Goal: Information Seeking & Learning: Compare options

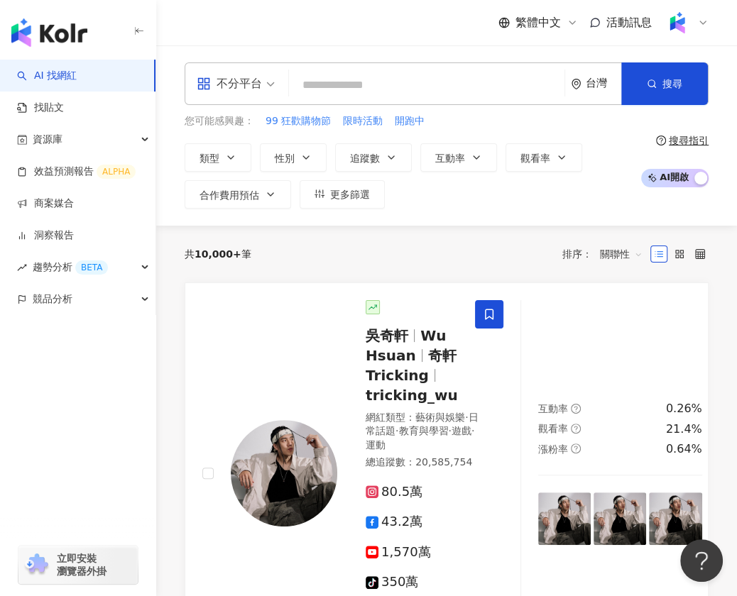
click at [430, 93] on input "search" at bounding box center [426, 85] width 264 height 27
paste input "**********"
type input "**********"
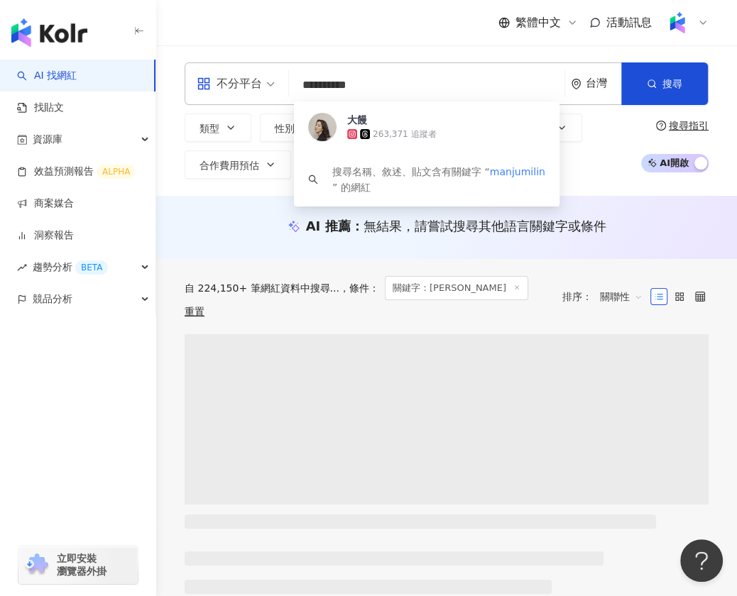
click at [376, 121] on span "大饅" at bounding box center [446, 120] width 198 height 14
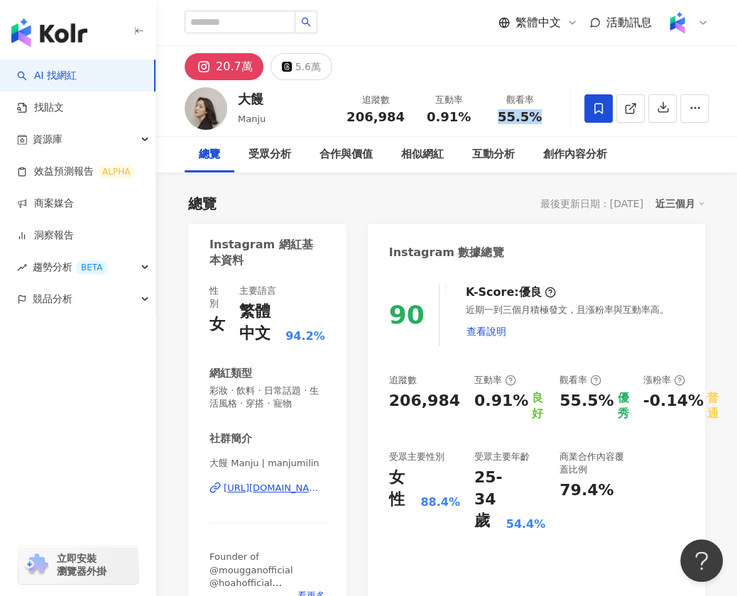
drag, startPoint x: 498, startPoint y: 116, endPoint x: 536, endPoint y: 117, distance: 37.6
click at [536, 117] on div "55.5%" at bounding box center [519, 117] width 54 height 14
click at [483, 198] on div "總覽 最後更新日期：2025/8/13 近三個月" at bounding box center [446, 204] width 517 height 20
drag, startPoint x: 498, startPoint y: 119, endPoint x: 536, endPoint y: 118, distance: 38.3
click at [536, 118] on div "55.5%" at bounding box center [519, 117] width 54 height 14
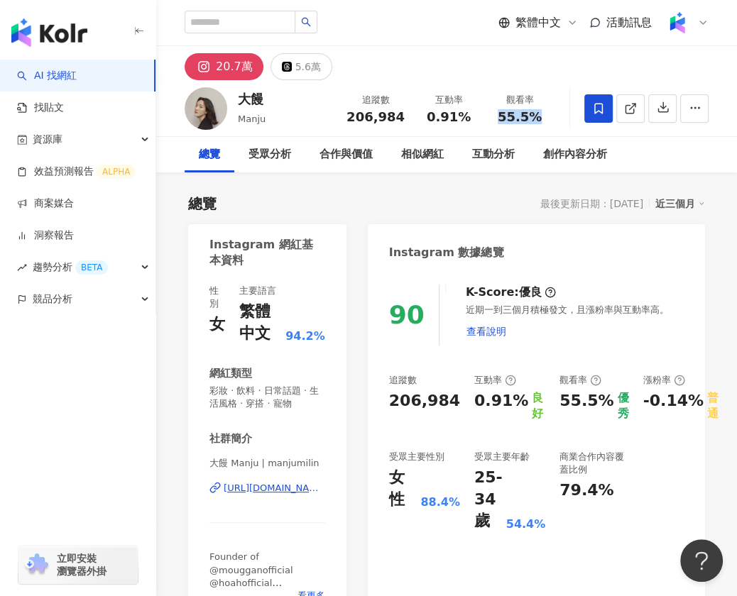
click at [503, 116] on span "55.5%" at bounding box center [519, 117] width 44 height 14
drag, startPoint x: 503, startPoint y: 116, endPoint x: 543, endPoint y: 116, distance: 39.7
click at [543, 116] on div "55.5%" at bounding box center [519, 117] width 54 height 14
copy span "55.5%"
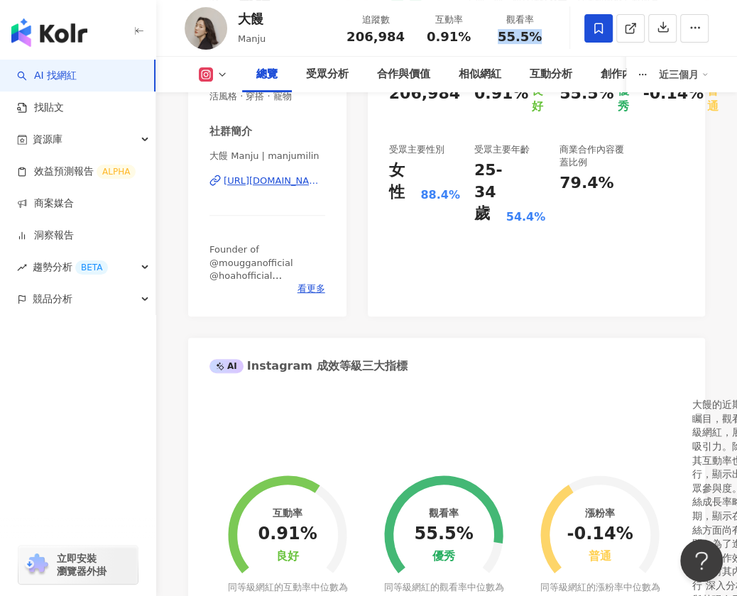
scroll to position [249, 0]
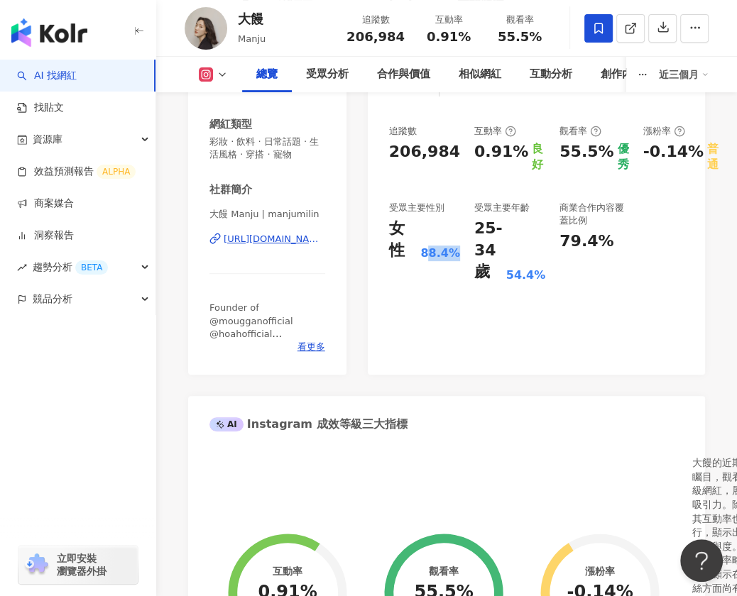
drag, startPoint x: 419, startPoint y: 255, endPoint x: 448, endPoint y: 255, distance: 29.1
click at [448, 255] on div "88.4%" at bounding box center [440, 254] width 40 height 16
click at [424, 254] on div "88.4%" at bounding box center [440, 254] width 40 height 16
drag, startPoint x: 415, startPoint y: 254, endPoint x: 444, endPoint y: 255, distance: 29.1
click at [444, 256] on div "88.4%" at bounding box center [440, 254] width 40 height 16
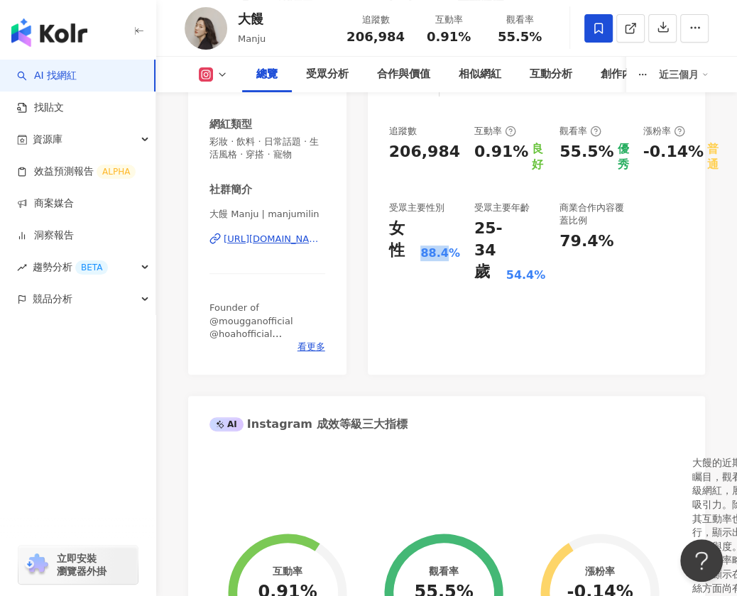
copy div "88.4"
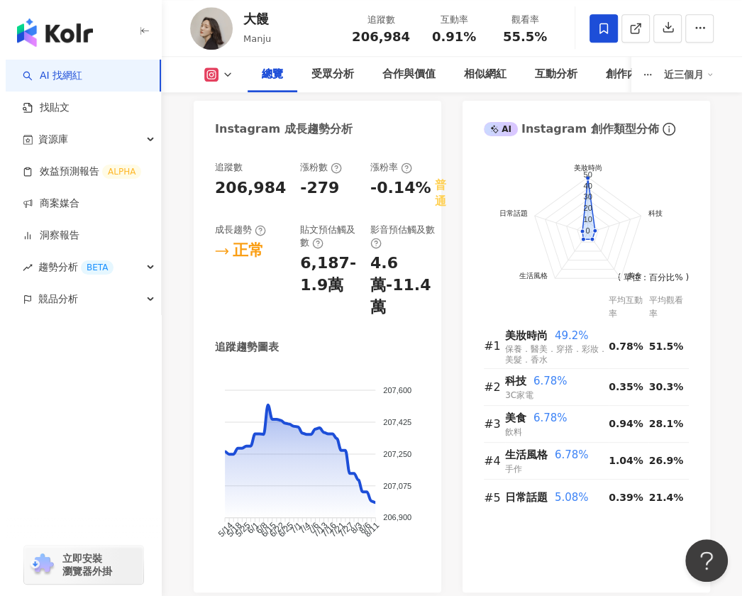
scroll to position [952, 0]
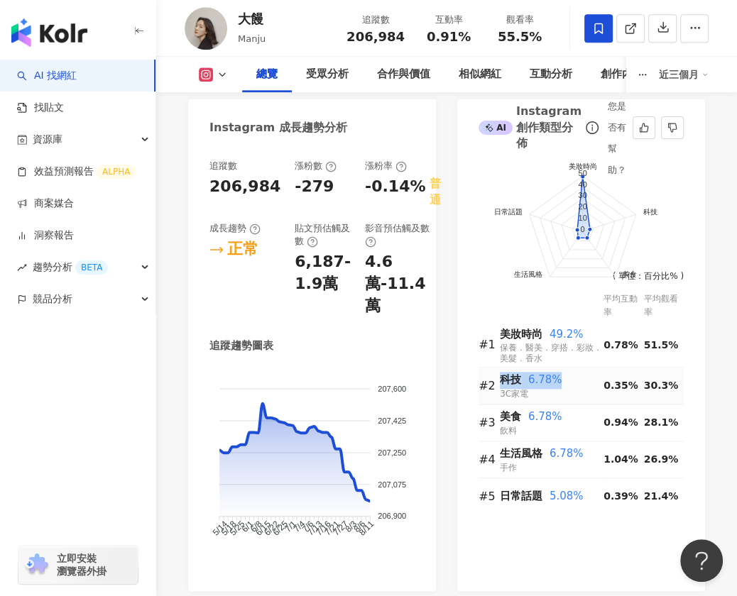
drag, startPoint x: 500, startPoint y: 380, endPoint x: 553, endPoint y: 378, distance: 54.0
click at [554, 379] on div "科技 6.78%" at bounding box center [552, 380] width 104 height 17
copy div "科技 6.78%"
drag, startPoint x: 501, startPoint y: 416, endPoint x: 561, endPoint y: 416, distance: 59.6
click at [561, 416] on div "美食 6.78%" at bounding box center [552, 417] width 104 height 17
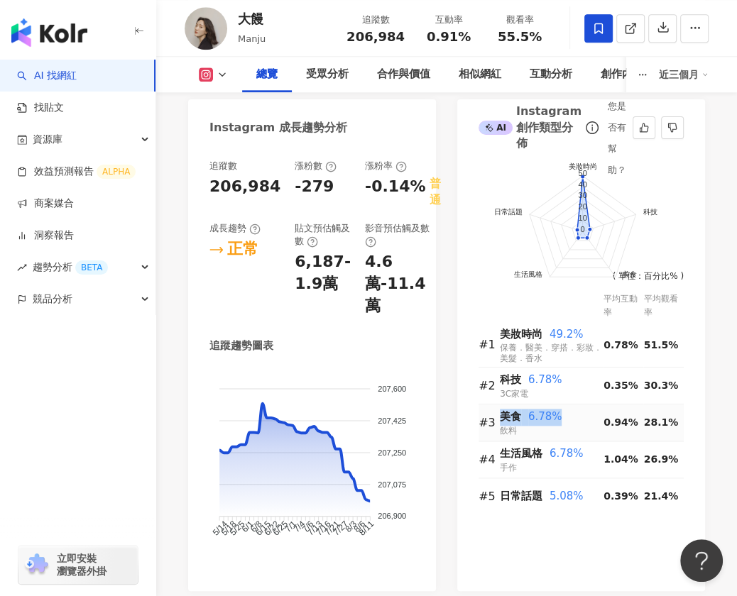
copy div "美食 6.78%"
click at [499, 454] on div "#4" at bounding box center [488, 460] width 21 height 18
drag, startPoint x: 502, startPoint y: 454, endPoint x: 580, endPoint y: 454, distance: 78.8
click at [581, 454] on div "生活風格 6.78%" at bounding box center [552, 454] width 104 height 17
copy div "生活風格 6.78%"
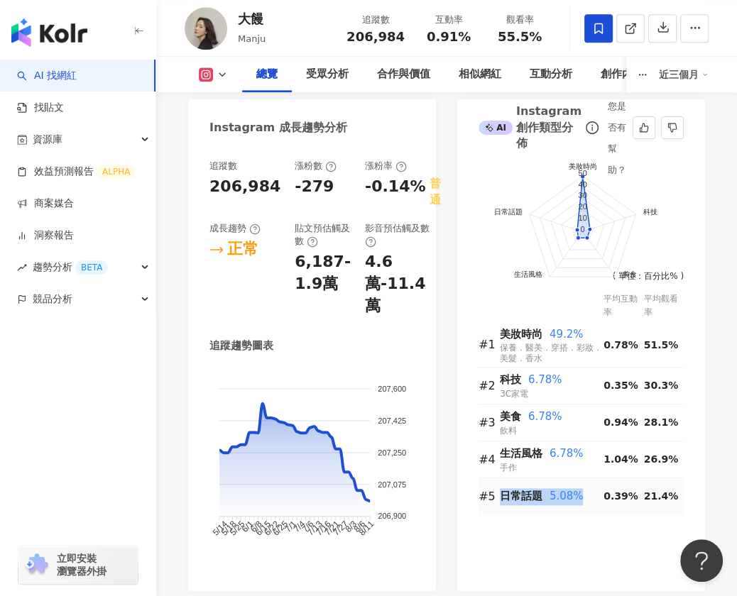
drag, startPoint x: 502, startPoint y: 492, endPoint x: 578, endPoint y: 492, distance: 75.9
click at [578, 492] on div "日常話題 5.08%" at bounding box center [552, 496] width 104 height 17
copy div "日常話題 5.08%"
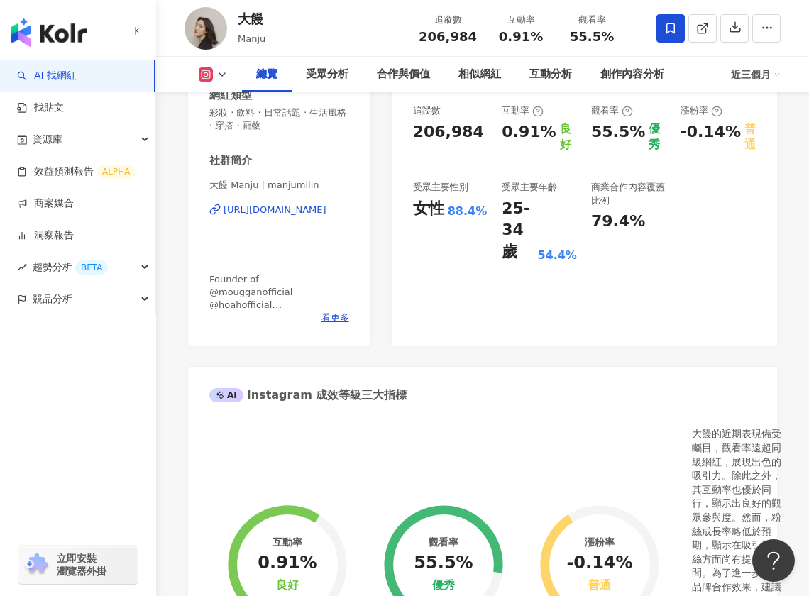
scroll to position [151, 0]
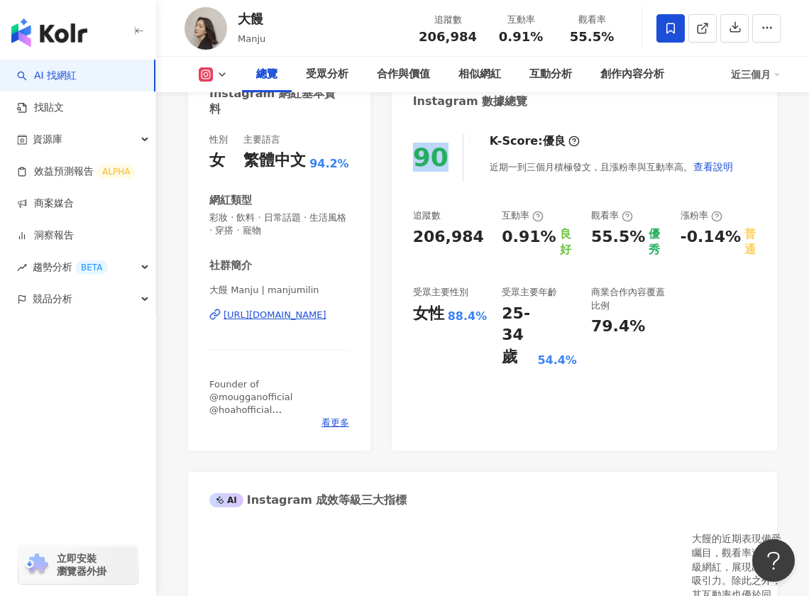
drag, startPoint x: 417, startPoint y: 153, endPoint x: 453, endPoint y: 153, distance: 36.2
click at [453, 153] on div "90" at bounding box center [438, 157] width 50 height 48
copy div "90"
drag, startPoint x: 545, startPoint y: 231, endPoint x: 504, endPoint y: 231, distance: 41.2
click at [504, 231] on div "0.91%" at bounding box center [529, 242] width 54 height 32
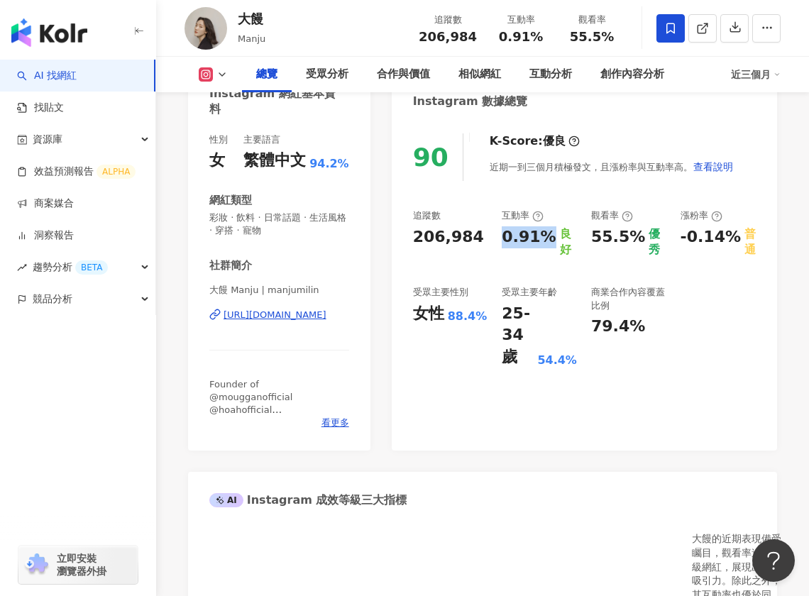
copy div "0.91%"
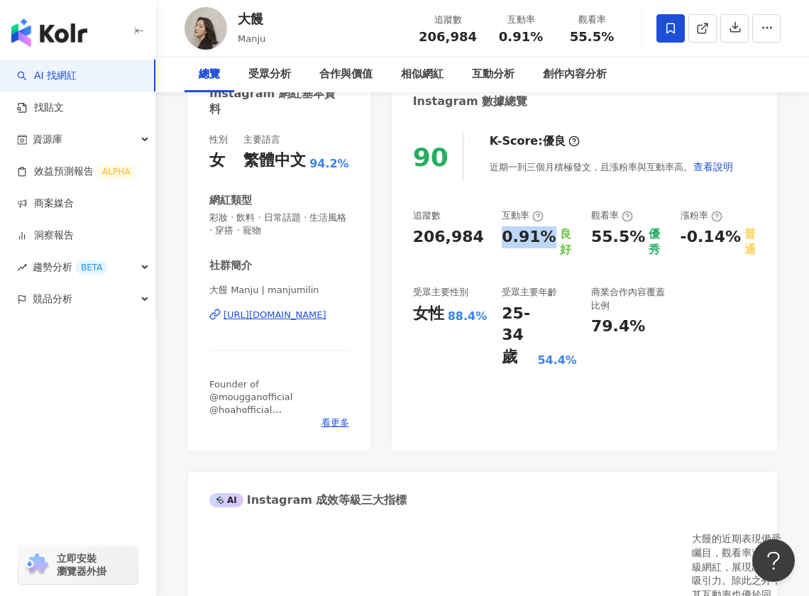
scroll to position [0, 0]
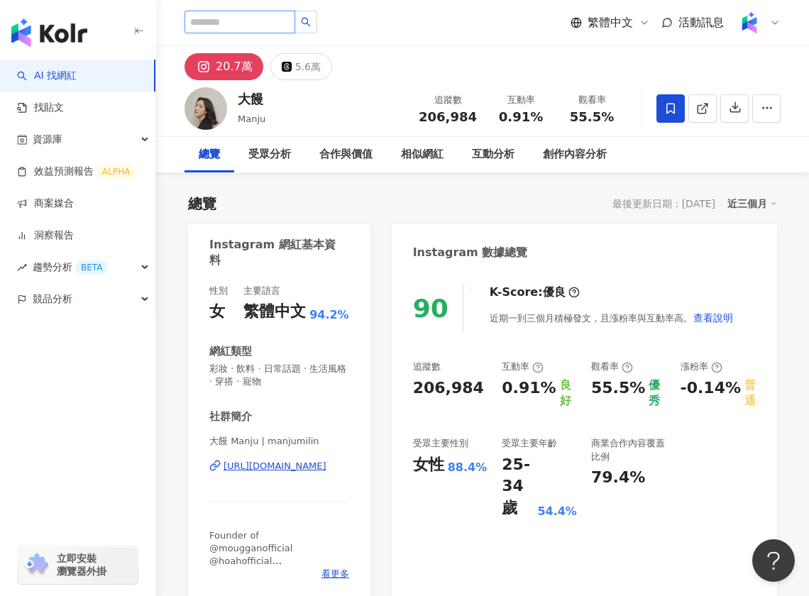
click at [253, 27] on input "search" at bounding box center [239, 22] width 111 height 23
paste input "********"
type input "********"
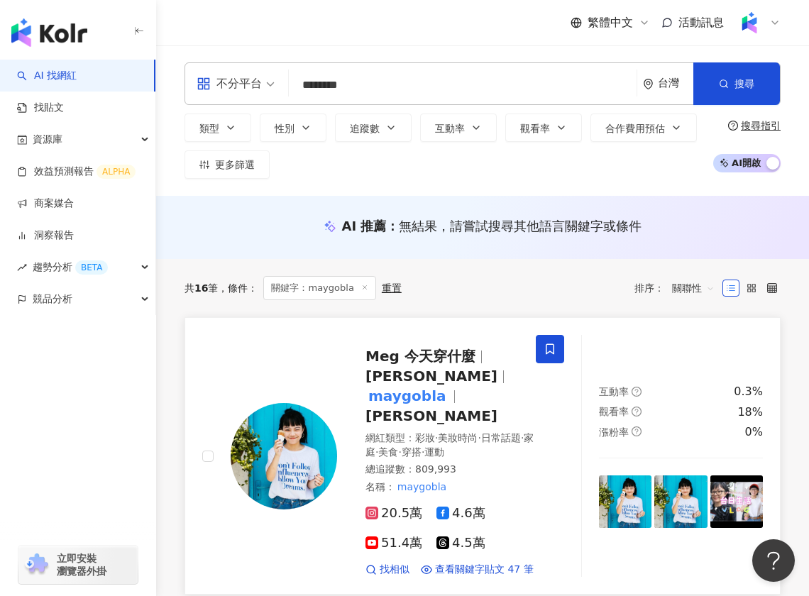
click at [411, 348] on span "Meg 今天穿什麼" at bounding box center [420, 356] width 110 height 17
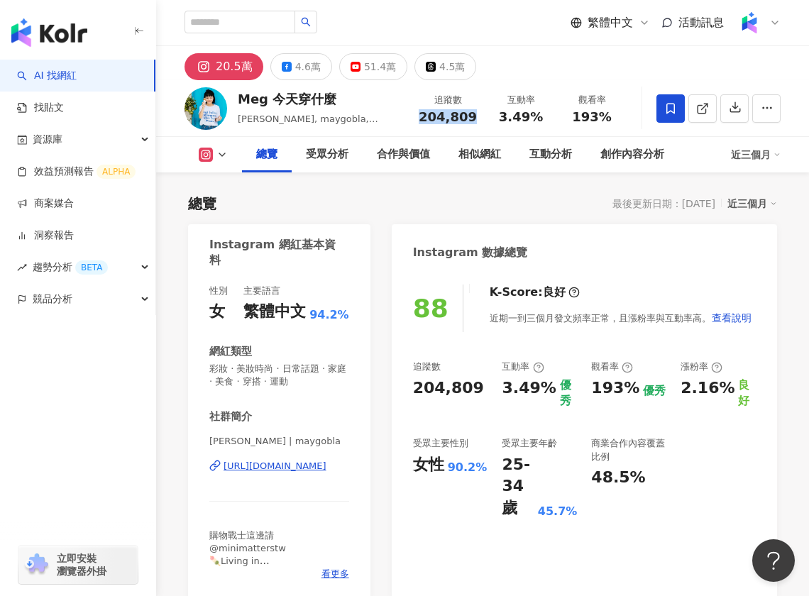
click at [479, 121] on div "追蹤數 204,809" at bounding box center [447, 108] width 75 height 31
click at [541, 118] on div "3.49%" at bounding box center [521, 117] width 54 height 14
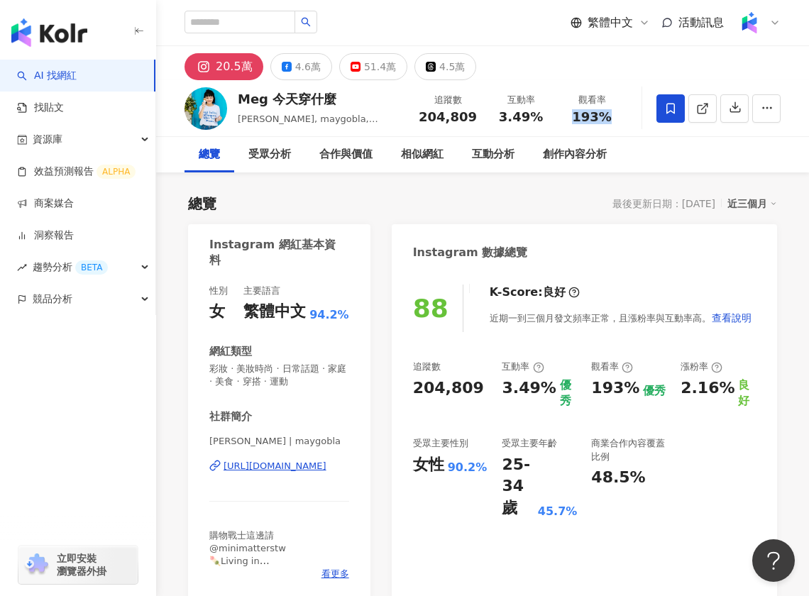
drag, startPoint x: 575, startPoint y: 118, endPoint x: 607, endPoint y: 119, distance: 31.3
click at [607, 119] on span "193%" at bounding box center [592, 117] width 40 height 14
copy span "193%"
click at [251, 26] on input "search" at bounding box center [239, 22] width 111 height 23
paste input "*******"
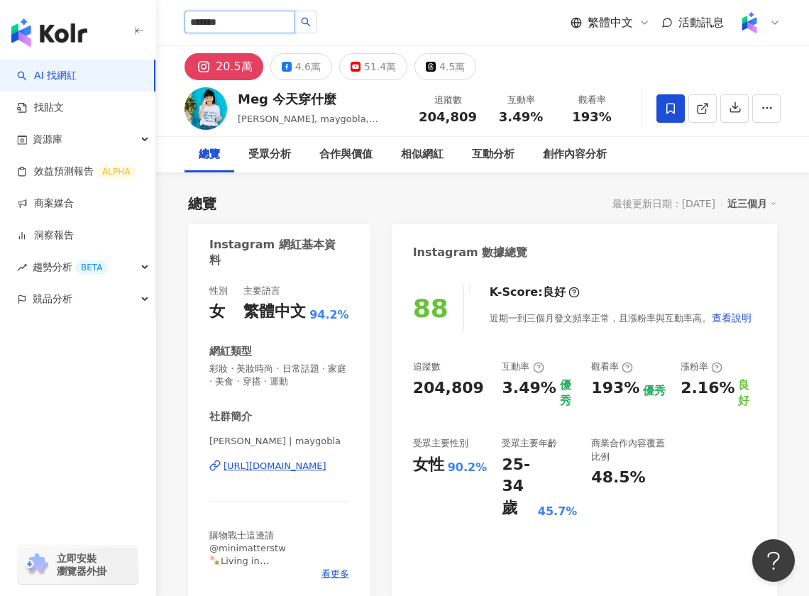
type input "*******"
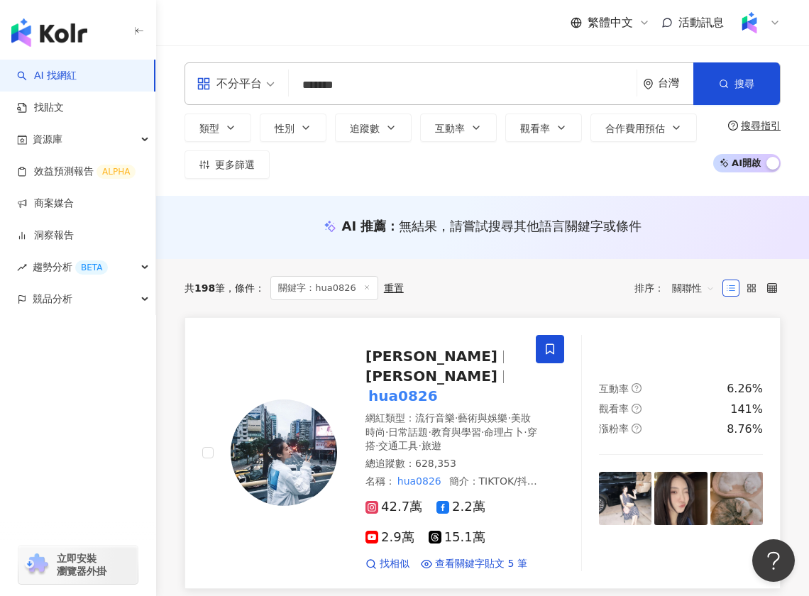
click at [404, 356] on span "[PERSON_NAME]" at bounding box center [437, 356] width 144 height 17
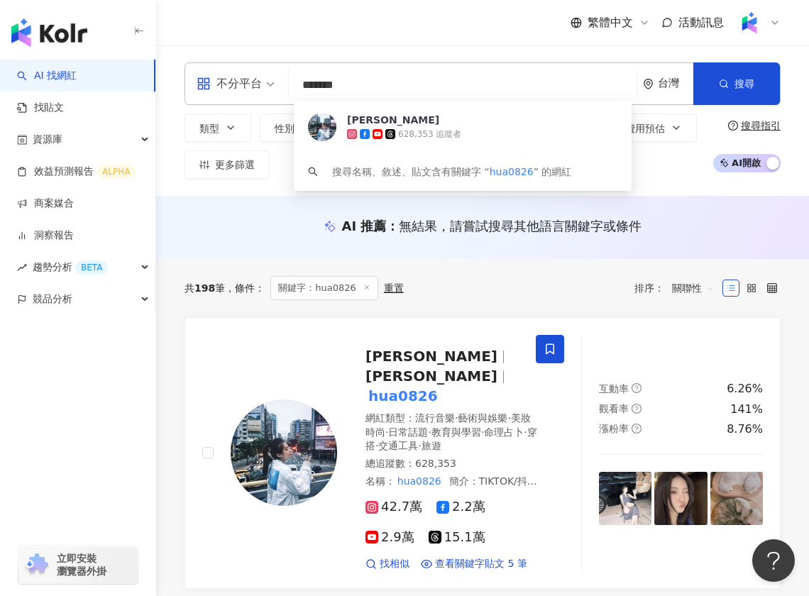
drag, startPoint x: 358, startPoint y: 80, endPoint x: 290, endPoint y: 80, distance: 68.8
click at [290, 80] on div "不分平台 ******* 台灣 搜尋 b56ddf8f-e88f-4db6-9263-5ba4d66daa67 陳華 628,353 追蹤者 搜尋名稱、敘述、…" at bounding box center [482, 83] width 596 height 43
paste input "***"
type input "**********"
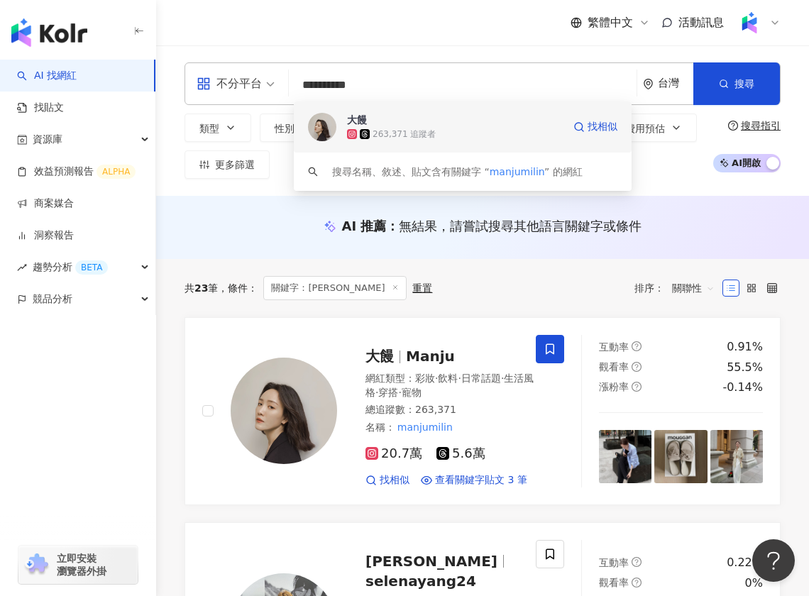
click at [412, 131] on div "263,371 追蹤者" at bounding box center [404, 134] width 63 height 12
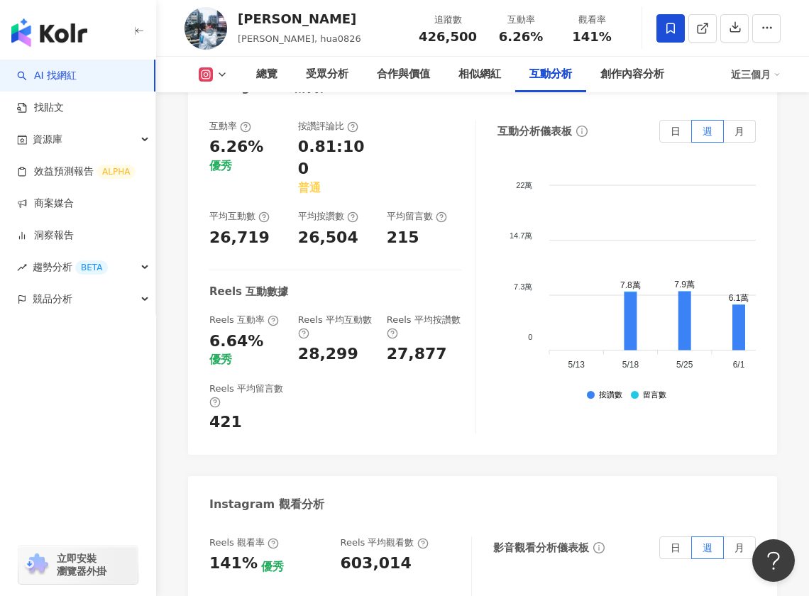
scroll to position [3303, 0]
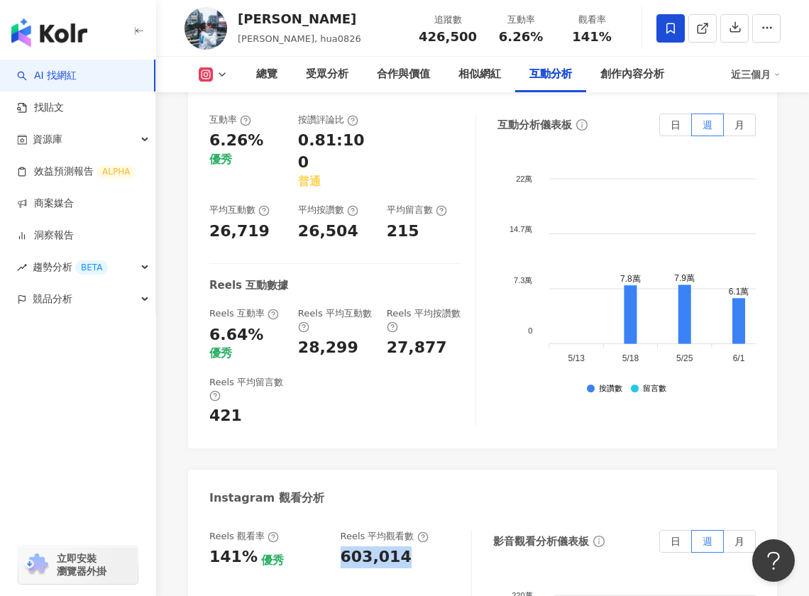
drag, startPoint x: 404, startPoint y: 360, endPoint x: 338, endPoint y: 359, distance: 66.0
click at [338, 530] on div "Reels 觀看率 141% 優秀 Reels 平均觀看數 603,014" at bounding box center [333, 549] width 248 height 38
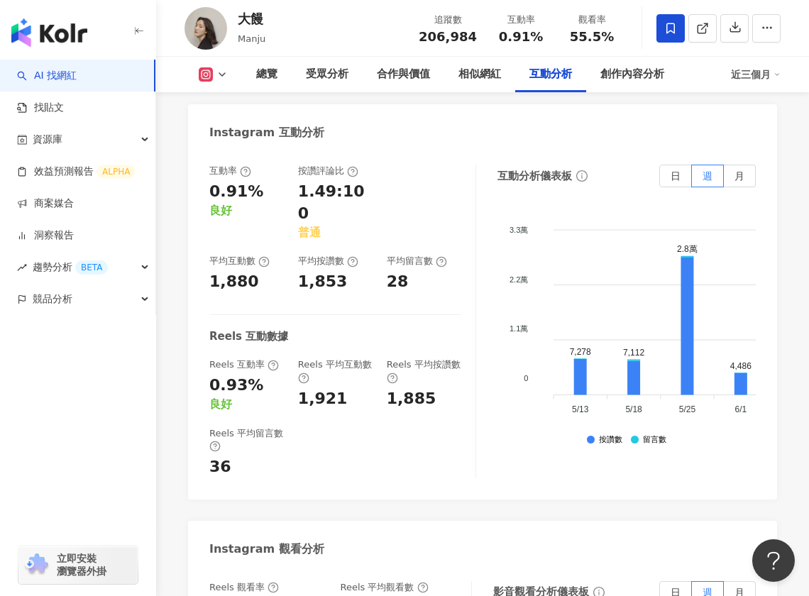
scroll to position [3335, 0]
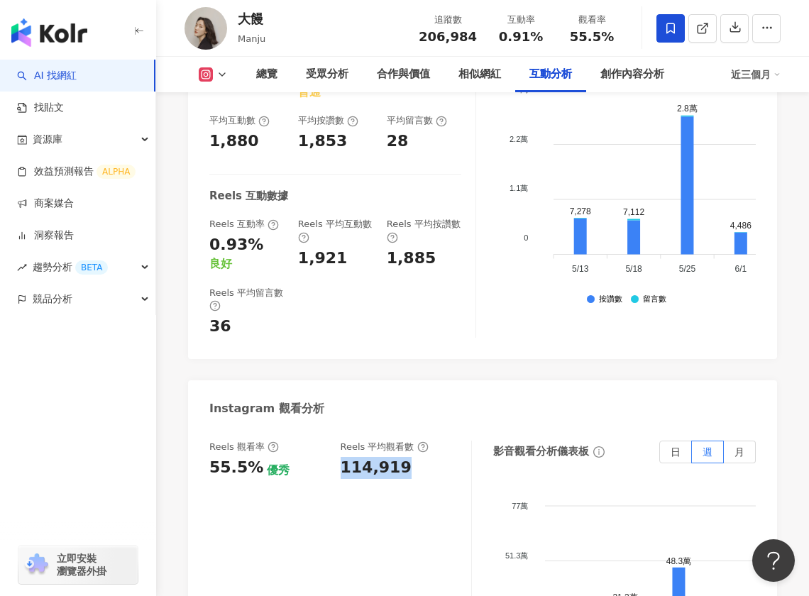
drag, startPoint x: 338, startPoint y: 387, endPoint x: 398, endPoint y: 387, distance: 59.6
click at [398, 441] on div "Reels 觀看率 55.5% 優秀 Reels 平均觀看數 114,919" at bounding box center [333, 460] width 248 height 38
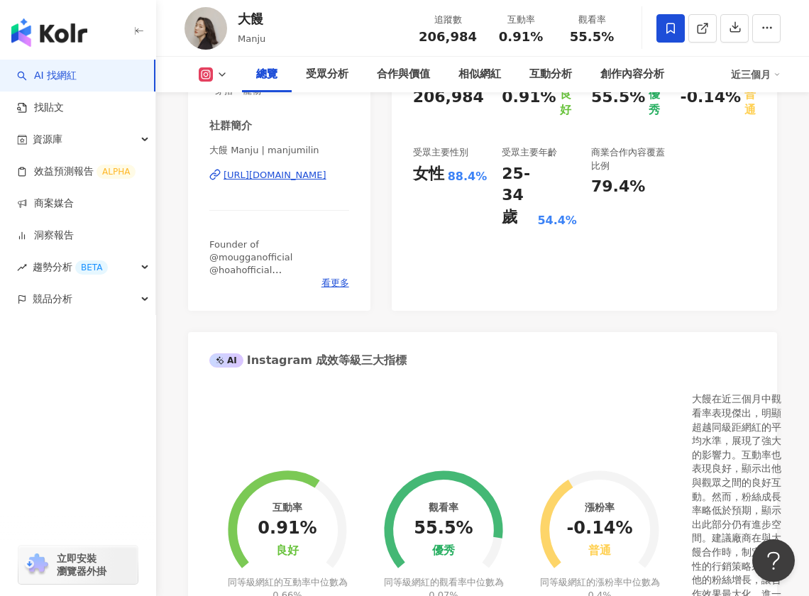
scroll to position [0, 0]
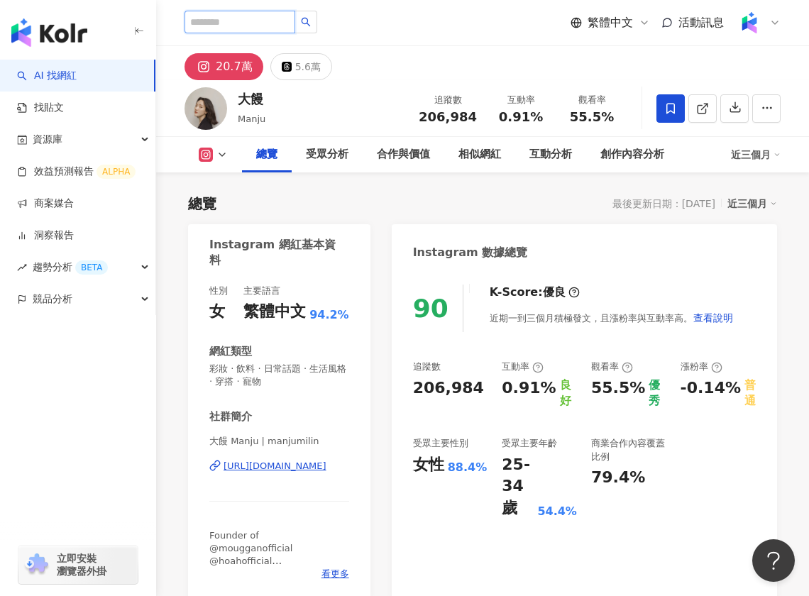
click at [267, 27] on input "search" at bounding box center [239, 22] width 111 height 23
paste input "********"
type input "********"
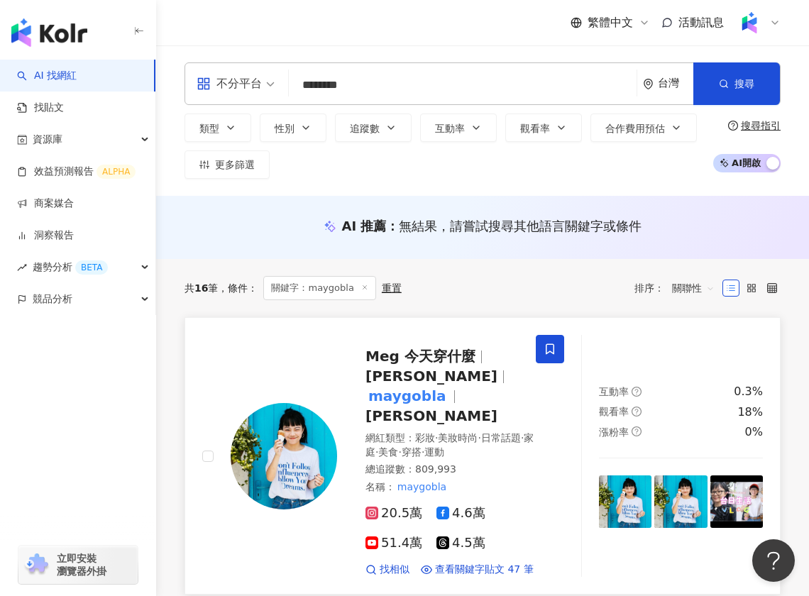
click at [390, 351] on span "Meg 今天穿什麼" at bounding box center [420, 356] width 110 height 17
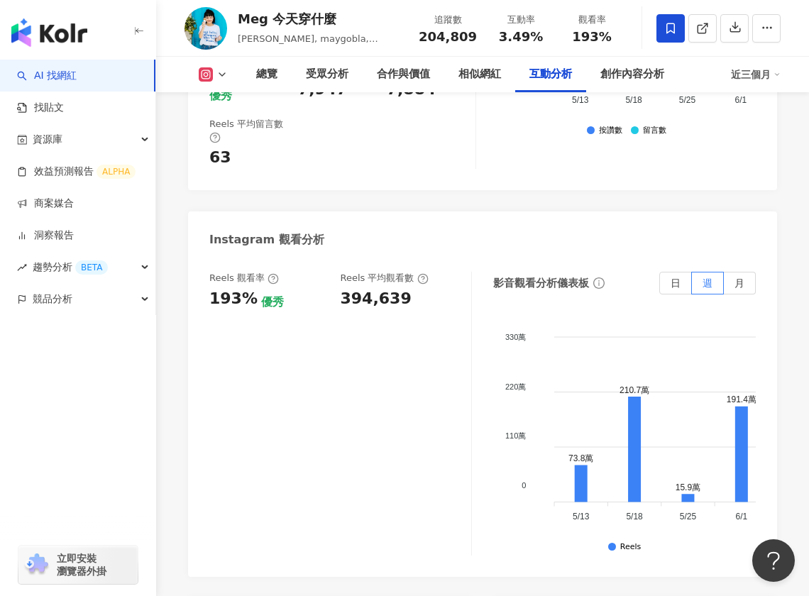
scroll to position [3373, 0]
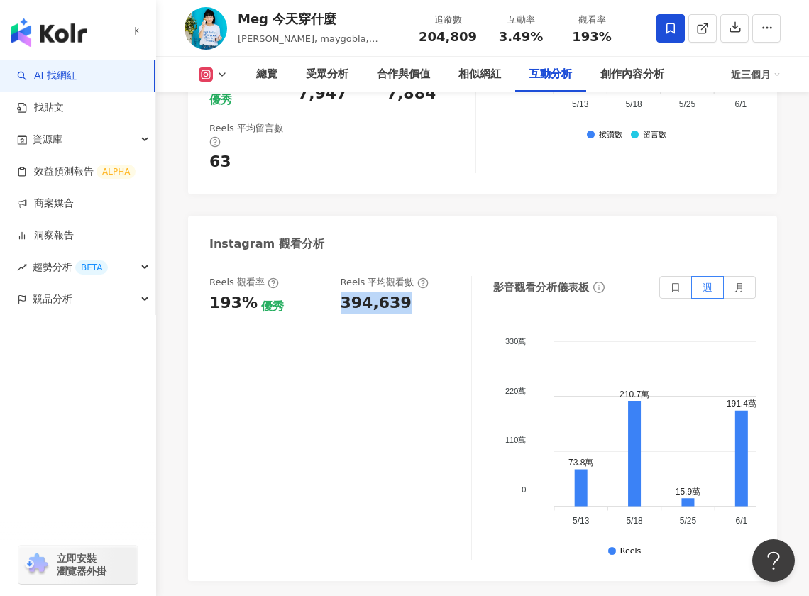
drag, startPoint x: 340, startPoint y: 221, endPoint x: 411, endPoint y: 222, distance: 71.0
click at [411, 292] on div "394,639" at bounding box center [399, 303] width 117 height 22
copy div "394,639"
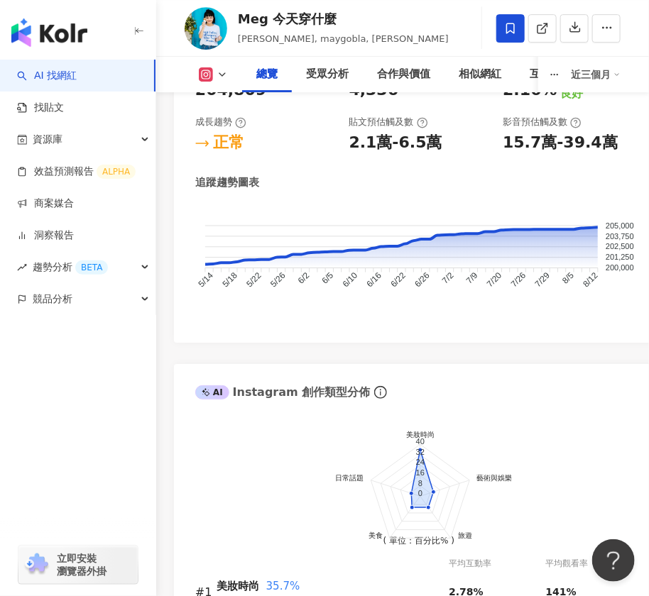
scroll to position [1583, 0]
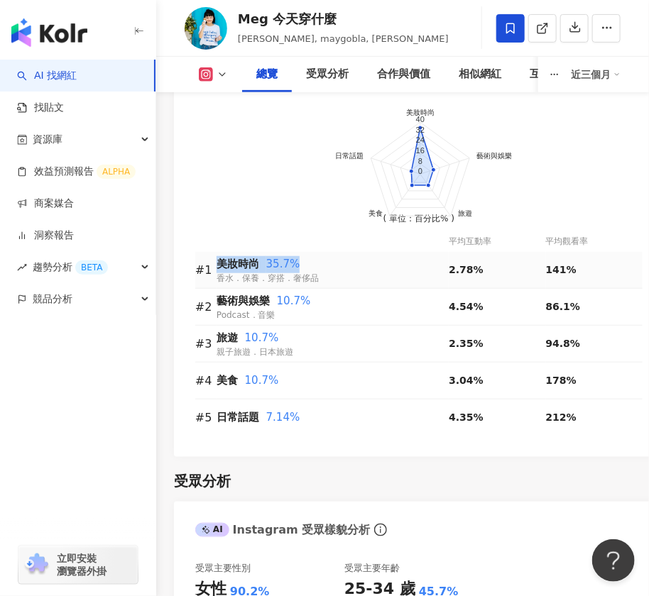
drag, startPoint x: 218, startPoint y: 260, endPoint x: 317, endPoint y: 259, distance: 99.4
click at [317, 260] on div "美妝時尚 35.7%" at bounding box center [332, 264] width 232 height 17
copy div "美妝時尚 35.7%"
drag, startPoint x: 221, startPoint y: 302, endPoint x: 339, endPoint y: 302, distance: 118.5
click at [339, 302] on div "藝術與娛樂 10.7%" at bounding box center [332, 301] width 232 height 17
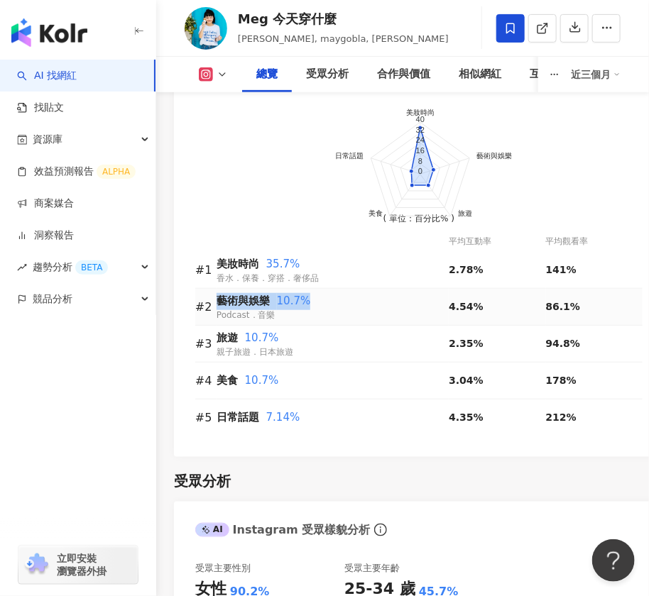
copy div "藝術與娛樂 10.7%"
drag, startPoint x: 221, startPoint y: 337, endPoint x: 281, endPoint y: 338, distance: 59.6
click at [281, 338] on div "旅遊 10.7%" at bounding box center [332, 338] width 232 height 17
copy div "旅遊 10.7%"
drag, startPoint x: 217, startPoint y: 378, endPoint x: 280, endPoint y: 377, distance: 63.2
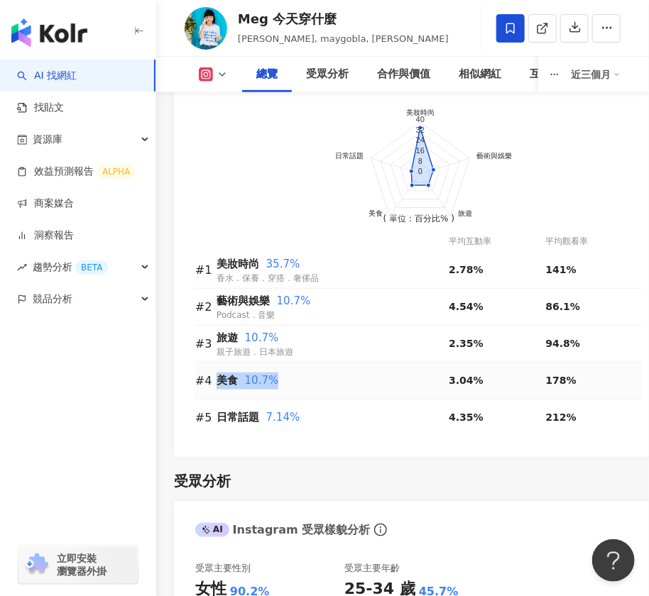
click at [280, 378] on div "美食 10.7%" at bounding box center [332, 381] width 232 height 17
copy div "美食 10.7%"
drag, startPoint x: 308, startPoint y: 412, endPoint x: 224, endPoint y: 411, distance: 84.4
click at [224, 411] on div "日常話題 7.14%" at bounding box center [332, 417] width 232 height 17
drag, startPoint x: 216, startPoint y: 414, endPoint x: 309, endPoint y: 412, distance: 93.0
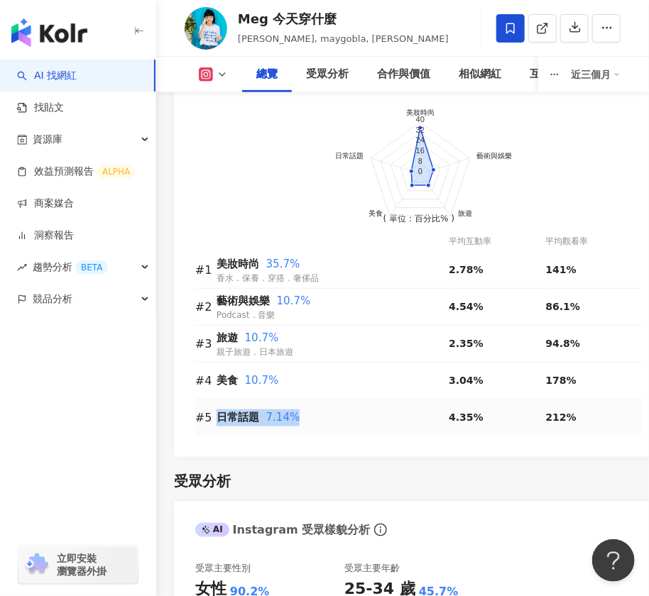
click at [309, 412] on div "日常話題 7.14%" at bounding box center [332, 417] width 232 height 17
copy div "日常話題 7.14%"
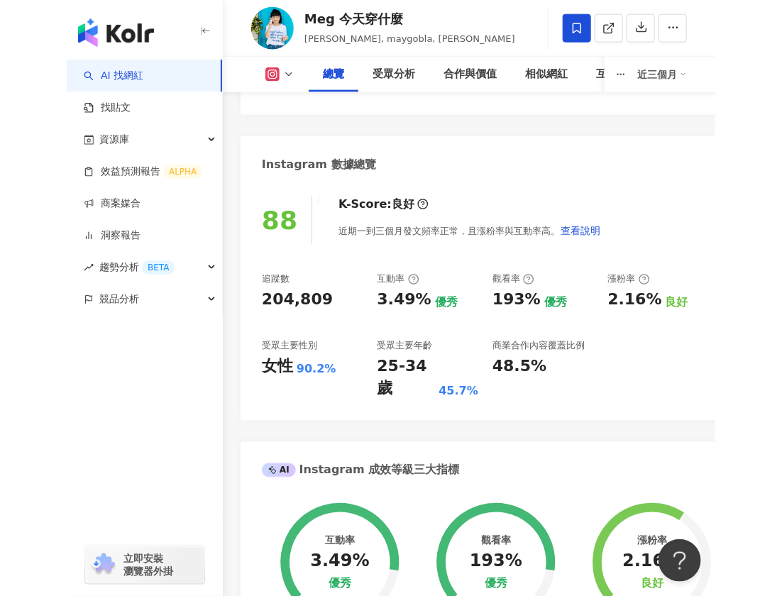
scroll to position [0, 0]
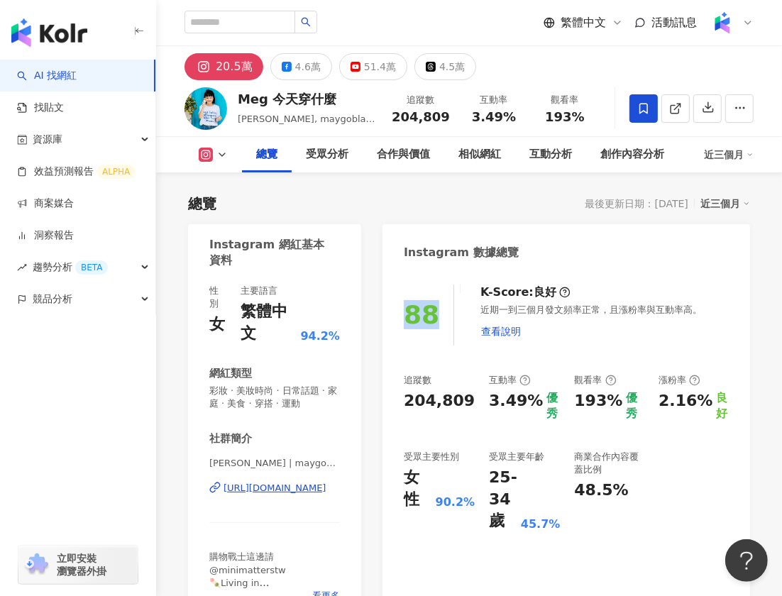
drag, startPoint x: 409, startPoint y: 305, endPoint x: 435, endPoint y: 307, distance: 26.3
click at [435, 307] on div "88" at bounding box center [421, 314] width 35 height 29
copy div "88"
click at [276, 29] on input "search" at bounding box center [239, 22] width 111 height 23
paste input "**********"
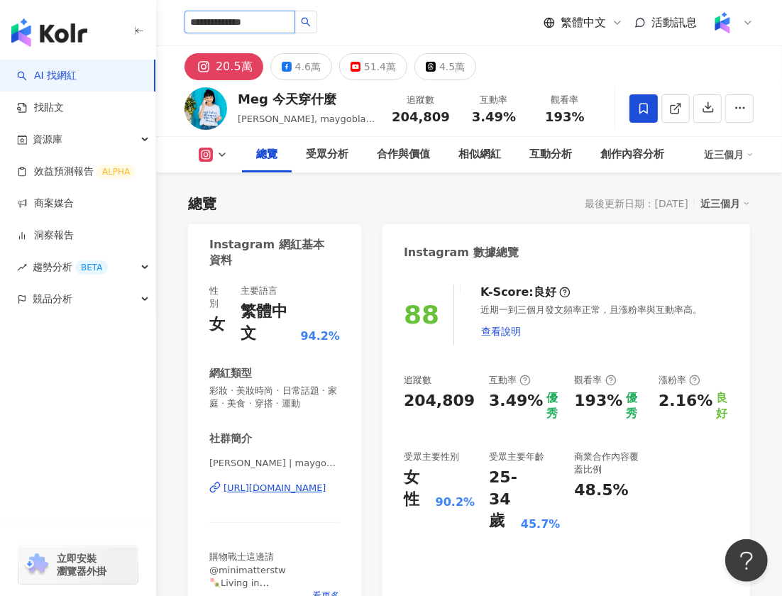
type input "**********"
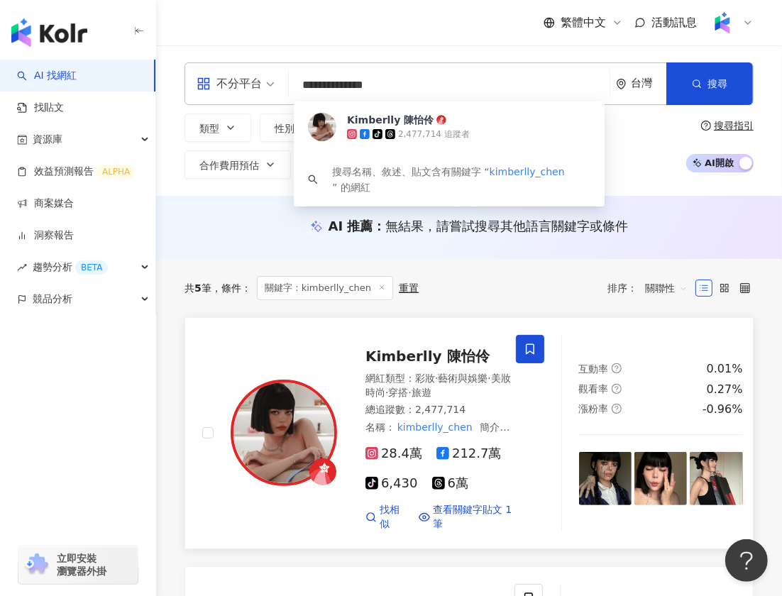
click at [451, 356] on span "Kimberlly 陳怡伶" at bounding box center [427, 356] width 124 height 17
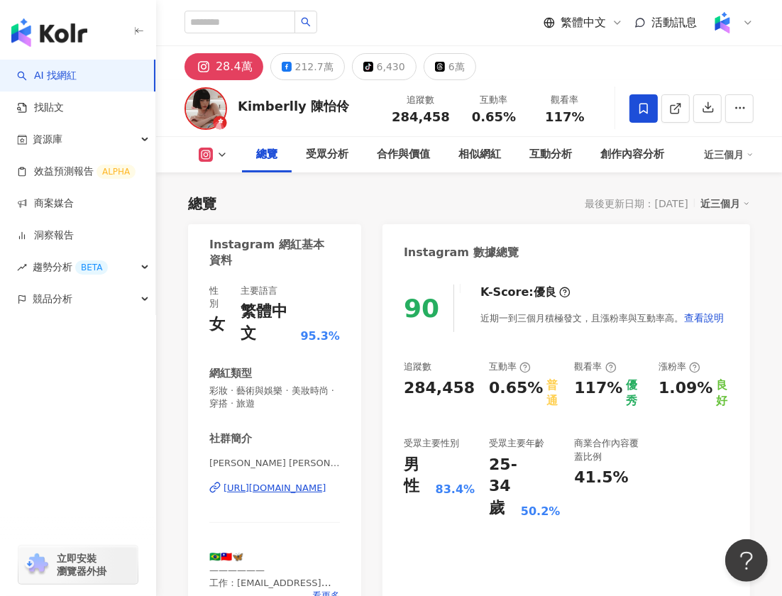
drag, startPoint x: 397, startPoint y: 118, endPoint x: 454, endPoint y: 116, distance: 57.5
click at [454, 116] on div "追蹤數 284,458" at bounding box center [420, 108] width 75 height 31
drag, startPoint x: 473, startPoint y: 112, endPoint x: 497, endPoint y: 112, distance: 24.8
click at [511, 112] on div "0.65%" at bounding box center [494, 117] width 54 height 14
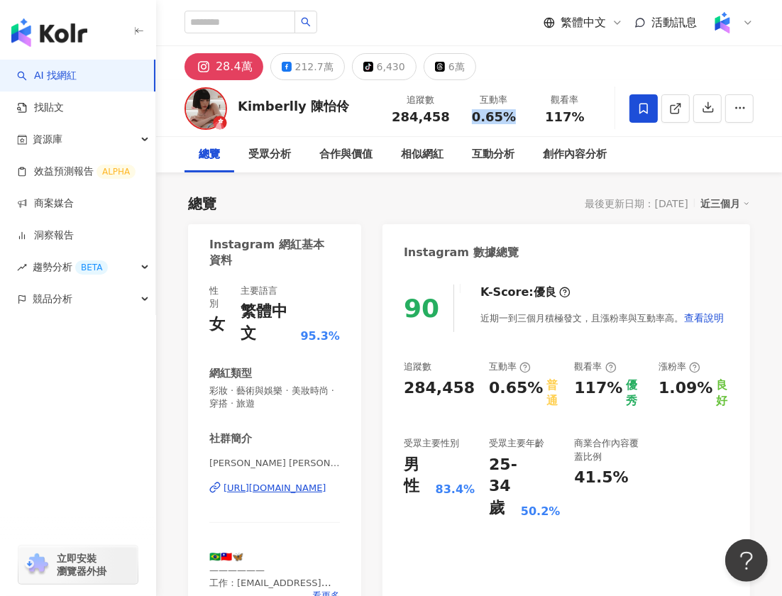
click at [476, 118] on span "0.65%" at bounding box center [494, 117] width 44 height 14
drag, startPoint x: 476, startPoint y: 118, endPoint x: 514, endPoint y: 118, distance: 37.6
click at [514, 118] on span "0.65%" at bounding box center [494, 117] width 44 height 14
copy span "0.65%"
drag, startPoint x: 549, startPoint y: 118, endPoint x: 585, endPoint y: 118, distance: 36.2
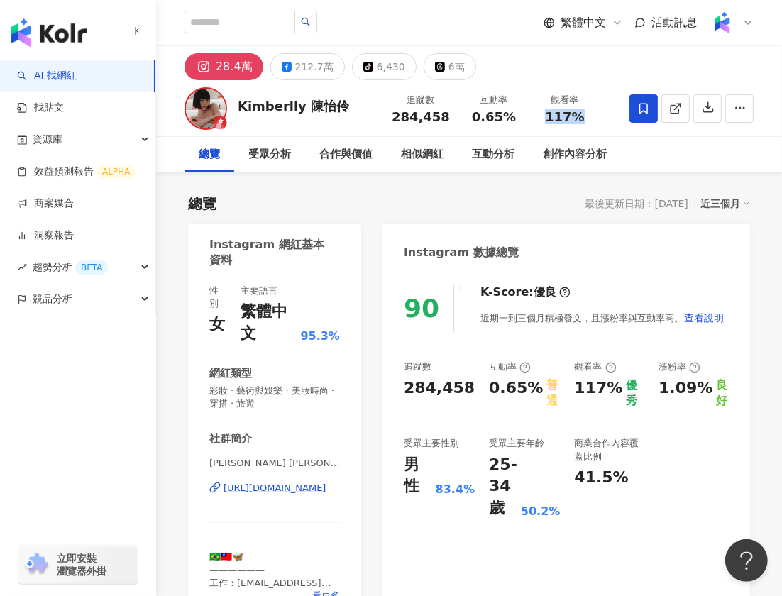
click at [585, 118] on div "117%" at bounding box center [565, 117] width 54 height 14
copy span "117%"
drag, startPoint x: 398, startPoint y: 116, endPoint x: 457, endPoint y: 114, distance: 58.9
click at [457, 114] on div "追蹤數 284,458" at bounding box center [420, 108] width 75 height 31
copy span "284,458"
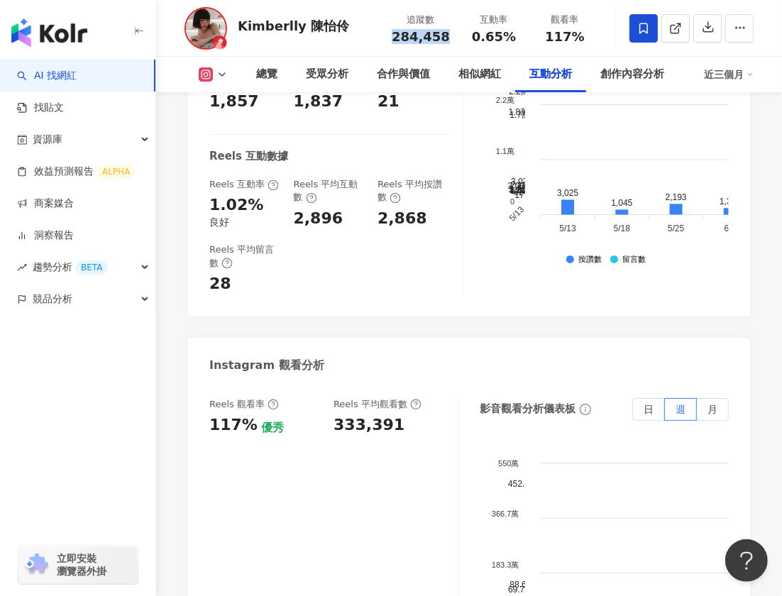
scroll to position [3371, 0]
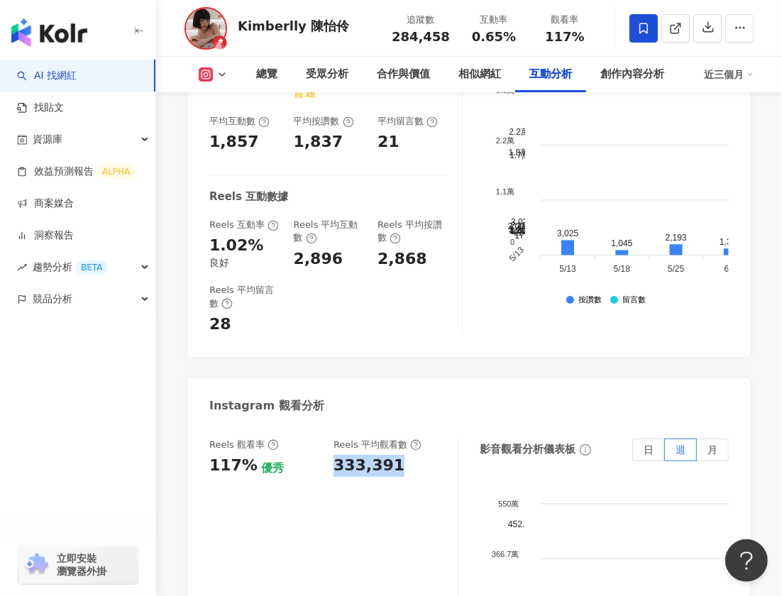
drag, startPoint x: 334, startPoint y: 265, endPoint x: 397, endPoint y: 268, distance: 63.2
click at [397, 455] on div "333,391" at bounding box center [389, 466] width 110 height 22
copy div "333,391"
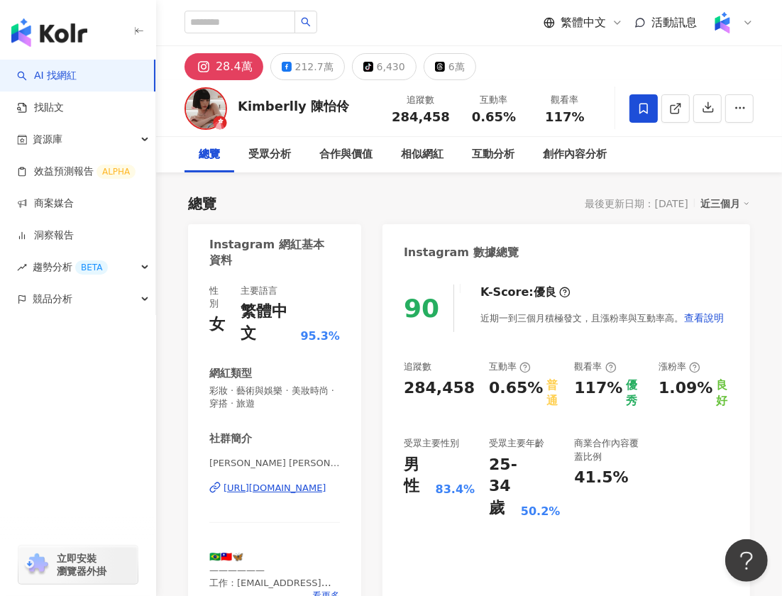
scroll to position [53, 0]
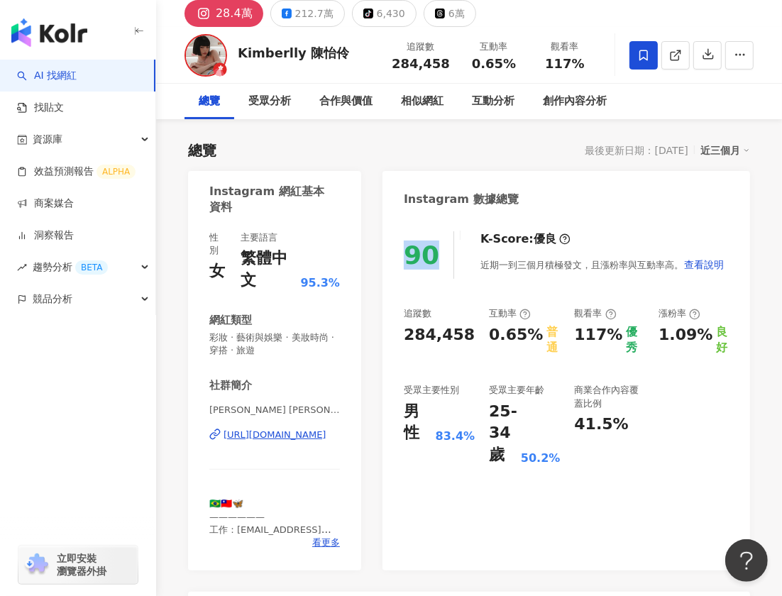
drag, startPoint x: 409, startPoint y: 250, endPoint x: 431, endPoint y: 250, distance: 22.0
click at [431, 250] on div "90" at bounding box center [421, 255] width 35 height 29
copy div "90"
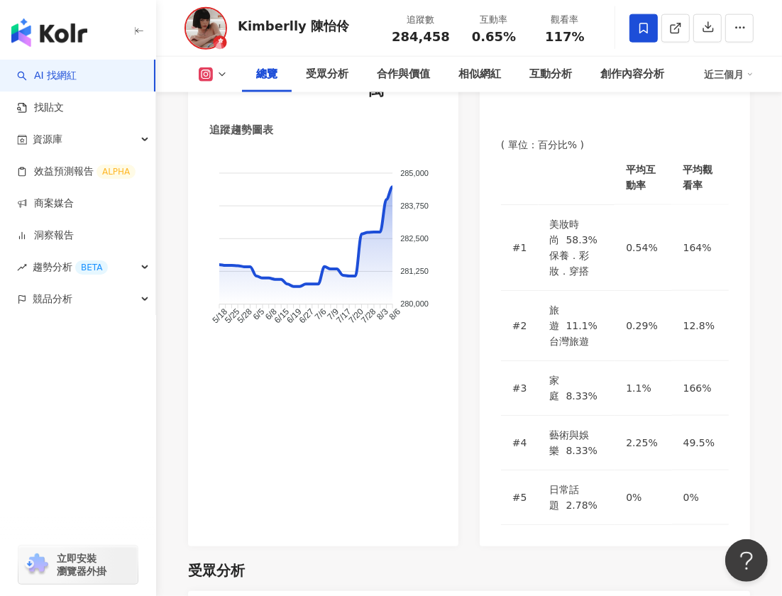
scroll to position [1059, 0]
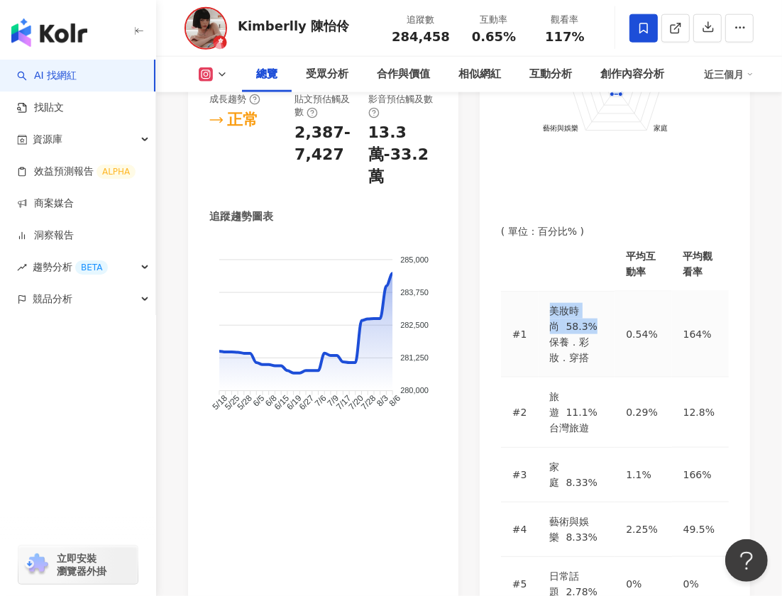
drag, startPoint x: 520, startPoint y: 228, endPoint x: 599, endPoint y: 228, distance: 78.8
click at [599, 292] on tr "#1 美妝時尚 58.3% 保養．彩妝．穿搭 0.54% 164%" at bounding box center [615, 335] width 228 height 86
copy tr "美妝時尚 58.3%"
click at [550, 391] on span "旅遊" at bounding box center [555, 404] width 10 height 27
drag, startPoint x: 526, startPoint y: 266, endPoint x: 583, endPoint y: 266, distance: 56.8
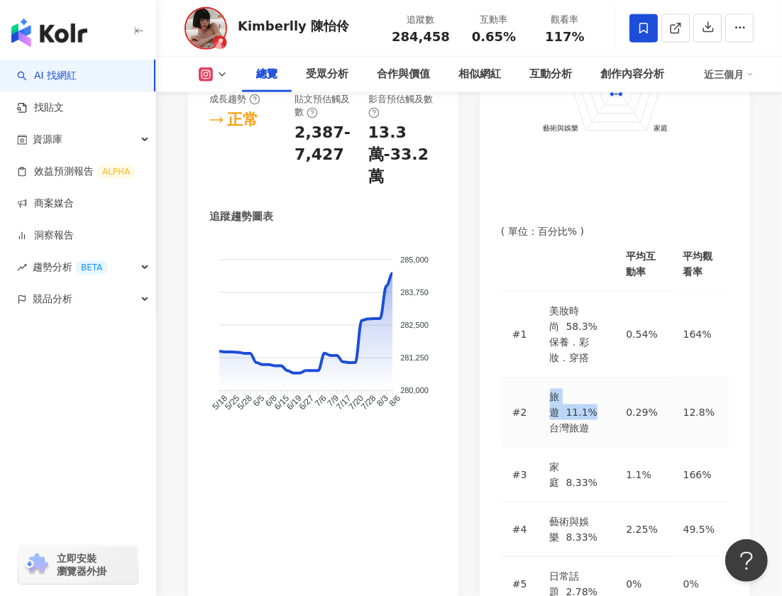
click at [583, 389] on div "旅遊 11.1%" at bounding box center [577, 404] width 54 height 31
copy div "旅遊 11.1%"
drag, startPoint x: 523, startPoint y: 309, endPoint x: 584, endPoint y: 307, distance: 61.0
click at [585, 459] on div "家庭 8.33%" at bounding box center [577, 474] width 54 height 31
copy div "家庭 8.33%"
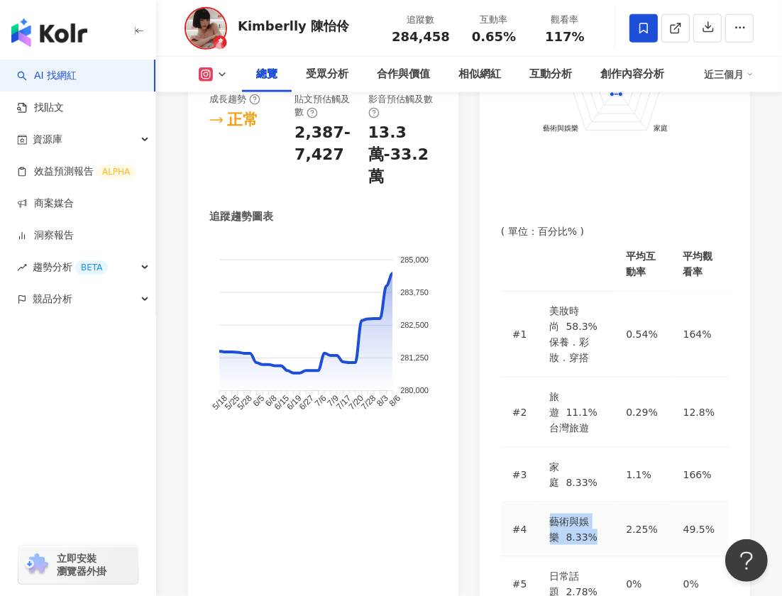
drag, startPoint x: 526, startPoint y: 345, endPoint x: 612, endPoint y: 341, distance: 86.7
click at [604, 514] on div "藝術與娛樂 8.33%" at bounding box center [577, 529] width 54 height 31
copy div "藝術與娛樂 8.33%"
drag, startPoint x: 602, startPoint y: 380, endPoint x: 525, endPoint y: 375, distance: 77.5
click at [550, 568] on div "日常話題 2.78%" at bounding box center [577, 583] width 54 height 31
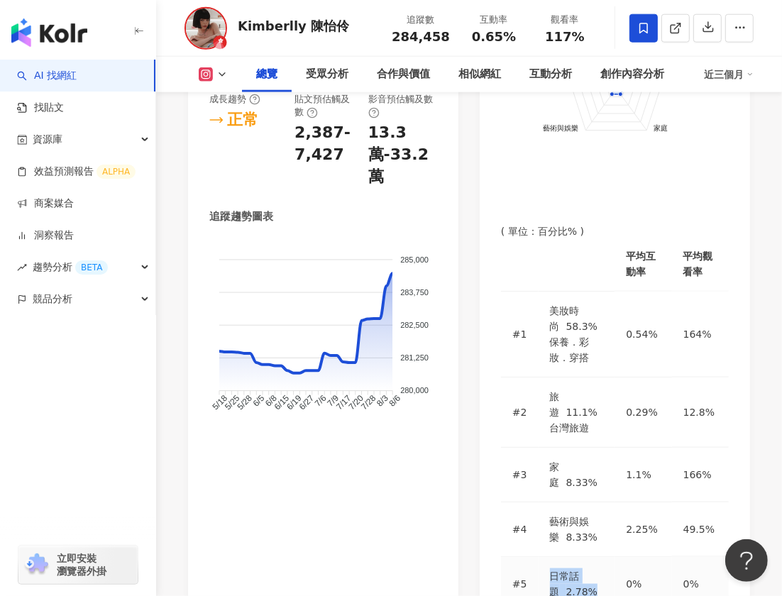
copy div "日常話題 2.78%"
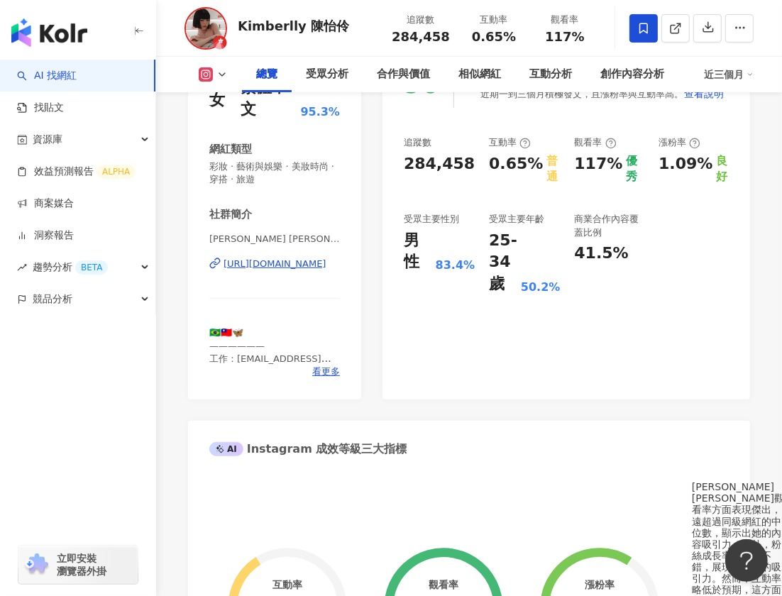
scroll to position [0, 0]
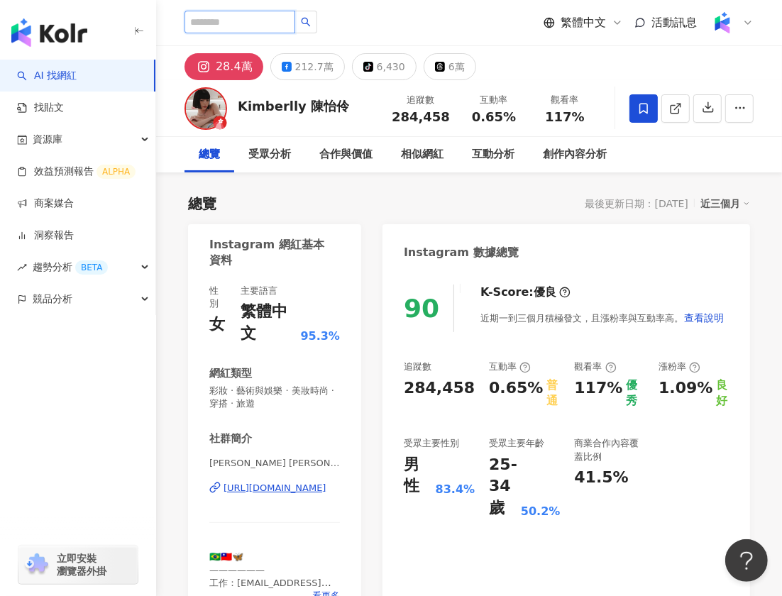
click at [216, 20] on input "search" at bounding box center [239, 22] width 111 height 23
paste input "********"
type input "********"
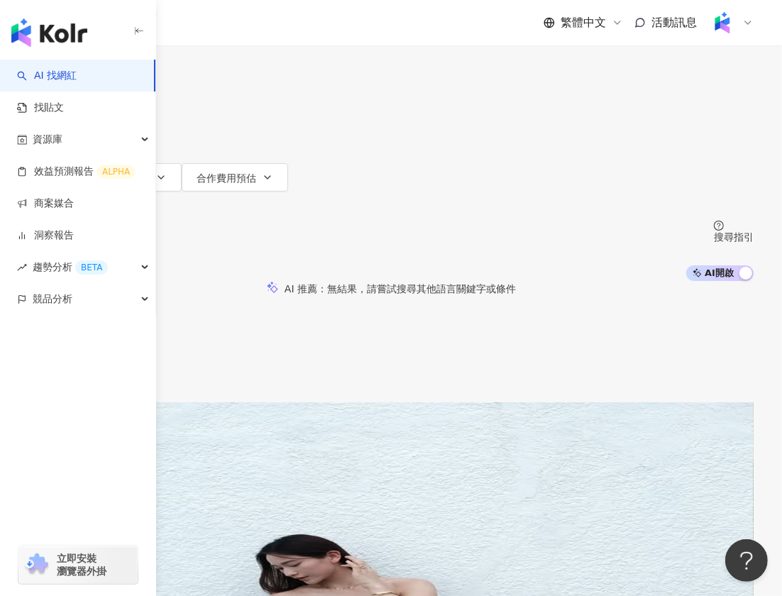
click at [99, 507] on mark "hsiang_n" at bounding box center [74, 515] width 48 height 16
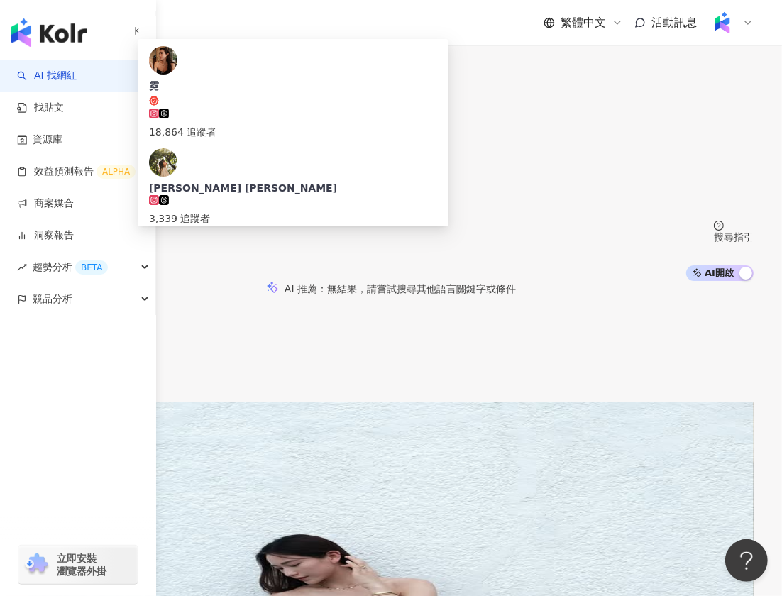
drag, startPoint x: 471, startPoint y: 85, endPoint x: 302, endPoint y: 77, distance: 169.8
click at [235, 27] on input "********" at bounding box center [177, 13] width 115 height 27
paste input "***"
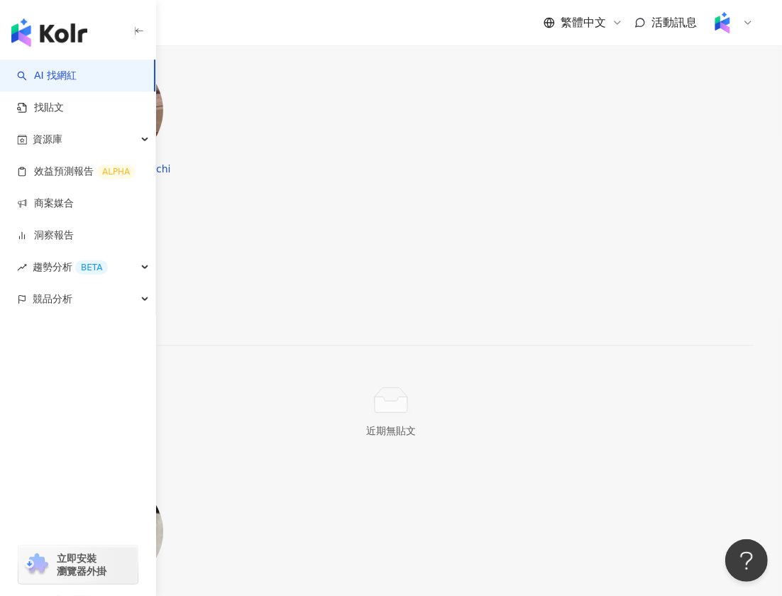
scroll to position [2220, 0]
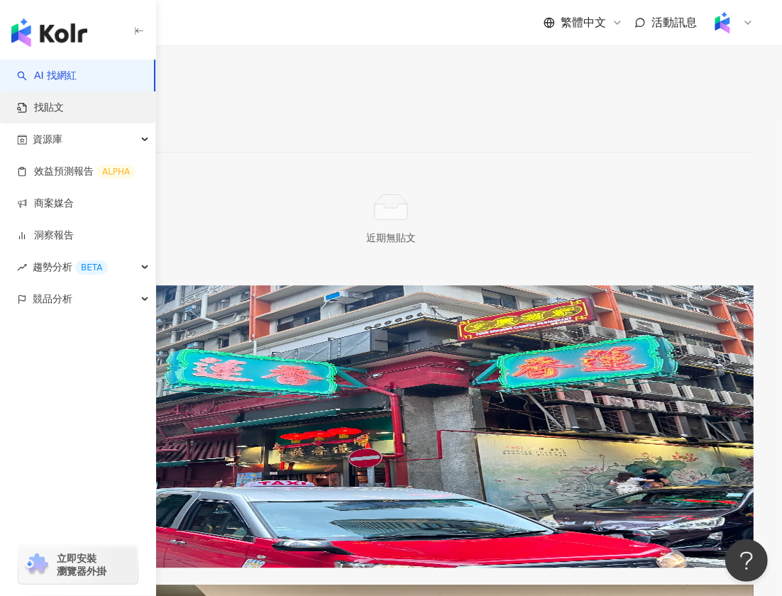
type input "**********"
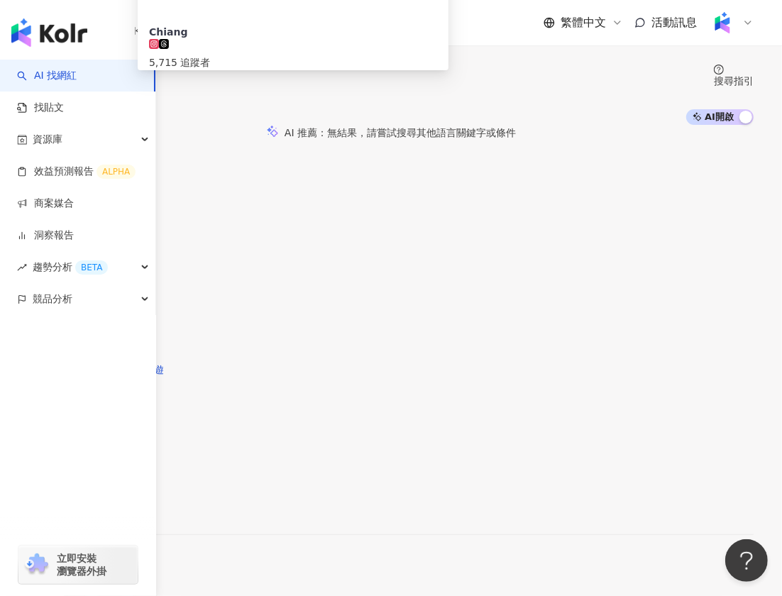
scroll to position [0, 0]
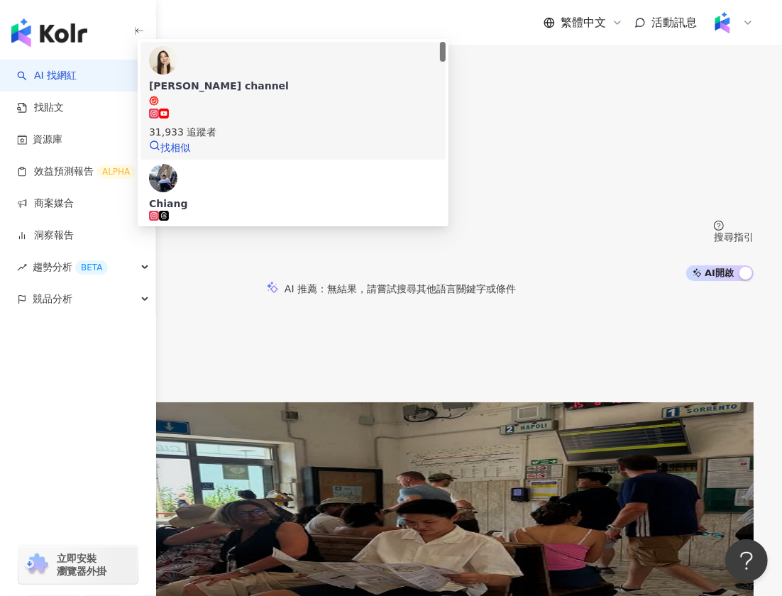
click at [369, 93] on div "Chiang's channel" at bounding box center [293, 86] width 288 height 14
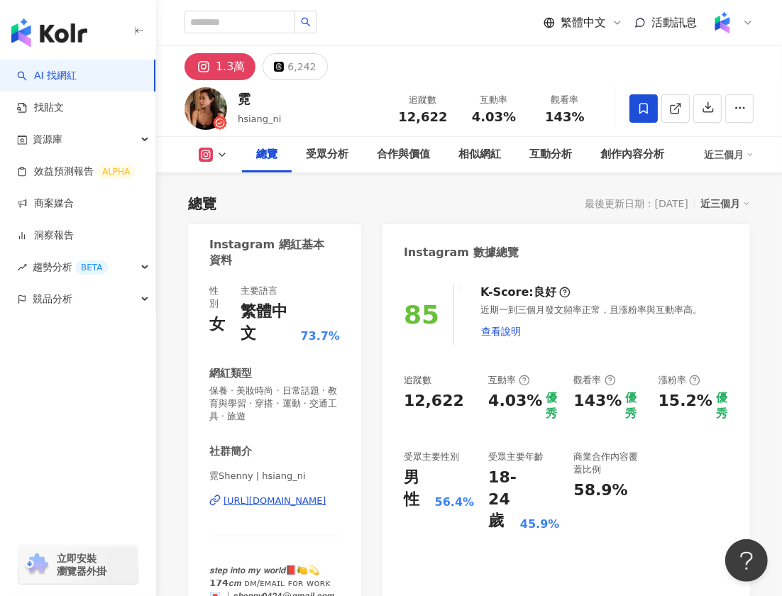
drag, startPoint x: 404, startPoint y: 119, endPoint x: 448, endPoint y: 119, distance: 43.3
click at [448, 119] on div "12,622" at bounding box center [423, 117] width 54 height 14
drag, startPoint x: 566, startPoint y: 112, endPoint x: 583, endPoint y: 109, distance: 17.3
click at [583, 111] on div "143%" at bounding box center [565, 117] width 54 height 14
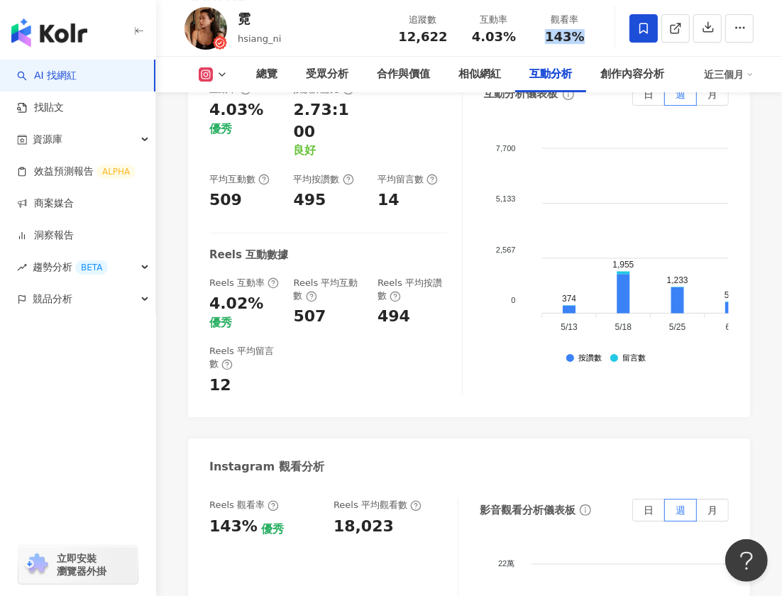
scroll to position [3236, 0]
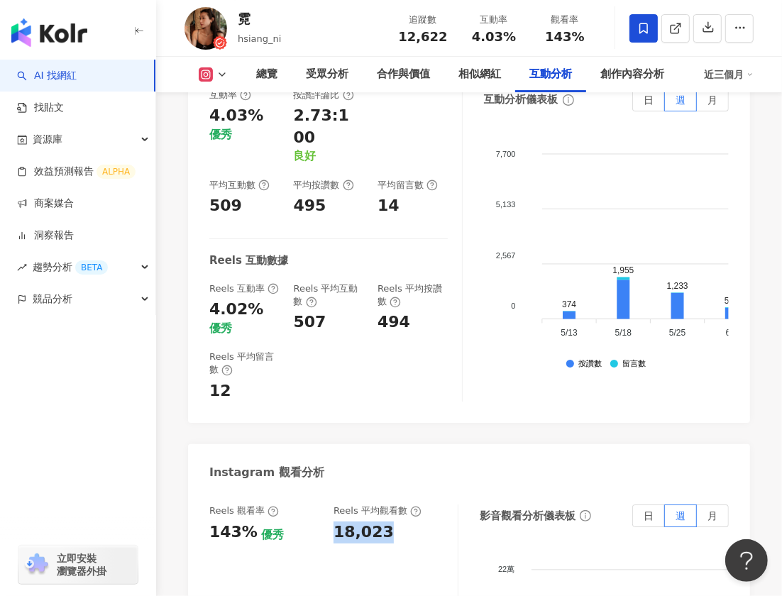
drag, startPoint x: 333, startPoint y: 428, endPoint x: 380, endPoint y: 427, distance: 46.8
click at [380, 505] on div "Reels 觀看率 143% 優秀 Reels 平均觀看數 18,023" at bounding box center [326, 524] width 234 height 38
copy div "18,023"
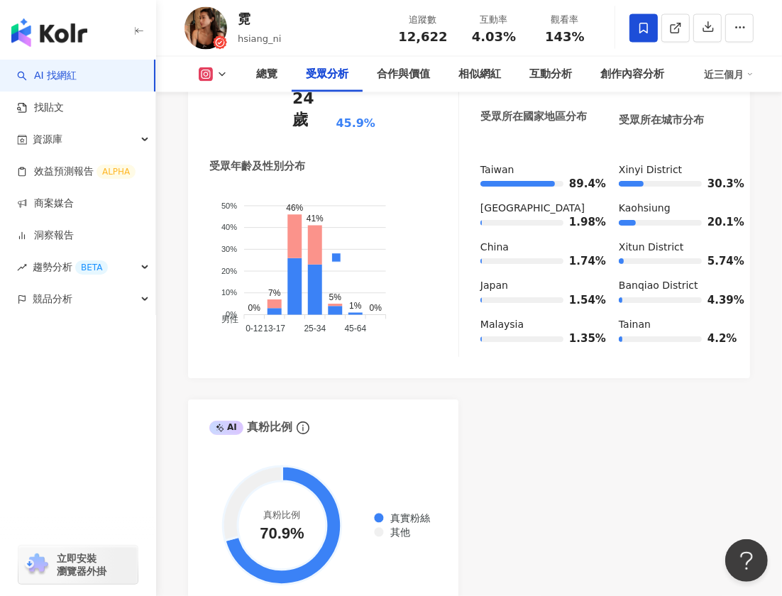
scroll to position [1554, 0]
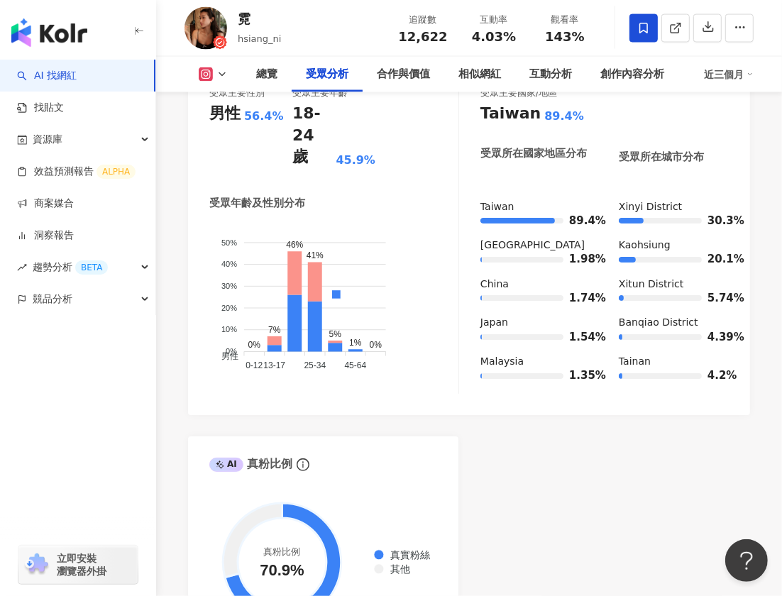
click at [30, 374] on div "button" at bounding box center [78, 362] width 156 height 94
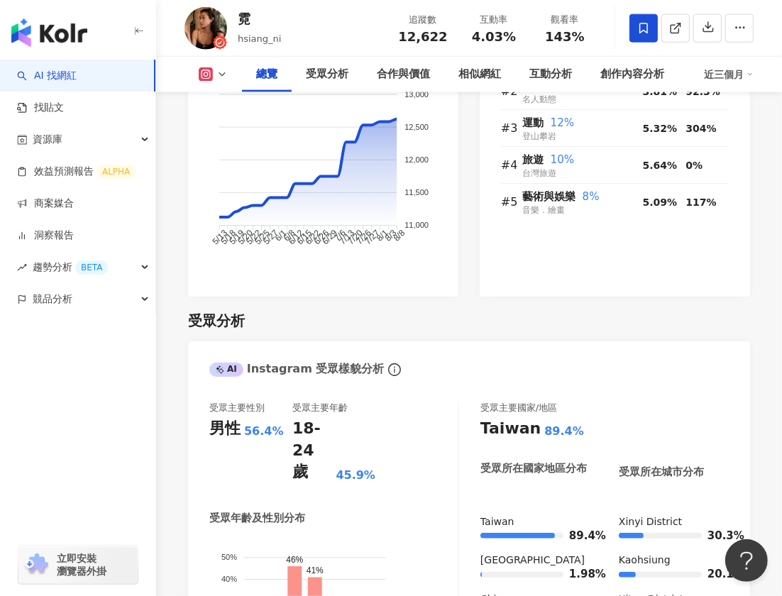
scroll to position [965, 0]
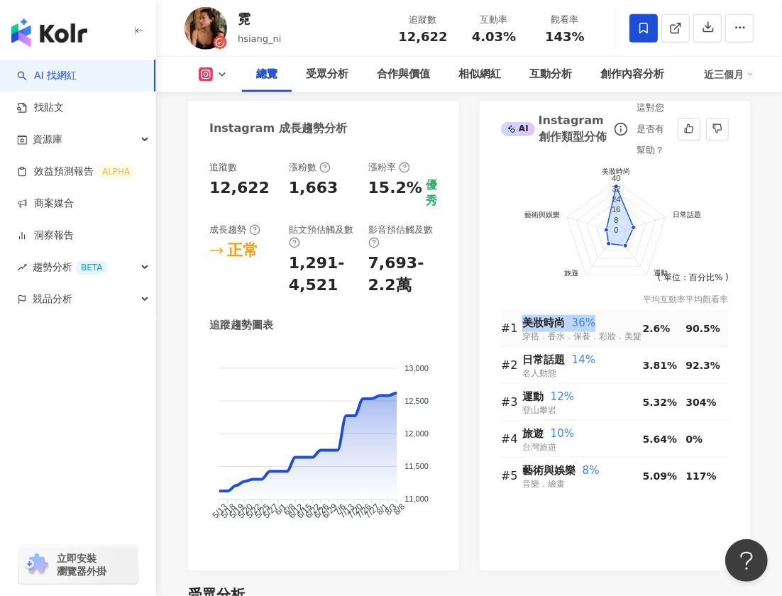
drag, startPoint x: 524, startPoint y: 324, endPoint x: 593, endPoint y: 324, distance: 68.8
click at [593, 324] on div "美妝時尚 36%" at bounding box center [582, 323] width 121 height 17
copy div "美妝時尚 36%"
drag, startPoint x: 524, startPoint y: 360, endPoint x: 597, endPoint y: 360, distance: 73.1
click at [597, 360] on div "日常話題 14%" at bounding box center [582, 360] width 121 height 17
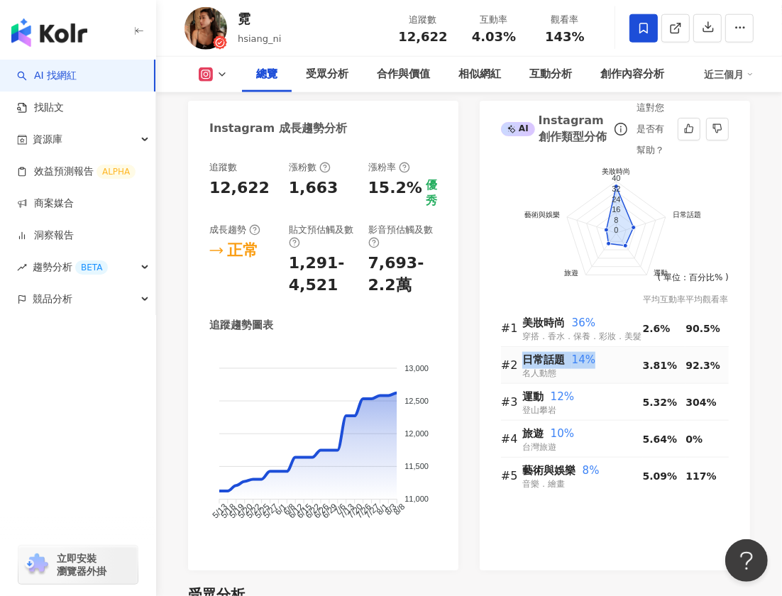
copy div "日常話題 14%"
drag, startPoint x: 578, startPoint y: 393, endPoint x: 524, endPoint y: 392, distance: 53.9
click at [524, 392] on div "運動 12%" at bounding box center [582, 397] width 121 height 17
copy div "運動 12%"
drag, startPoint x: 524, startPoint y: 431, endPoint x: 580, endPoint y: 429, distance: 56.8
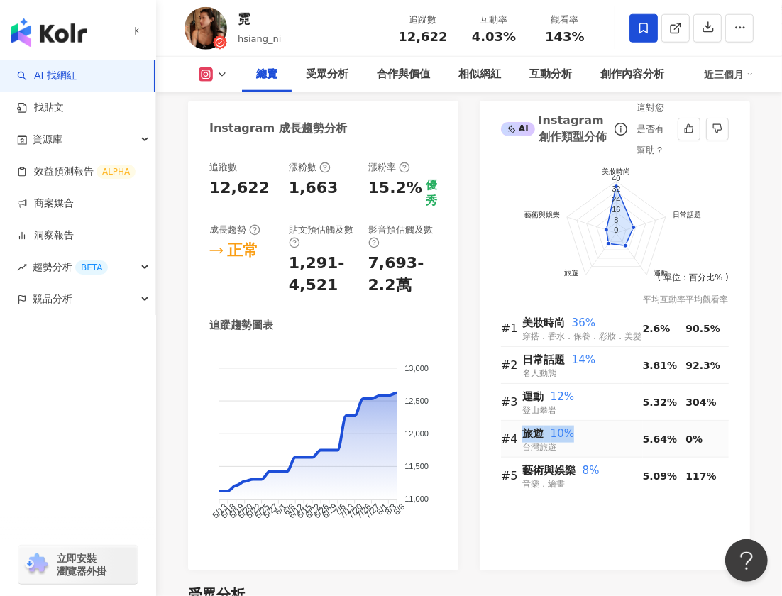
click at [580, 429] on div "旅遊 10%" at bounding box center [582, 434] width 121 height 17
copy div "旅遊 10%"
drag, startPoint x: 541, startPoint y: 465, endPoint x: 624, endPoint y: 465, distance: 83.0
click at [624, 465] on div "藝術與娛樂 8%" at bounding box center [582, 471] width 121 height 17
copy div "藝術與娛樂 8%"
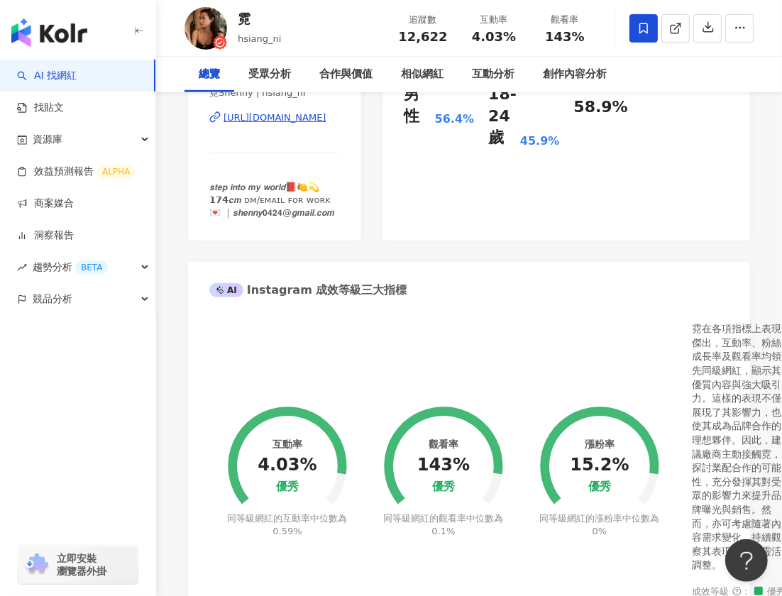
scroll to position [0, 0]
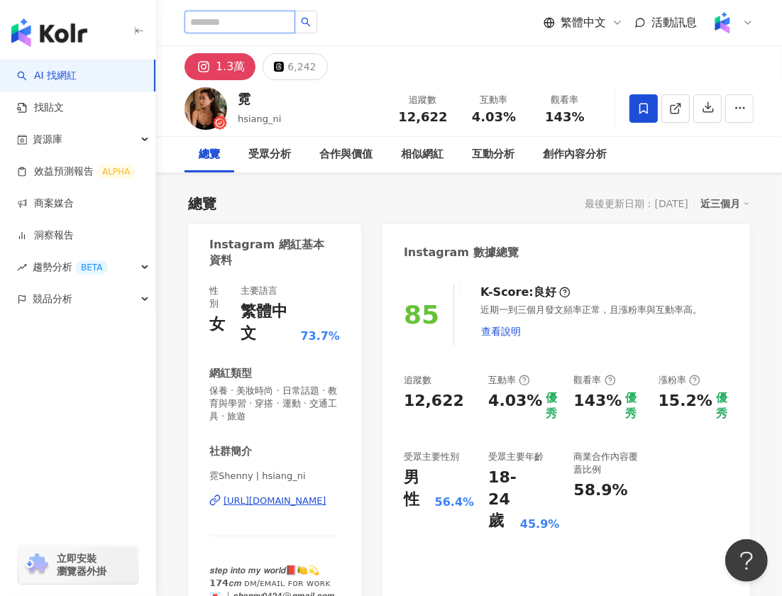
click at [247, 19] on input "search" at bounding box center [239, 22] width 111 height 23
paste input "**********"
type input "**********"
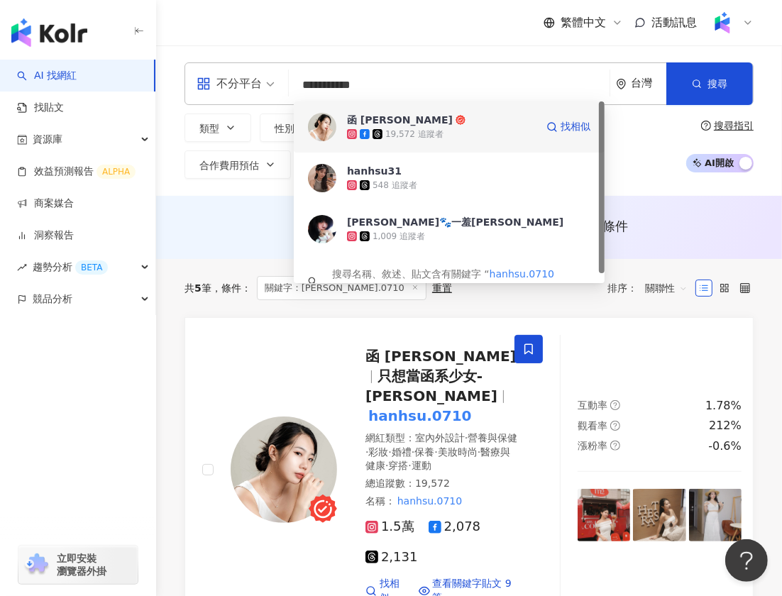
click at [390, 123] on div "函 Helen Hsu" at bounding box center [400, 120] width 106 height 14
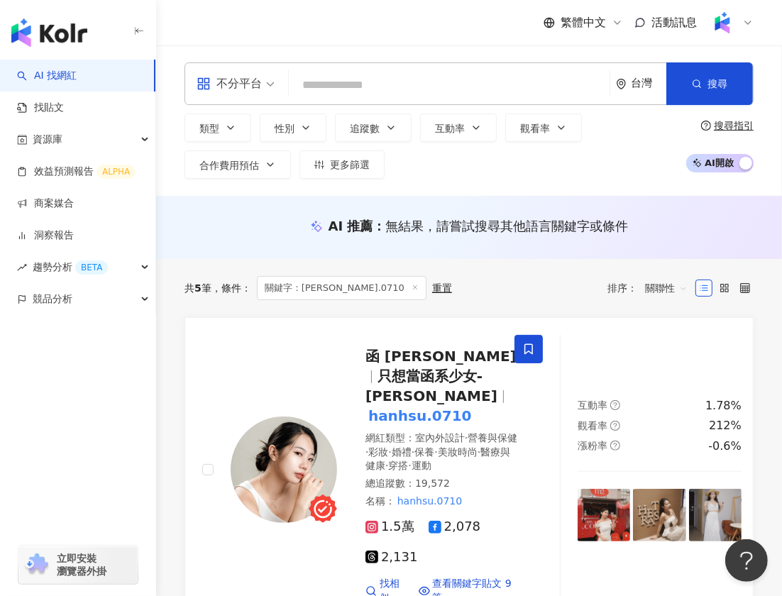
paste input "********"
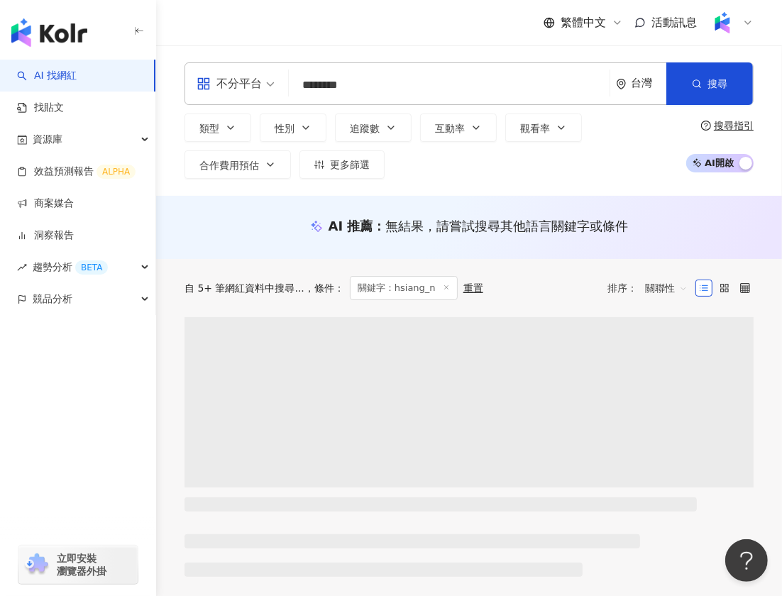
type input "********"
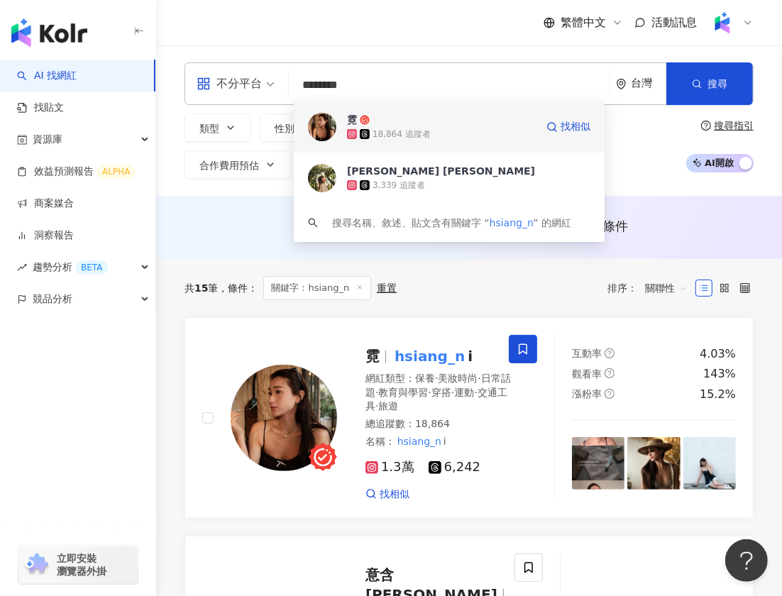
click at [384, 131] on div "18,864 追蹤者" at bounding box center [402, 134] width 58 height 12
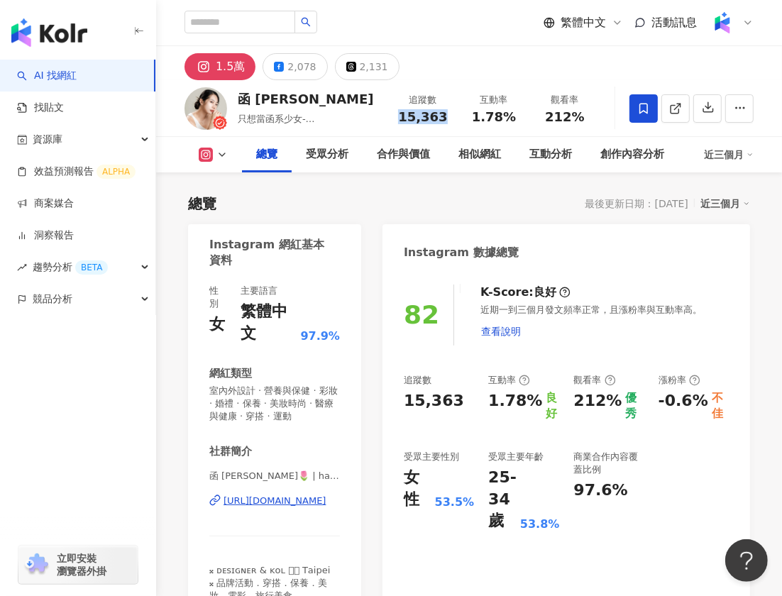
drag, startPoint x: 402, startPoint y: 116, endPoint x: 446, endPoint y: 115, distance: 43.3
click at [446, 116] on div "15,363" at bounding box center [423, 117] width 54 height 14
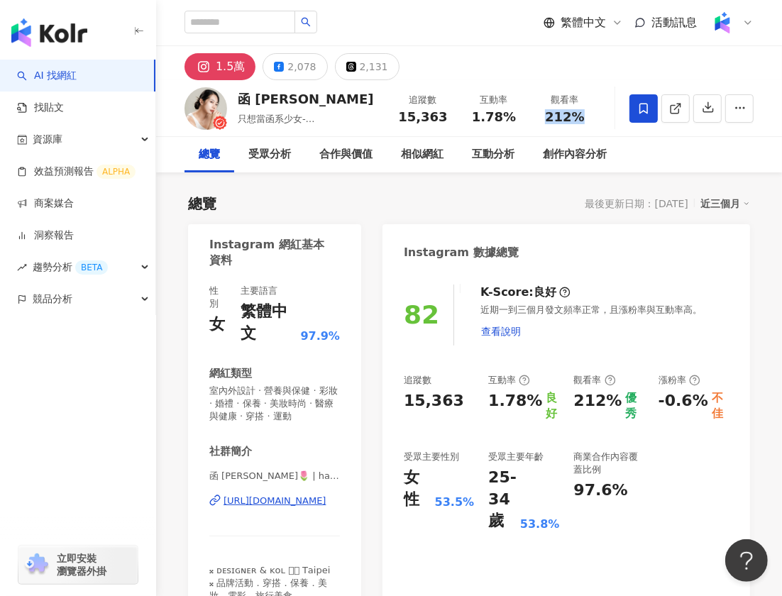
drag, startPoint x: 546, startPoint y: 120, endPoint x: 584, endPoint y: 119, distance: 37.6
click at [583, 119] on div "212%" at bounding box center [565, 117] width 54 height 14
copy span "212%"
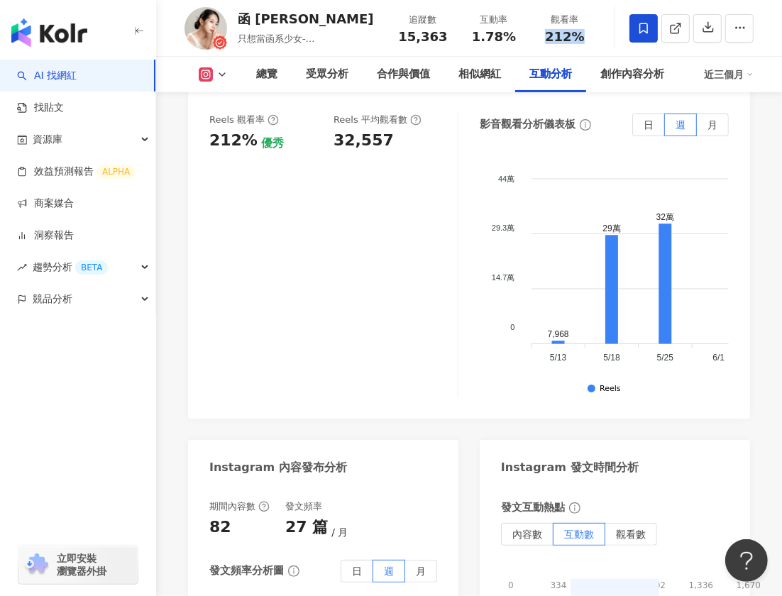
scroll to position [3361, 0]
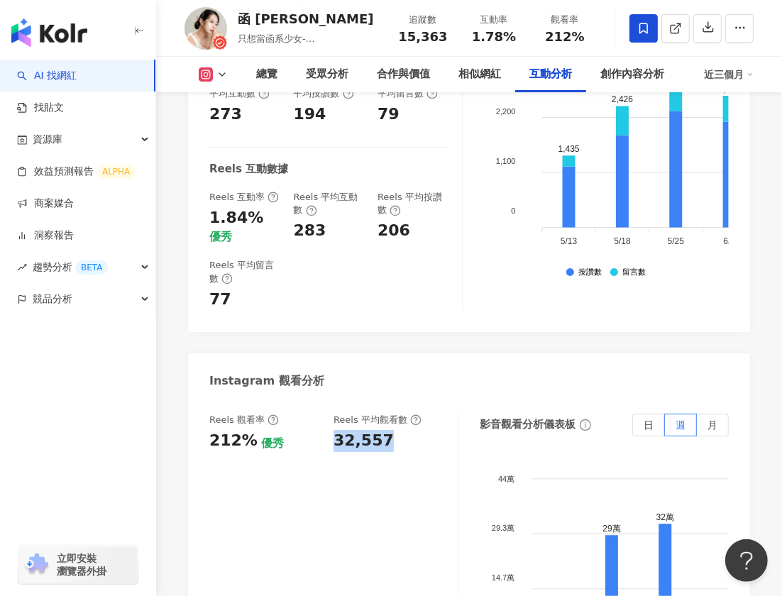
drag, startPoint x: 335, startPoint y: 343, endPoint x: 391, endPoint y: 343, distance: 56.1
click at [391, 430] on div "32,557" at bounding box center [389, 441] width 110 height 22
copy div "32,557"
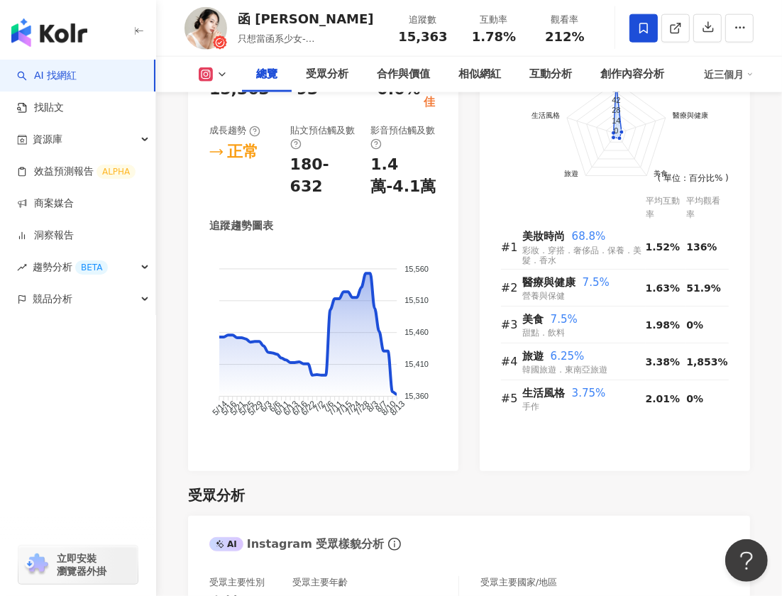
scroll to position [1089, 0]
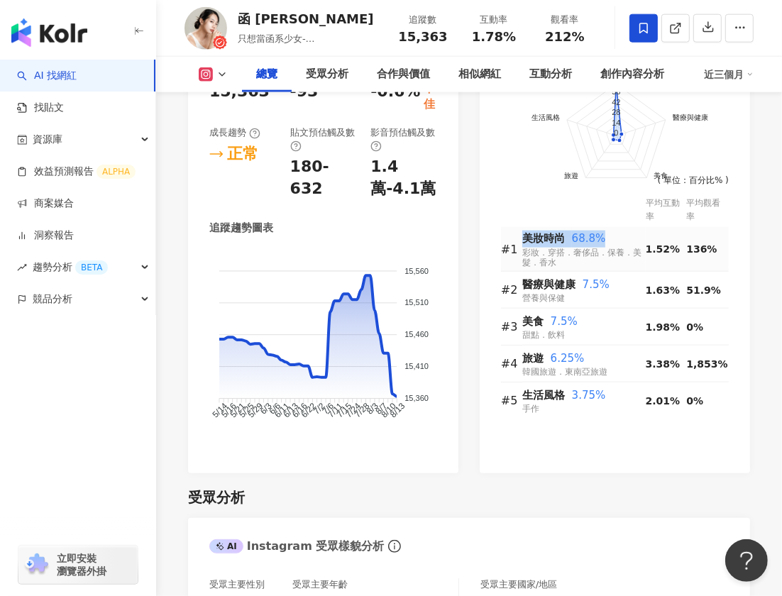
drag, startPoint x: 524, startPoint y: 225, endPoint x: 606, endPoint y: 221, distance: 81.7
click at [606, 231] on div "美妝時尚 68.8%" at bounding box center [583, 239] width 123 height 17
copy div "美妝時尚 68.8%"
drag, startPoint x: 528, startPoint y: 265, endPoint x: 605, endPoint y: 264, distance: 76.6
click at [605, 277] on div "醫療與健康 7.5%" at bounding box center [583, 285] width 123 height 17
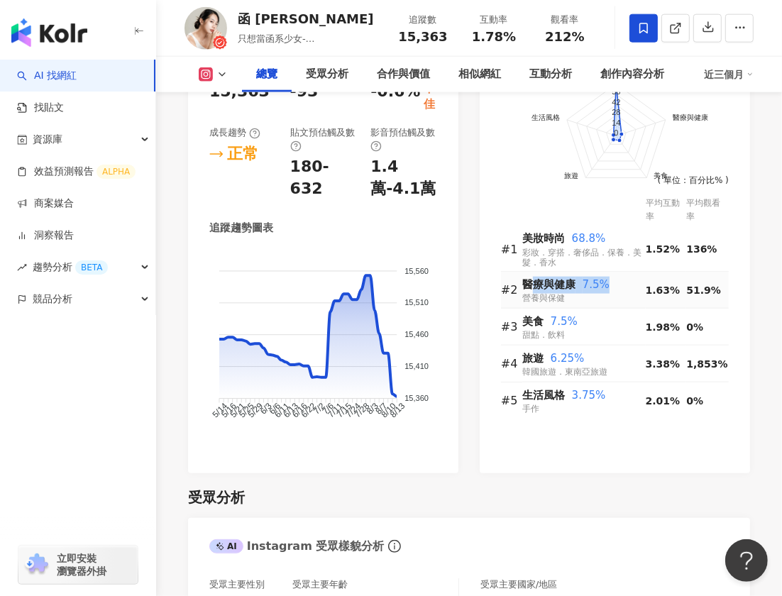
copy div "療與健康 7.5%"
click at [535, 293] on span "營養與保健" at bounding box center [543, 298] width 43 height 10
drag, startPoint x: 524, startPoint y: 269, endPoint x: 612, endPoint y: 269, distance: 88.7
click at [612, 277] on div "醫療與健康 7.5%" at bounding box center [583, 285] width 123 height 17
copy div "醫療與健康 7.5%"
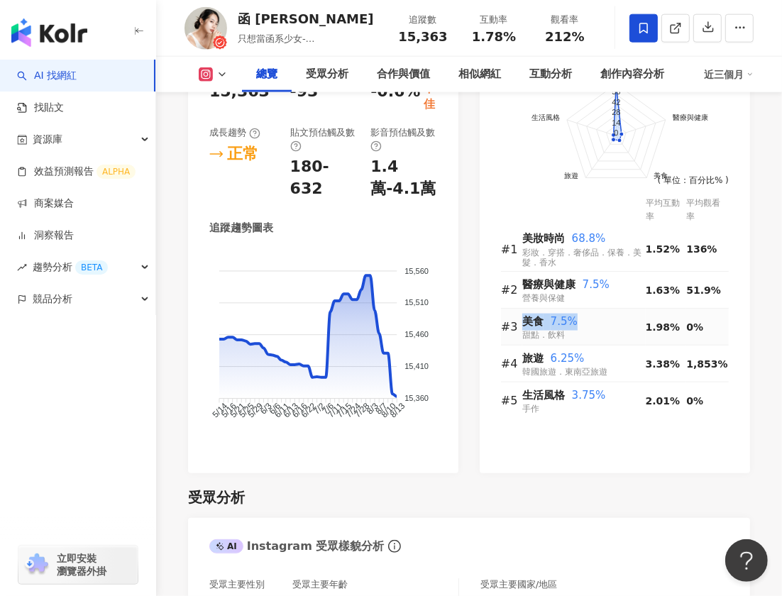
drag, startPoint x: 525, startPoint y: 308, endPoint x: 584, endPoint y: 308, distance: 58.9
click at [584, 314] on div "美食 7.5%" at bounding box center [583, 322] width 123 height 17
copy div "美食 7.5%"
drag, startPoint x: 523, startPoint y: 345, endPoint x: 597, endPoint y: 345, distance: 74.5
click at [597, 351] on div "旅遊 6.25%" at bounding box center [583, 359] width 123 height 17
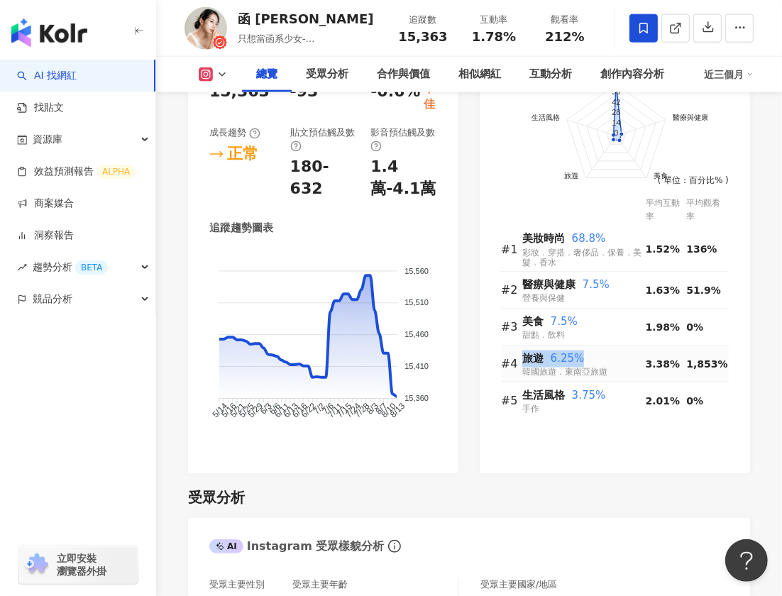
copy div "旅遊 6.25%"
drag, startPoint x: 524, startPoint y: 380, endPoint x: 610, endPoint y: 380, distance: 85.9
click at [610, 387] on div "生活風格 3.75%" at bounding box center [583, 395] width 123 height 17
copy div "生活風格 3.75%"
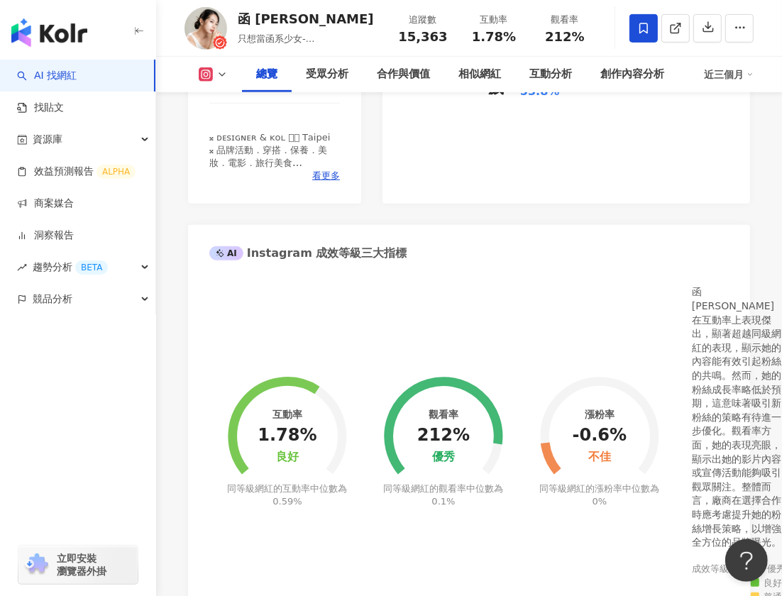
scroll to position [0, 0]
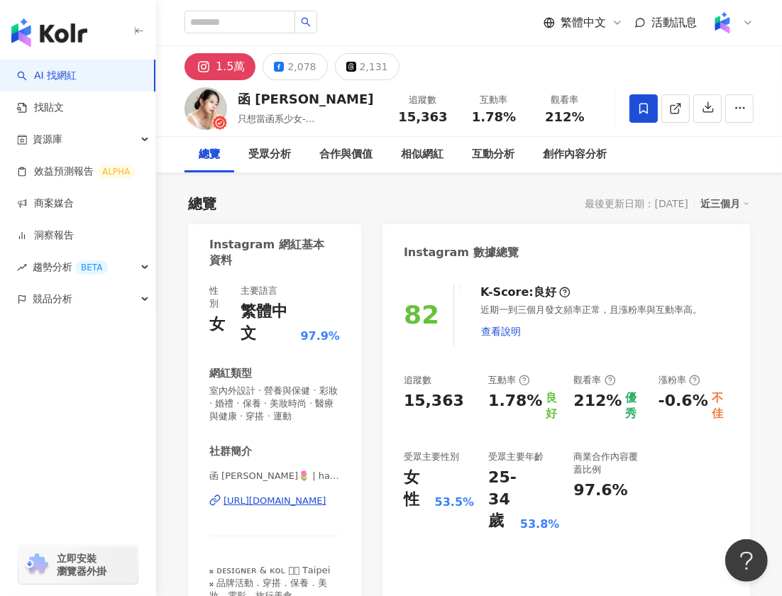
drag, startPoint x: 412, startPoint y: 311, endPoint x: 427, endPoint y: 311, distance: 14.9
click at [427, 311] on div "82" at bounding box center [421, 314] width 35 height 29
drag, startPoint x: 409, startPoint y: 314, endPoint x: 438, endPoint y: 313, distance: 29.1
click at [438, 313] on div "82" at bounding box center [429, 315] width 50 height 61
copy div "82"
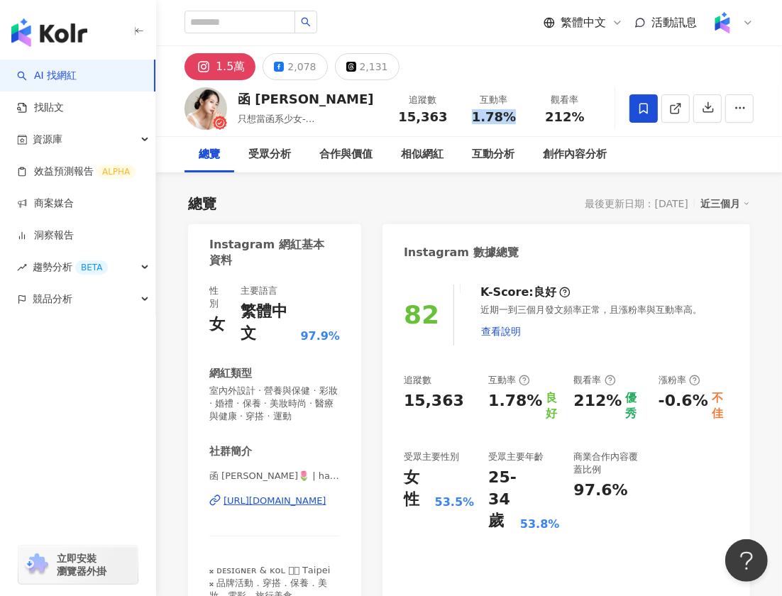
drag, startPoint x: 475, startPoint y: 119, endPoint x: 514, endPoint y: 119, distance: 38.3
click at [514, 119] on div "1.78%" at bounding box center [494, 117] width 54 height 14
copy span "1.78%"
click at [260, 23] on input "search" at bounding box center [239, 22] width 111 height 23
paste input "**********"
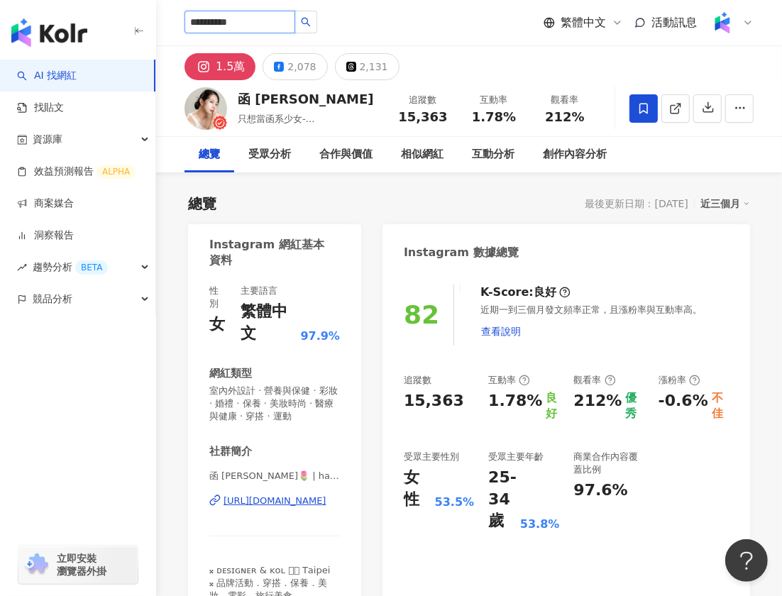
type input "**********"
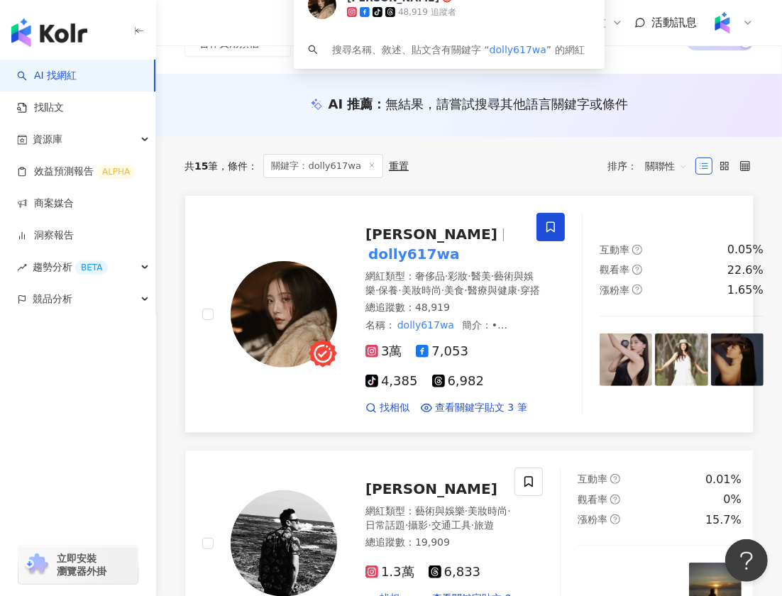
scroll to position [124, 0]
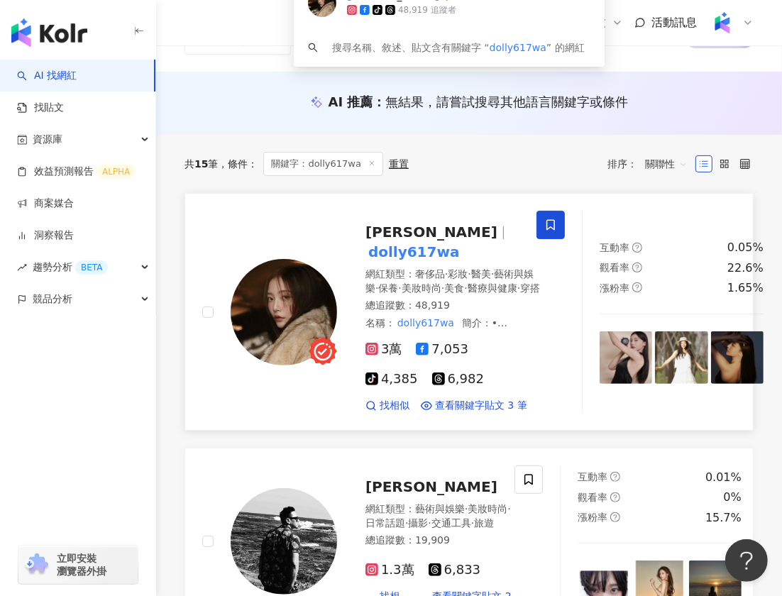
click at [406, 243] on mark "dolly617wa" at bounding box center [413, 252] width 97 height 23
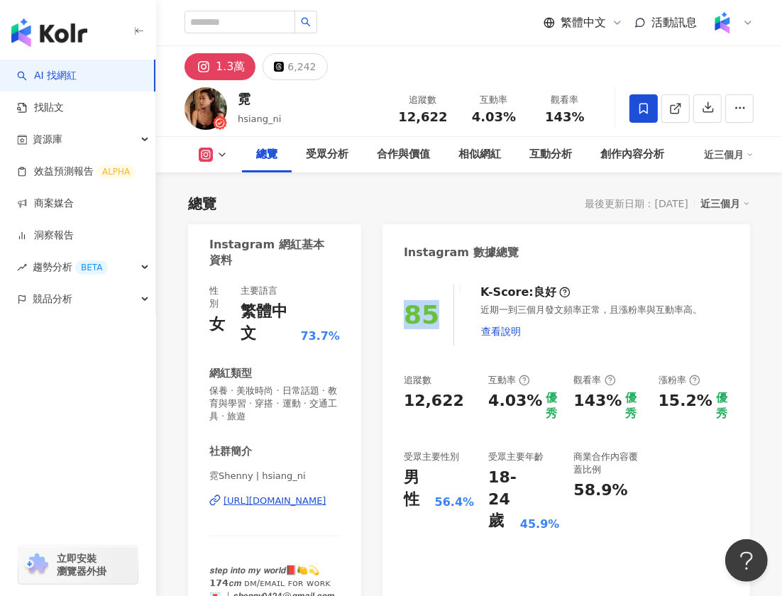
drag, startPoint x: 433, startPoint y: 312, endPoint x: 402, endPoint y: 312, distance: 31.2
click at [402, 312] on div "85 K-Score : 良好 近期一到三個月發文頻率正常，且漲粉率與互動率高。 查看說明 追蹤數 12,622 互動率 4.03% 優秀 觀看率 143% …" at bounding box center [566, 446] width 368 height 353
copy div "85"
drag, startPoint x: 474, startPoint y: 115, endPoint x: 13, endPoint y: 336, distance: 511.0
click at [512, 115] on span "4.03%" at bounding box center [494, 117] width 44 height 14
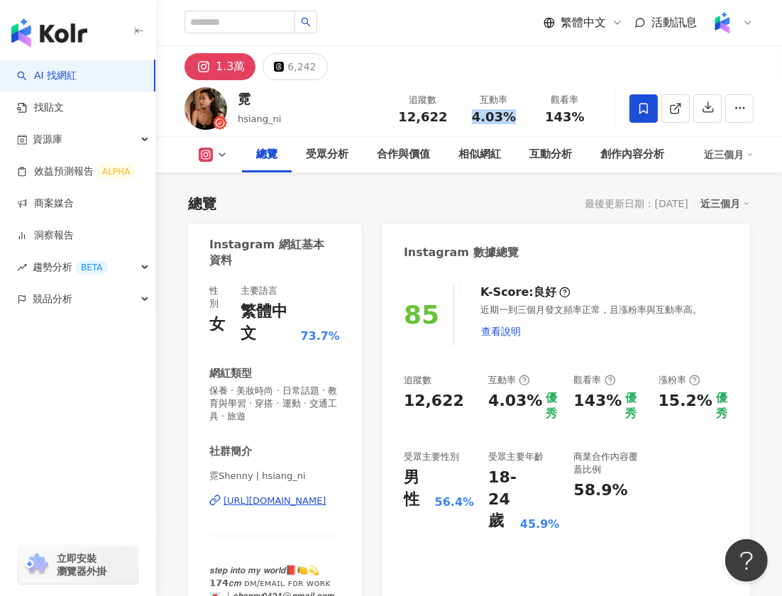
copy span "4.03%"
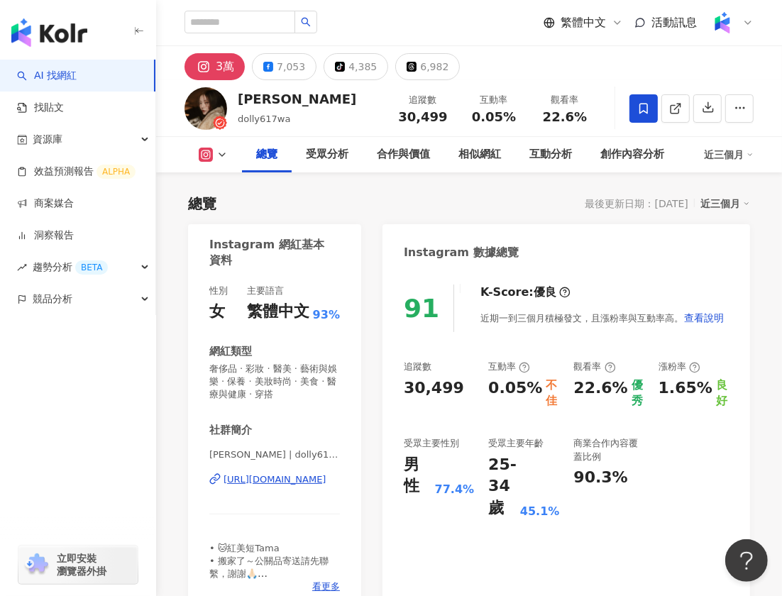
click at [441, 118] on span "30,499" at bounding box center [422, 116] width 49 height 15
drag, startPoint x: 509, startPoint y: 117, endPoint x: 43, endPoint y: 262, distance: 488.2
click at [511, 117] on span "0.05%" at bounding box center [494, 117] width 44 height 14
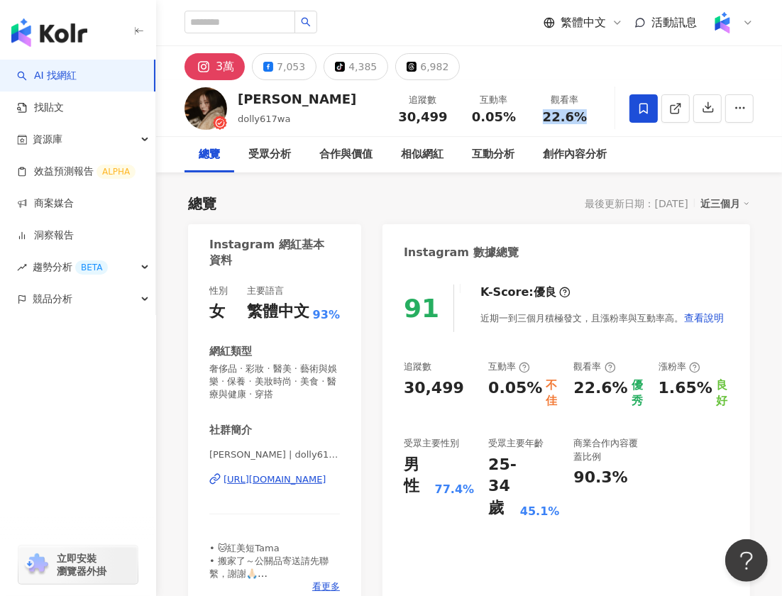
drag, startPoint x: 547, startPoint y: 118, endPoint x: 588, endPoint y: 116, distance: 41.2
click at [588, 117] on div "22.6%" at bounding box center [565, 117] width 54 height 14
copy span "22.6%"
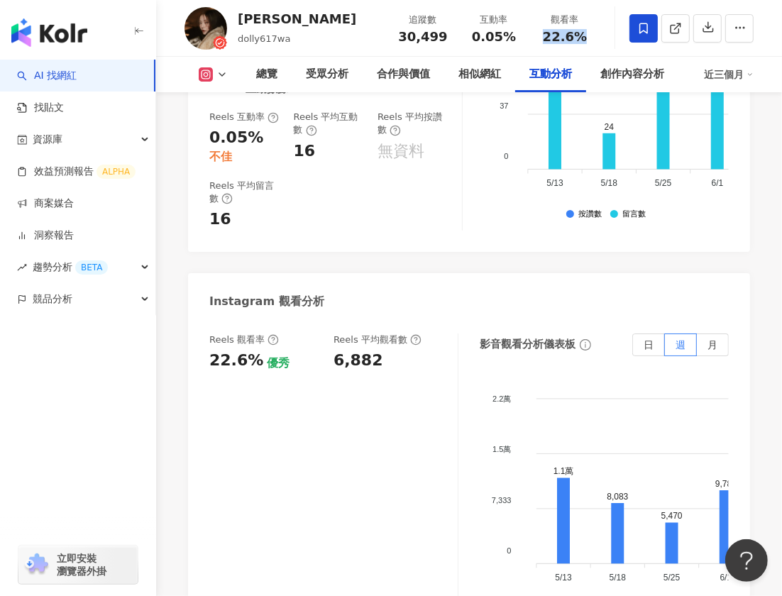
scroll to position [3236, 0]
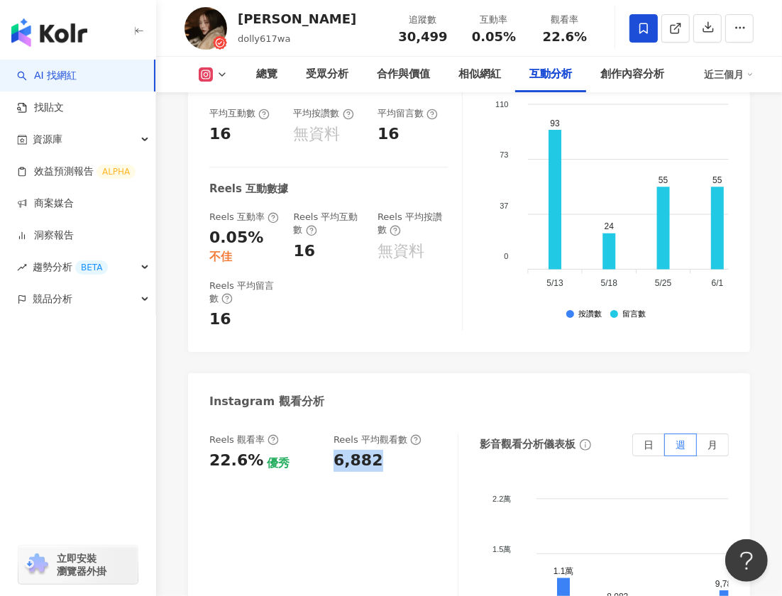
drag, startPoint x: 333, startPoint y: 412, endPoint x: 385, endPoint y: 410, distance: 52.5
click at [385, 434] on div "Reels 觀看率 22.6% 優秀 [PERSON_NAME] 平均觀看數 6,882" at bounding box center [326, 453] width 234 height 38
copy div "6,882"
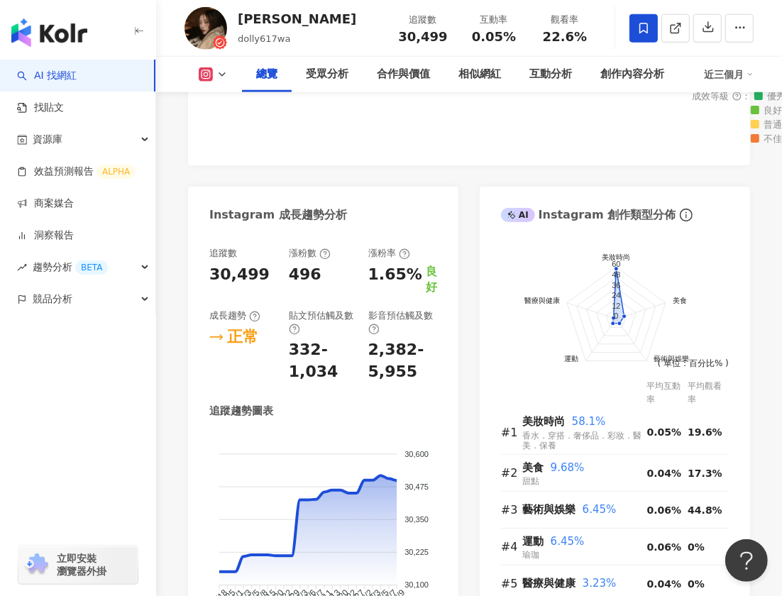
scroll to position [951, 0]
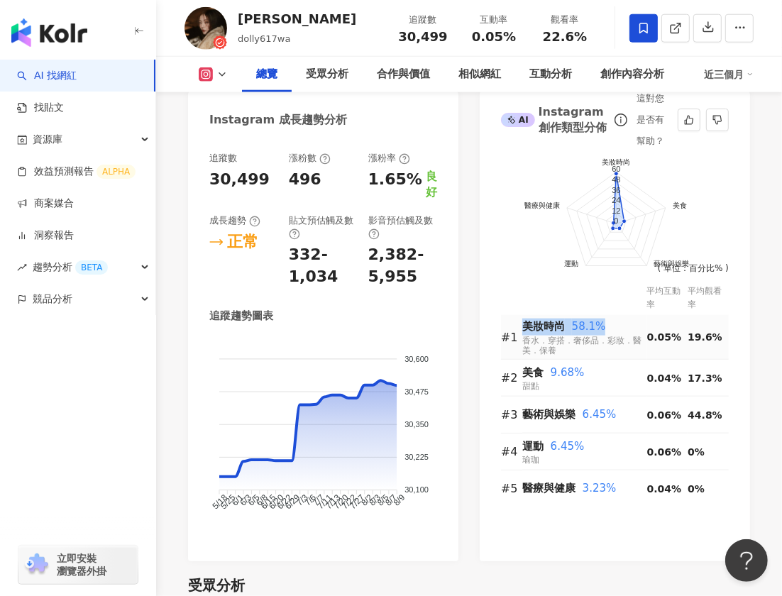
drag, startPoint x: 527, startPoint y: 324, endPoint x: 601, endPoint y: 324, distance: 74.5
click at [601, 324] on div "美妝時尚 58.1%" at bounding box center [584, 327] width 125 height 17
copy div "美妝時尚 58.1%"
drag, startPoint x: 524, startPoint y: 370, endPoint x: 590, endPoint y: 370, distance: 66.0
click at [590, 370] on div "美食 9.68%" at bounding box center [584, 373] width 125 height 17
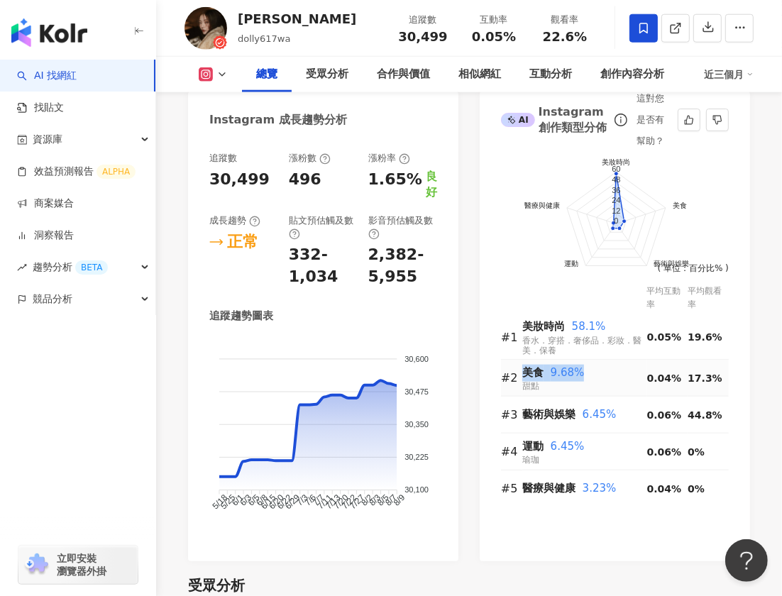
copy div "美食 9.68%"
drag, startPoint x: 524, startPoint y: 417, endPoint x: 644, endPoint y: 417, distance: 120.6
click at [644, 417] on div "藝術與娛樂 6.45%" at bounding box center [584, 415] width 125 height 17
copy div "藝術與娛樂 6.45%"
drag, startPoint x: 525, startPoint y: 444, endPoint x: 588, endPoint y: 443, distance: 62.4
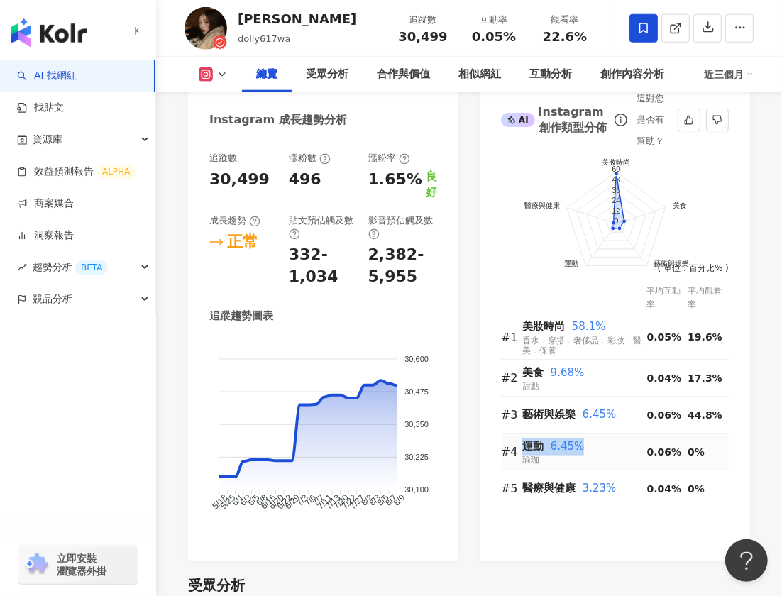
click at [588, 443] on div "運動 6.45%" at bounding box center [584, 447] width 125 height 17
copy div "運動 6.45%"
drag, startPoint x: 522, startPoint y: 489, endPoint x: 617, endPoint y: 487, distance: 94.4
click at [617, 488] on div "醫療與健康 3.23%" at bounding box center [584, 488] width 125 height 17
copy div "醫療與健康 3.23%"
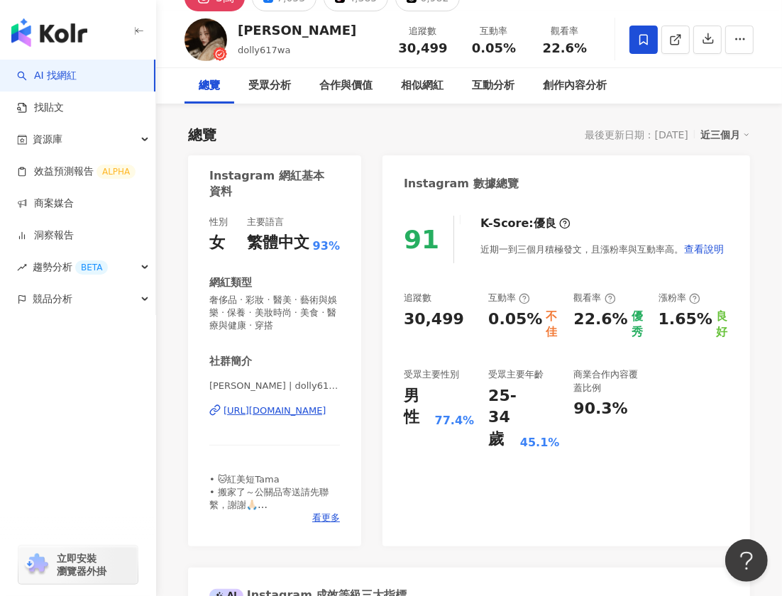
scroll to position [32, 0]
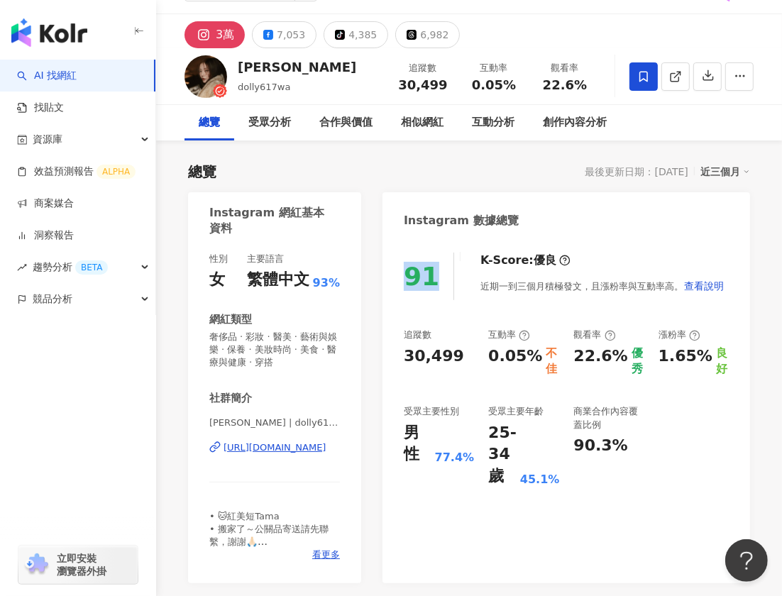
drag, startPoint x: 409, startPoint y: 277, endPoint x: 432, endPoint y: 276, distance: 23.5
click at [429, 276] on div "91" at bounding box center [421, 276] width 35 height 29
copy div "91"
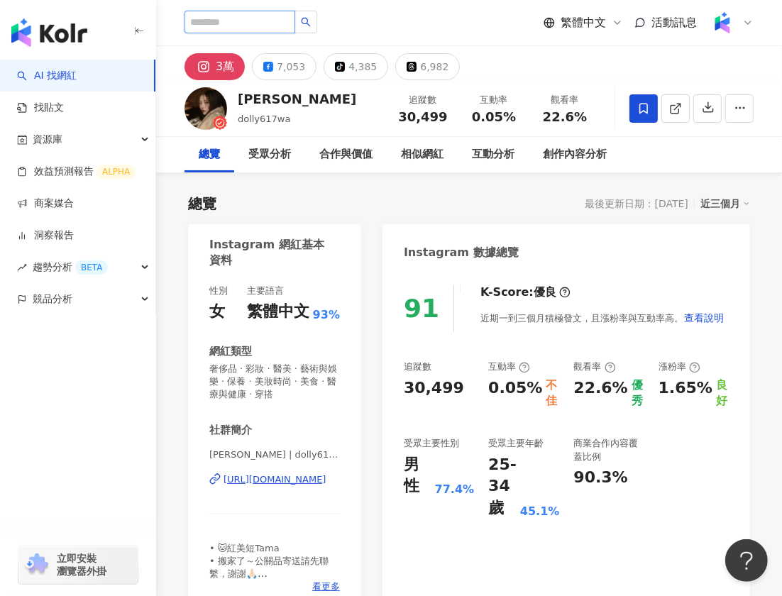
click at [254, 23] on input "search" at bounding box center [239, 22] width 111 height 23
paste input "**********"
type input "**********"
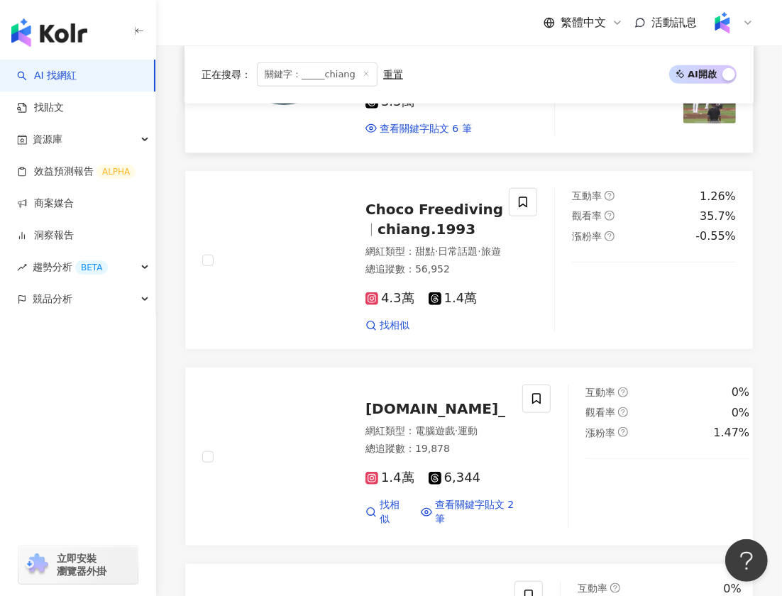
scroll to position [703, 0]
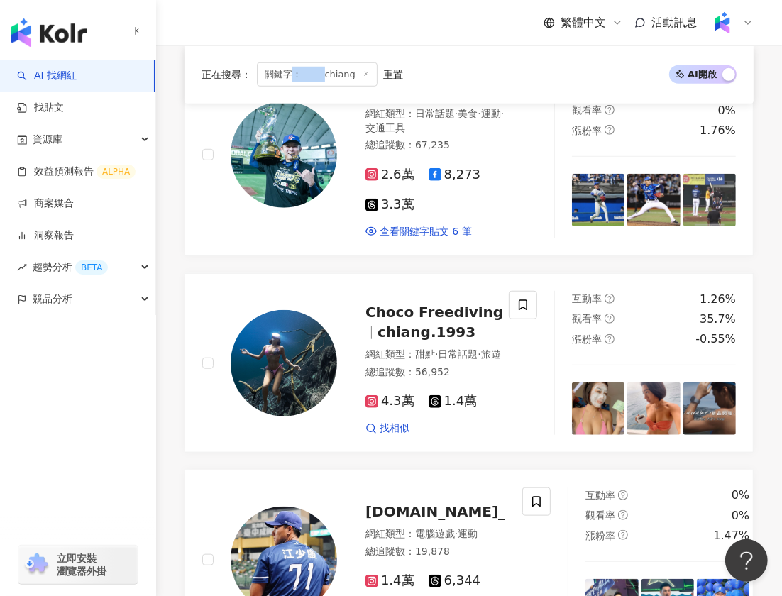
drag, startPoint x: 326, startPoint y: 77, endPoint x: 277, endPoint y: 77, distance: 49.0
click at [277, 77] on span "關鍵字：_____chiang" at bounding box center [317, 74] width 121 height 24
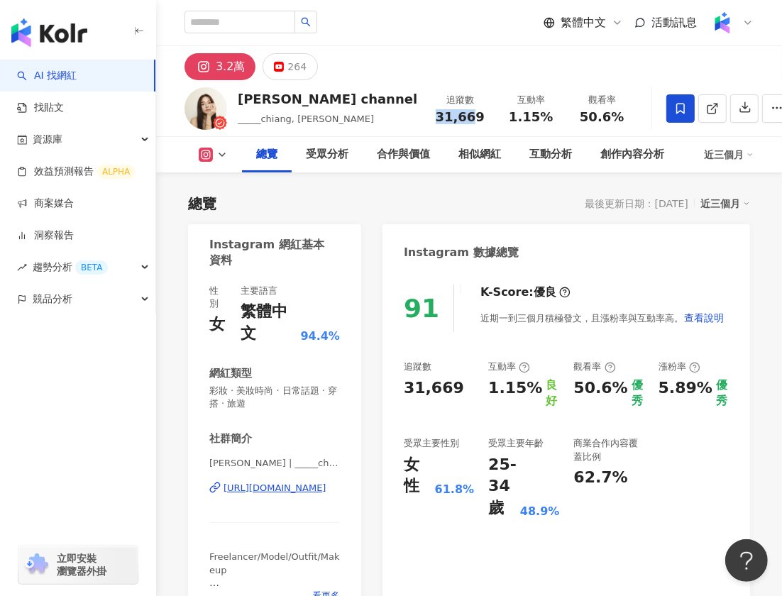
click at [439, 121] on span "31,669" at bounding box center [460, 116] width 49 height 15
click at [514, 114] on div "1.15%" at bounding box center [531, 117] width 54 height 14
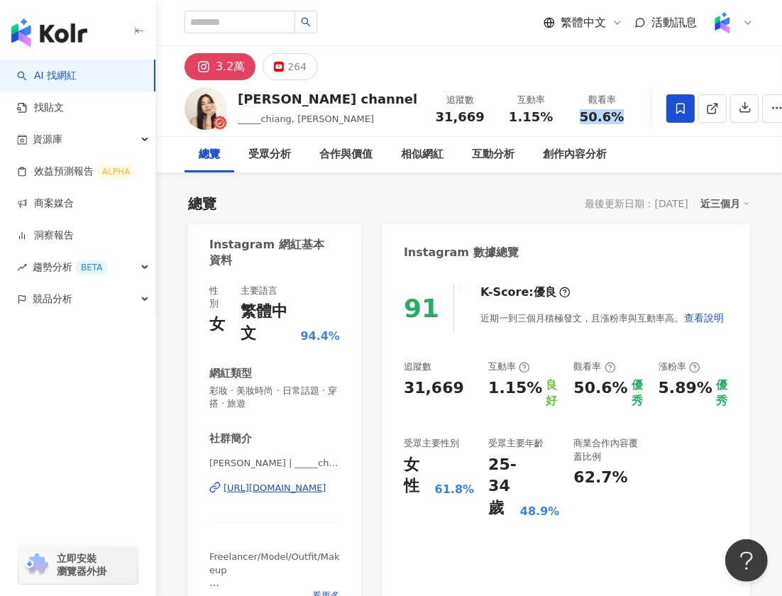
drag, startPoint x: 548, startPoint y: 121, endPoint x: 581, endPoint y: 121, distance: 33.4
click at [581, 121] on span "50.6%" at bounding box center [602, 117] width 44 height 14
copy span "50.6%"
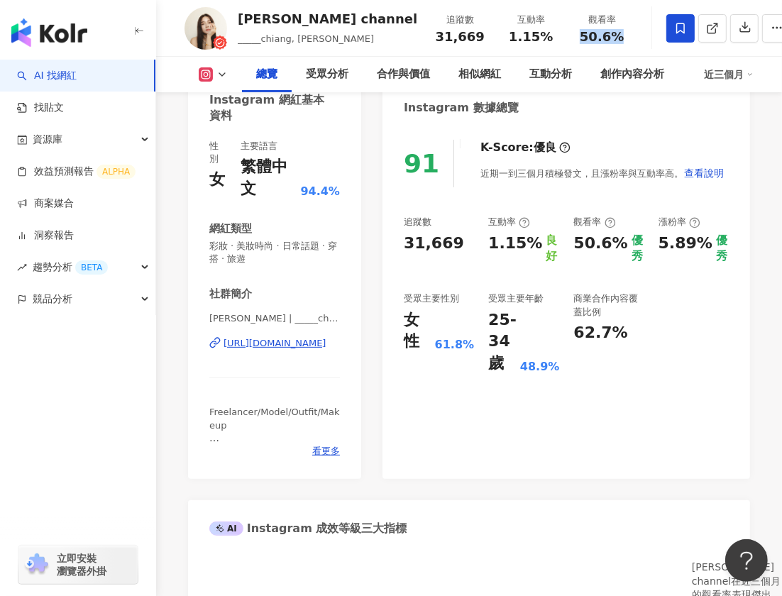
scroll to position [135, 0]
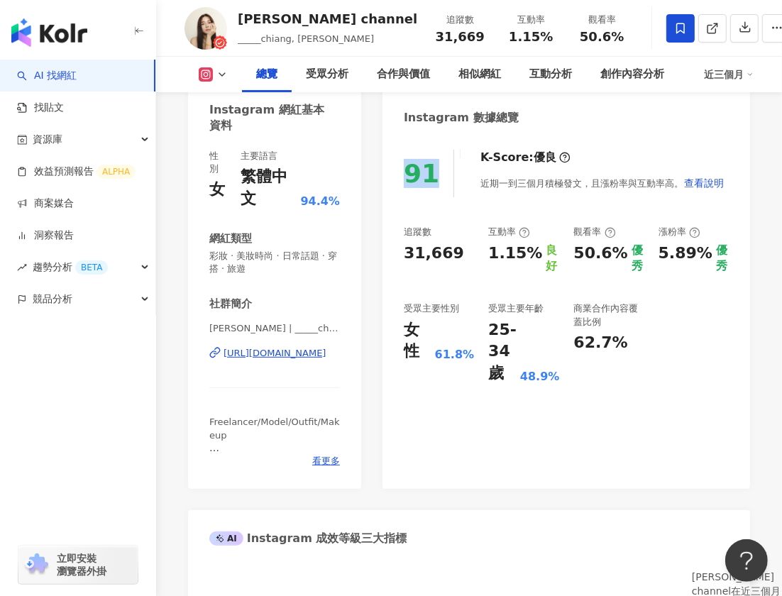
drag, startPoint x: 407, startPoint y: 177, endPoint x: 430, endPoint y: 177, distance: 22.7
click at [430, 177] on div "91" at bounding box center [421, 173] width 35 height 29
copy div "91"
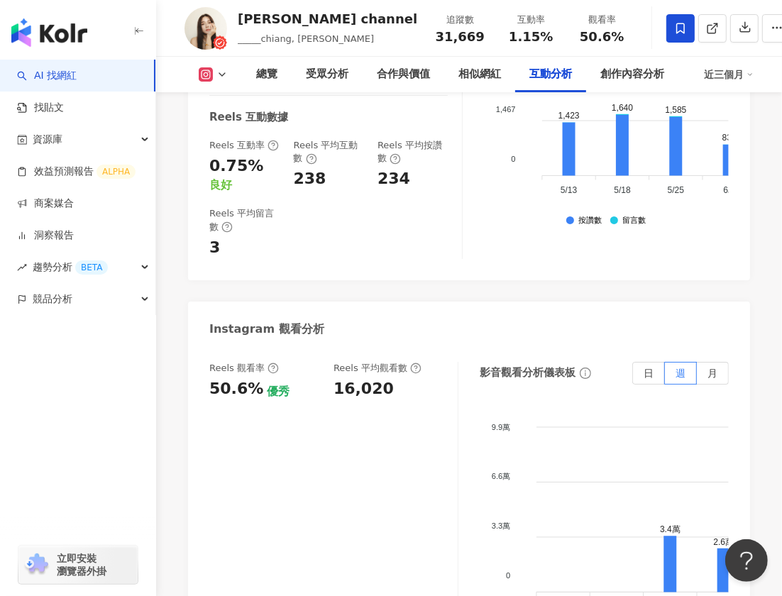
scroll to position [3234, 0]
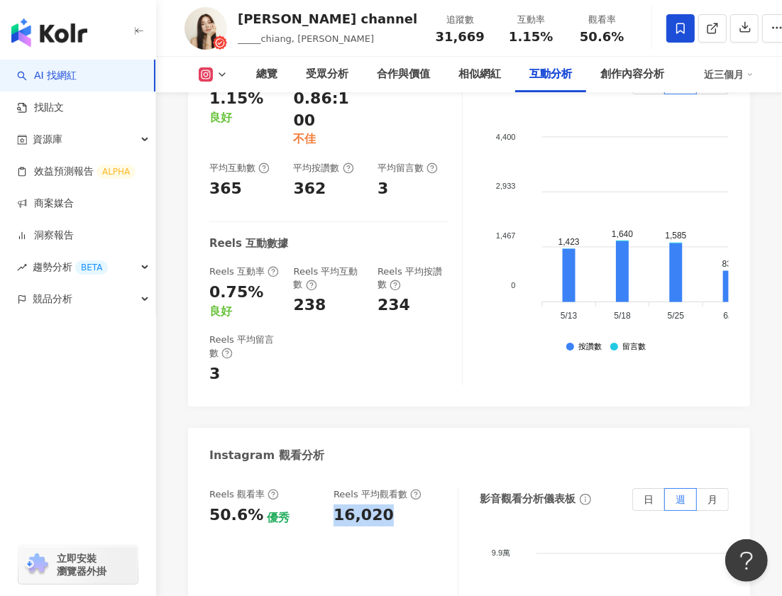
drag, startPoint x: 331, startPoint y: 399, endPoint x: 404, endPoint y: 398, distance: 73.1
click at [404, 488] on div "Reels 觀看率 50.6% 優秀 Reels 平均觀看數 16,020" at bounding box center [326, 507] width 234 height 38
copy div "16,020"
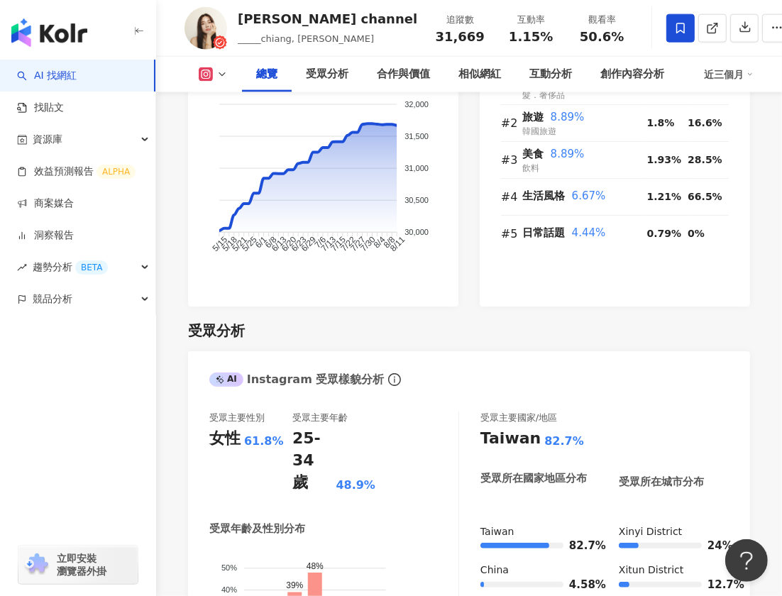
scroll to position [1125, 0]
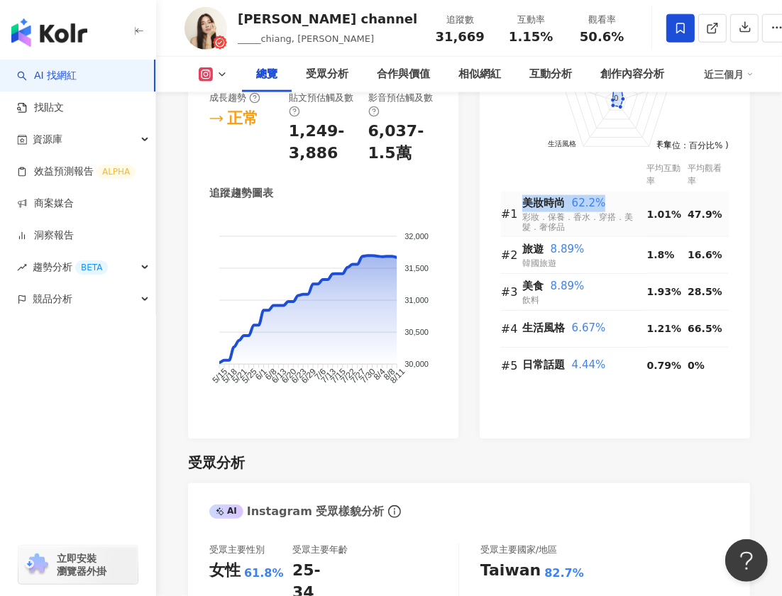
drag, startPoint x: 526, startPoint y: 187, endPoint x: 608, endPoint y: 187, distance: 82.3
click at [608, 195] on div "美妝時尚 62.2%" at bounding box center [584, 203] width 125 height 17
copy div "美妝時尚 62.2%"
drag, startPoint x: 527, startPoint y: 231, endPoint x: 612, endPoint y: 231, distance: 85.2
click at [612, 241] on div "旅遊 8.89%" at bounding box center [584, 249] width 125 height 17
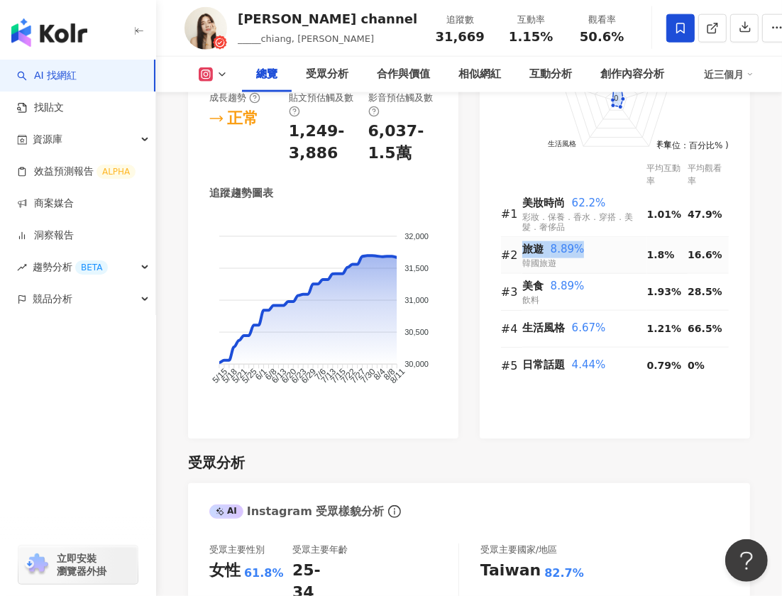
copy div "旅遊 8.89%"
drag, startPoint x: 525, startPoint y: 269, endPoint x: 608, endPoint y: 268, distance: 83.0
click at [608, 278] on div "美食 8.89%" at bounding box center [584, 286] width 125 height 17
copy div "美食 8.89%"
drag, startPoint x: 526, startPoint y: 312, endPoint x: 634, endPoint y: 312, distance: 107.9
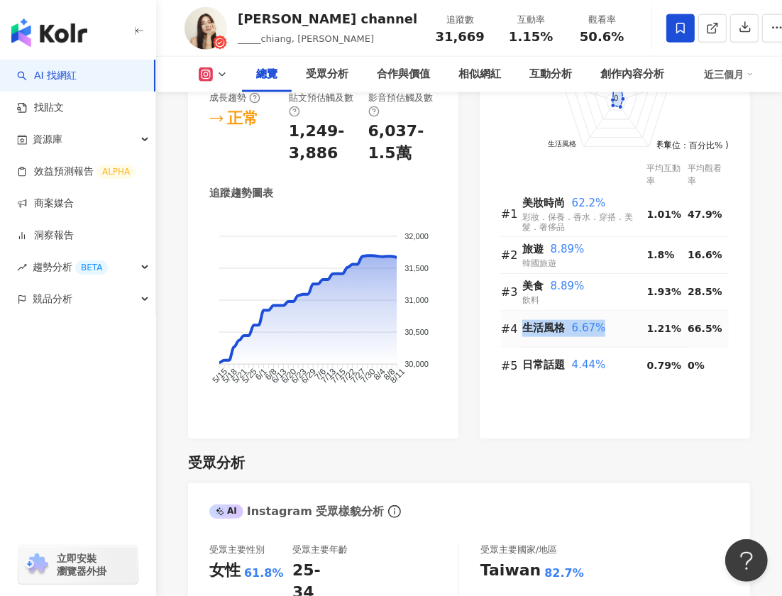
click at [634, 320] on div "生活風格 6.67%" at bounding box center [584, 328] width 125 height 17
copy div "生活風格 6.67%"
drag, startPoint x: 527, startPoint y: 347, endPoint x: 621, endPoint y: 345, distance: 94.4
click at [621, 357] on div "日常話題 4.44%" at bounding box center [584, 365] width 125 height 17
copy div "日常話題 4.44%"
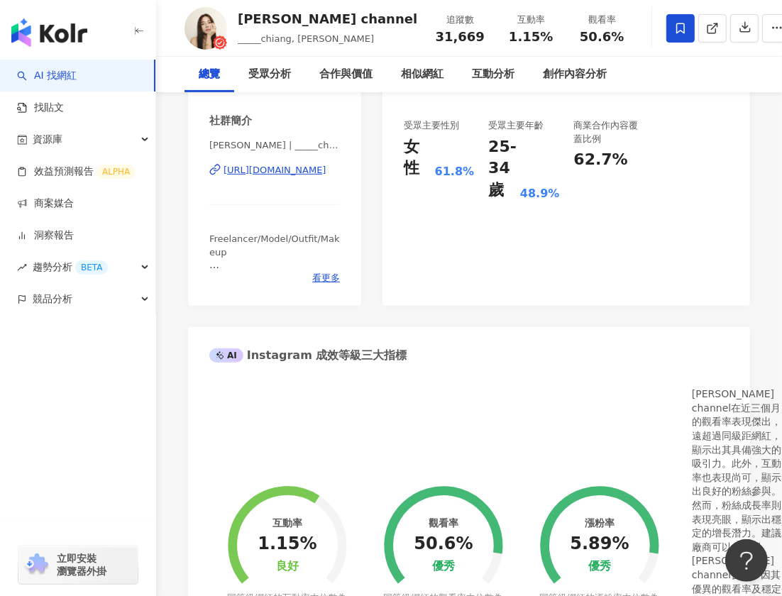
scroll to position [0, 0]
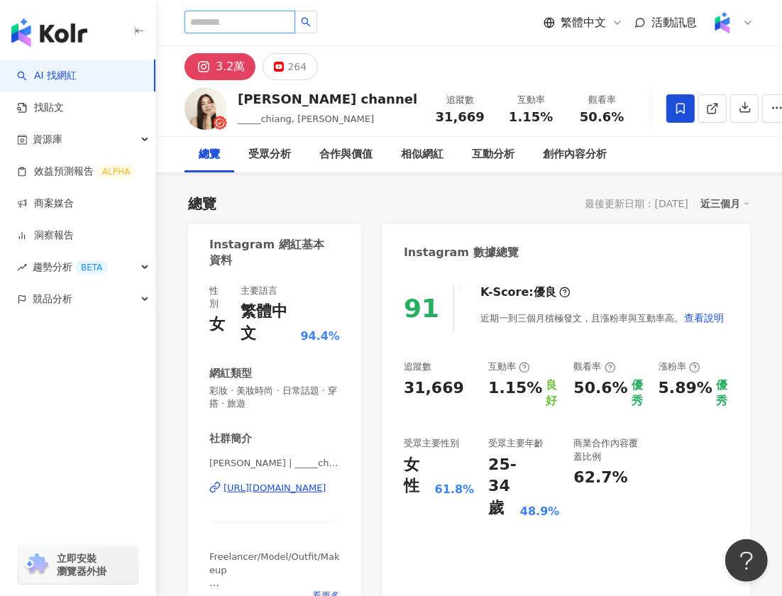
click at [254, 20] on input "search" at bounding box center [239, 22] width 111 height 23
paste input "**********"
type input "**********"
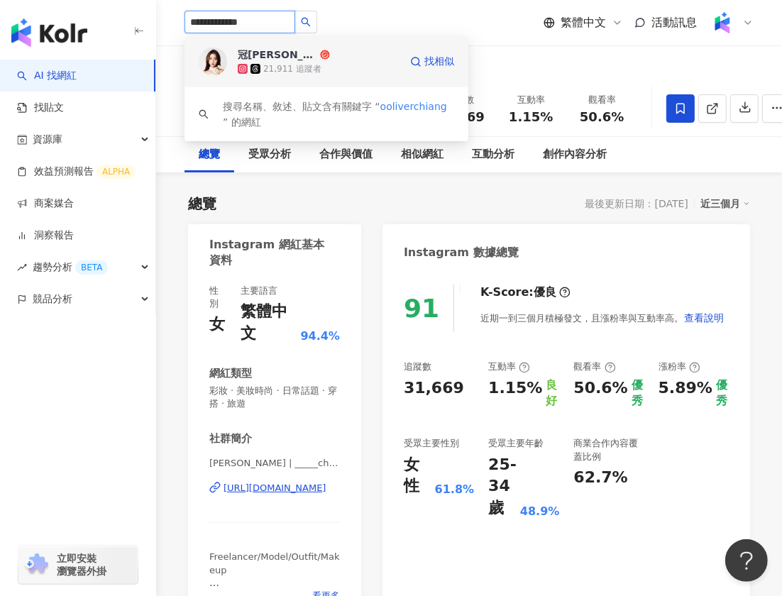
click at [277, 64] on div "21,911 追蹤者" at bounding box center [292, 69] width 58 height 12
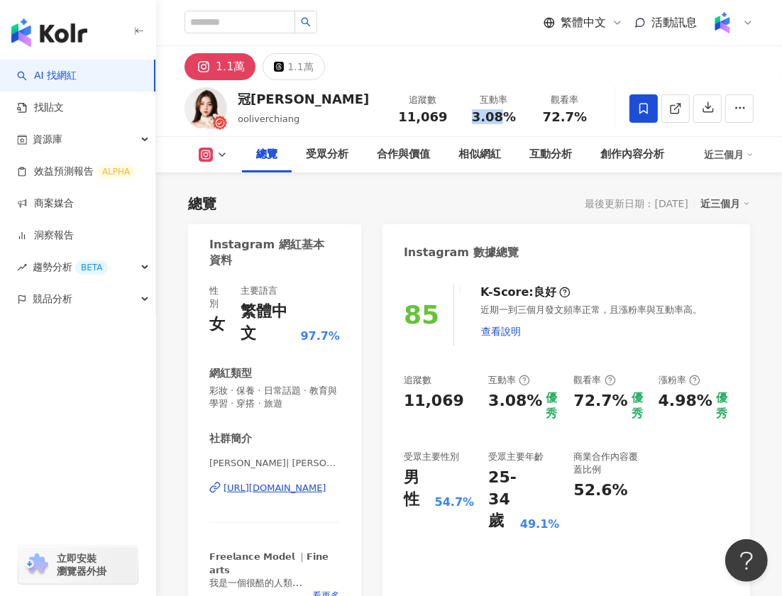
drag, startPoint x: 475, startPoint y: 115, endPoint x: 509, endPoint y: 114, distance: 34.1
click at [509, 114] on span "3.08%" at bounding box center [494, 117] width 44 height 14
copy span "3.08%"
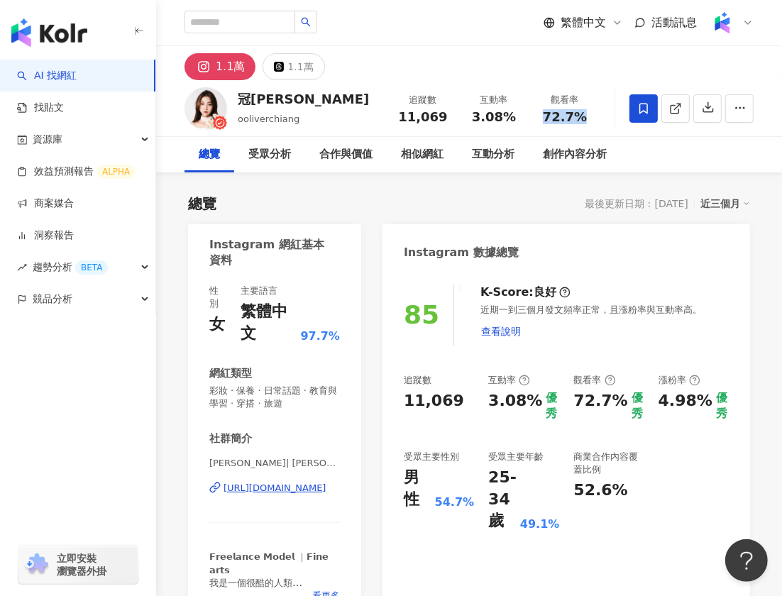
drag, startPoint x: 549, startPoint y: 116, endPoint x: 587, endPoint y: 116, distance: 37.6
click at [587, 116] on div "72.7%" at bounding box center [565, 117] width 54 height 14
copy span "72.7%"
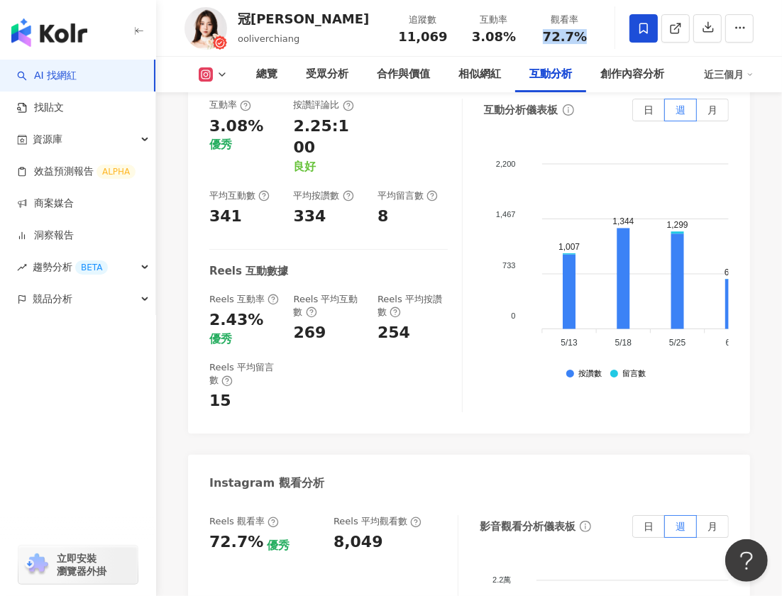
scroll to position [3234, 0]
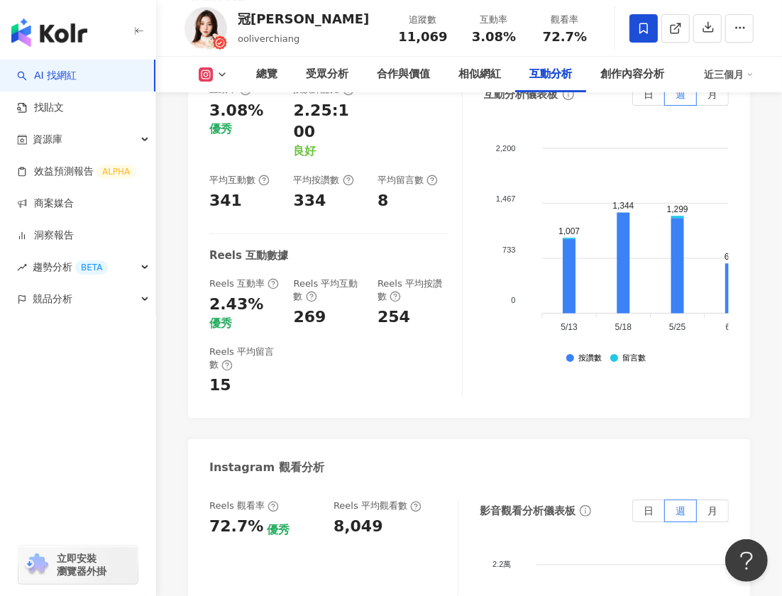
drag, startPoint x: 333, startPoint y: 422, endPoint x: 375, endPoint y: 422, distance: 42.6
click at [375, 500] on div "Reels 觀看率 72.7% 優秀 Reels 平均觀看數 8,049" at bounding box center [326, 519] width 234 height 38
copy div "8,049"
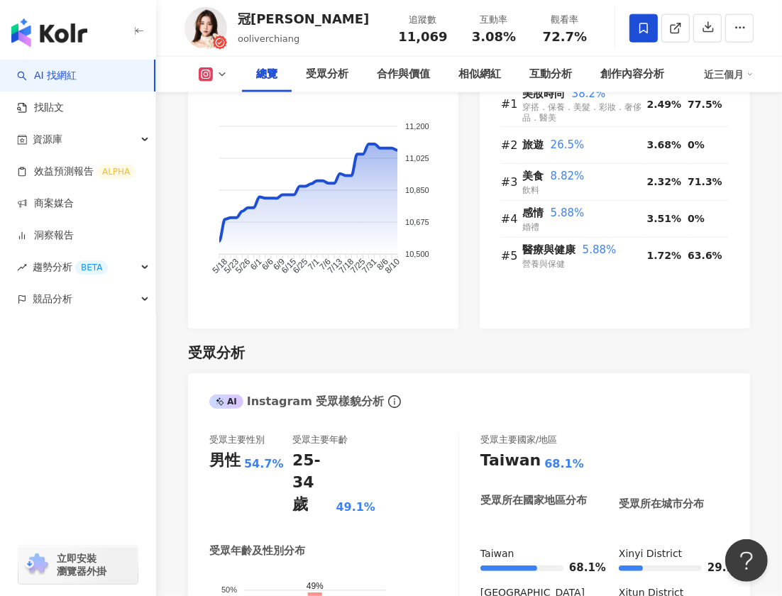
scroll to position [942, 0]
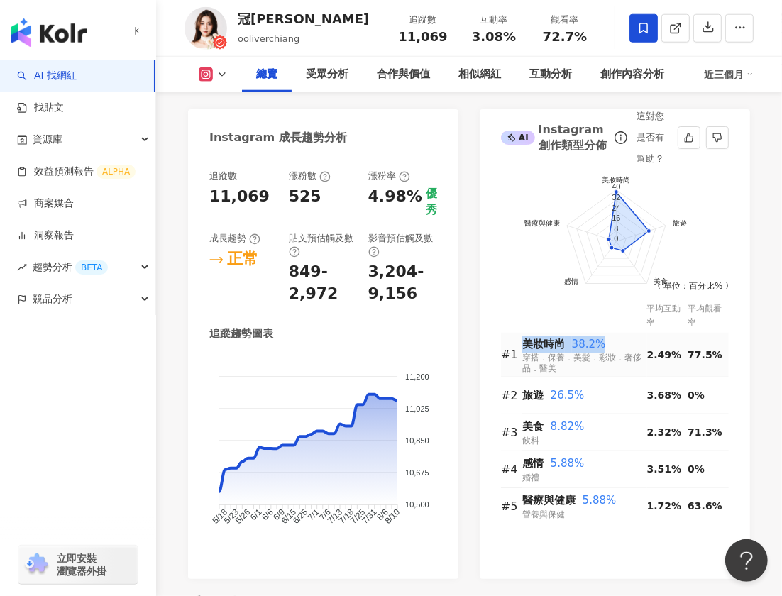
drag, startPoint x: 524, startPoint y: 343, endPoint x: 615, endPoint y: 340, distance: 91.6
click at [615, 340] on div "美妝時尚 38.2%" at bounding box center [584, 344] width 125 height 17
copy div "美妝時尚 38.2%"
drag, startPoint x: 523, startPoint y: 395, endPoint x: 584, endPoint y: 395, distance: 61.0
click at [584, 395] on div "旅遊 26.5%" at bounding box center [584, 395] width 125 height 17
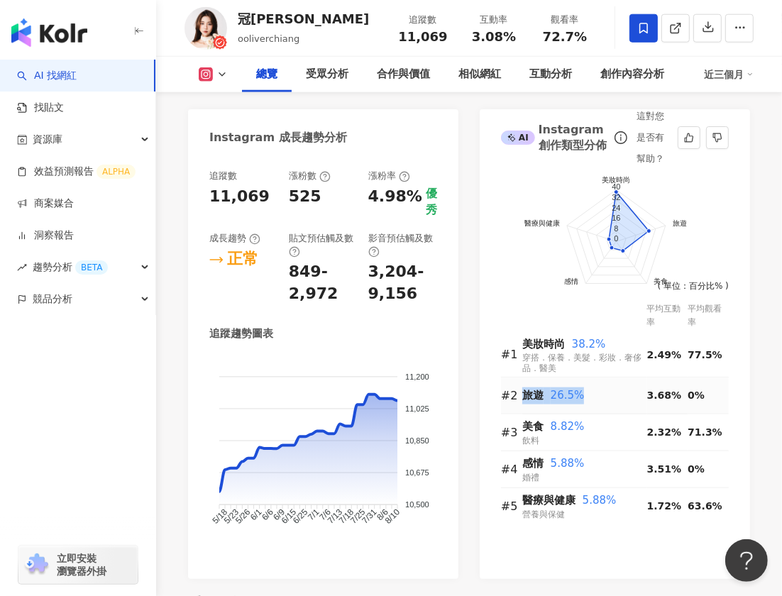
copy div "旅遊 26.5%"
drag, startPoint x: 526, startPoint y: 429, endPoint x: 597, endPoint y: 428, distance: 71.0
click at [597, 429] on div "美食 8.82%" at bounding box center [584, 427] width 125 height 17
copy div "美食 8.82%"
drag, startPoint x: 524, startPoint y: 462, endPoint x: 607, endPoint y: 462, distance: 82.3
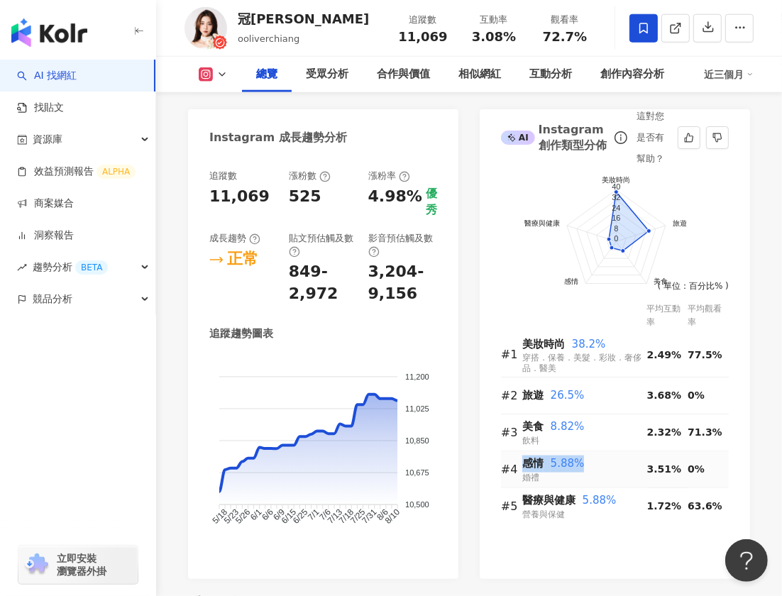
click at [607, 462] on div "感情 5.88%" at bounding box center [584, 464] width 125 height 17
copy div "感情 5.88%"
drag, startPoint x: 611, startPoint y: 502, endPoint x: 526, endPoint y: 502, distance: 85.2
click at [526, 502] on div "醫療與健康 5.88%" at bounding box center [584, 500] width 125 height 17
copy div "醫療與健康 5.88%"
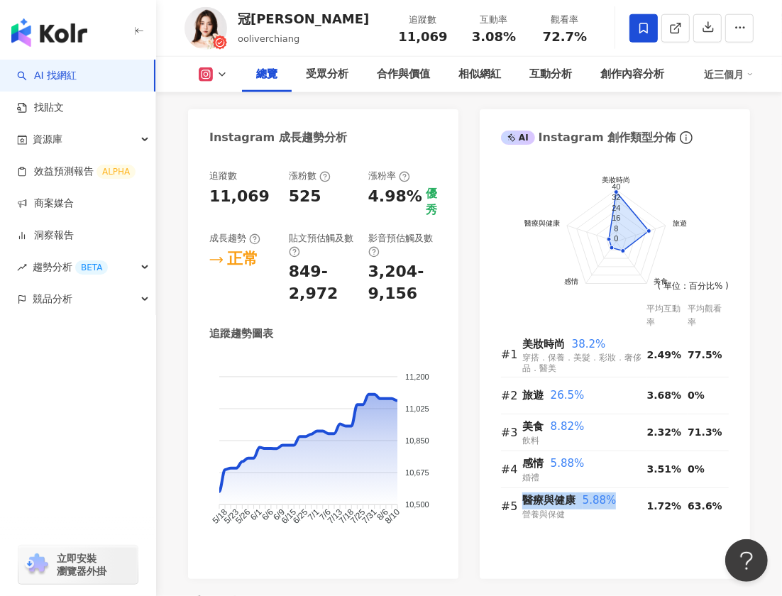
scroll to position [0, 0]
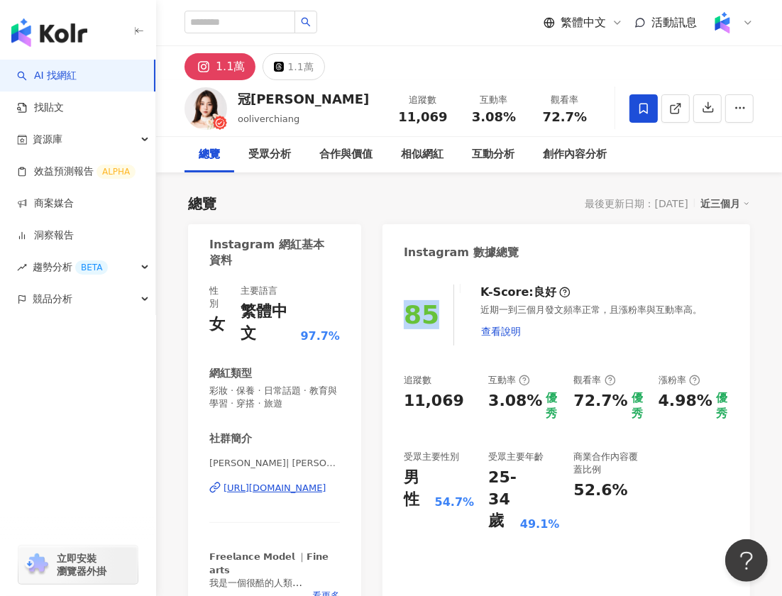
drag, startPoint x: 409, startPoint y: 319, endPoint x: 440, endPoint y: 319, distance: 30.5
click at [440, 319] on div "85" at bounding box center [429, 315] width 50 height 61
copy div "85"
click at [279, 31] on input "search" at bounding box center [239, 22] width 111 height 23
paste input "********"
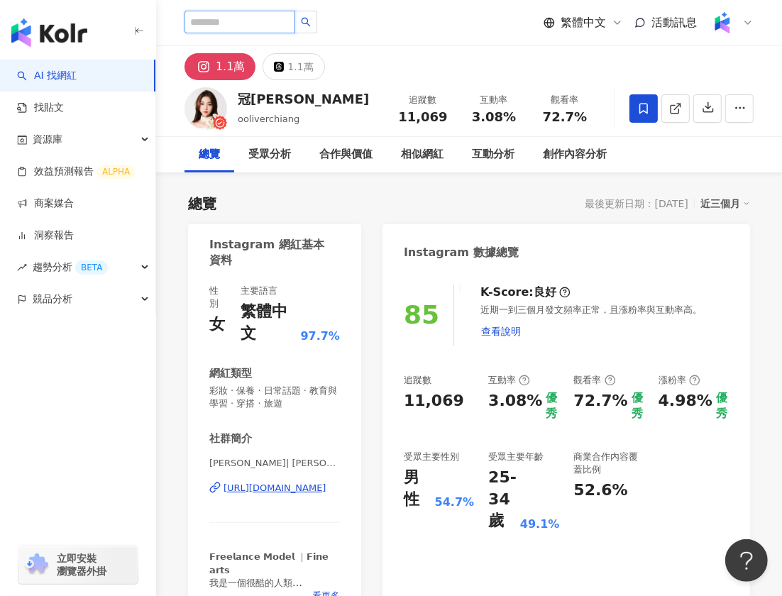
type input "********"
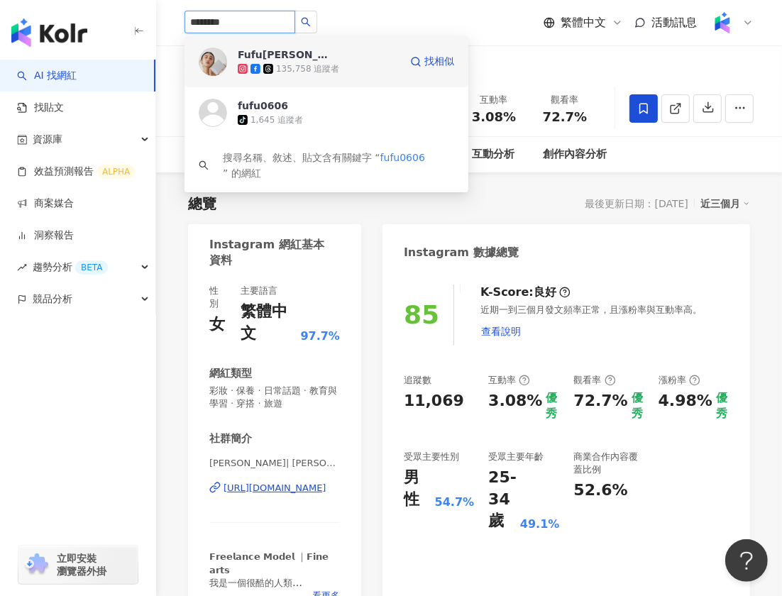
click at [297, 63] on div "135,758 追蹤者" at bounding box center [307, 69] width 63 height 12
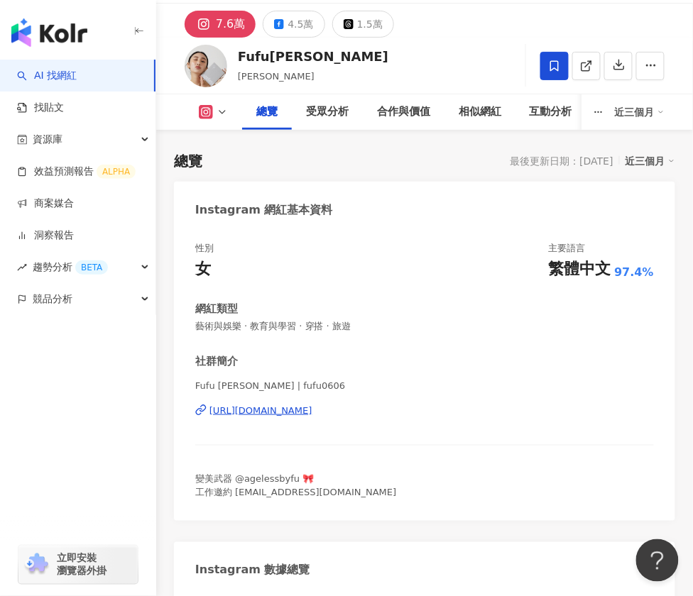
scroll to position [246, 0]
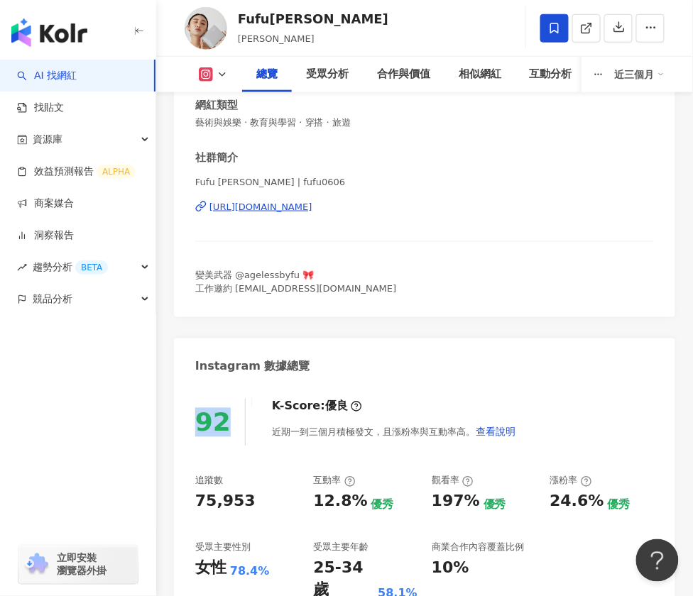
drag, startPoint x: 229, startPoint y: 419, endPoint x: 197, endPoint y: 420, distance: 32.0
click at [197, 420] on div "92" at bounding box center [220, 423] width 50 height 48
copy div "92"
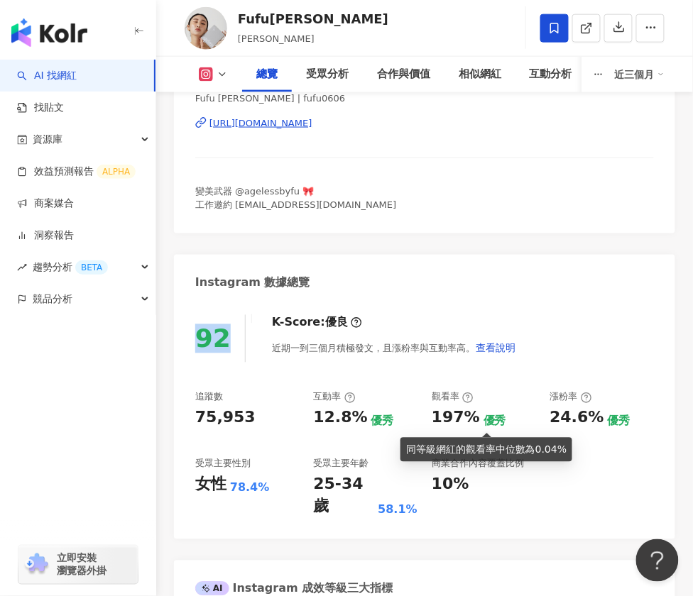
scroll to position [342, 0]
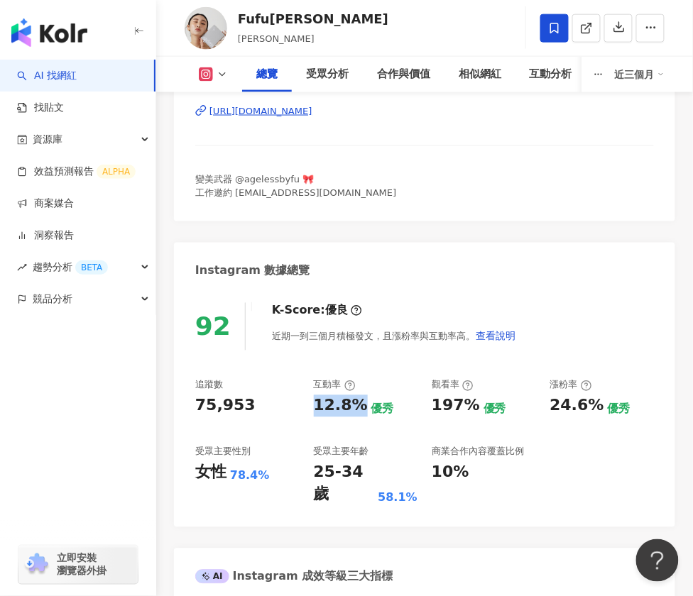
drag, startPoint x: 313, startPoint y: 403, endPoint x: 358, endPoint y: 403, distance: 45.4
click at [358, 403] on div "追蹤數 75,953 互動率 12.8% 優秀 觀看率 197% 優秀 漲粉率 24.6% 優秀 受眾主要性別 女性 78.4% 受眾主要年齡 25-34 歲…" at bounding box center [424, 442] width 458 height 127
copy div "12.8%"
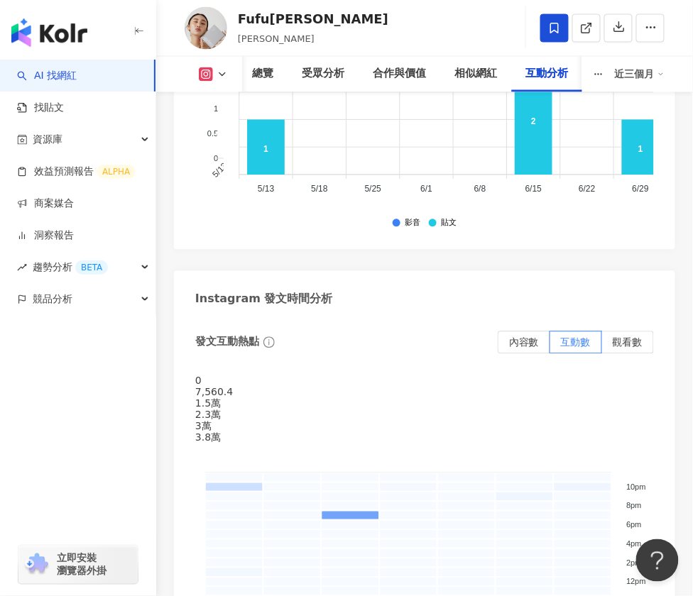
scroll to position [5292, 0]
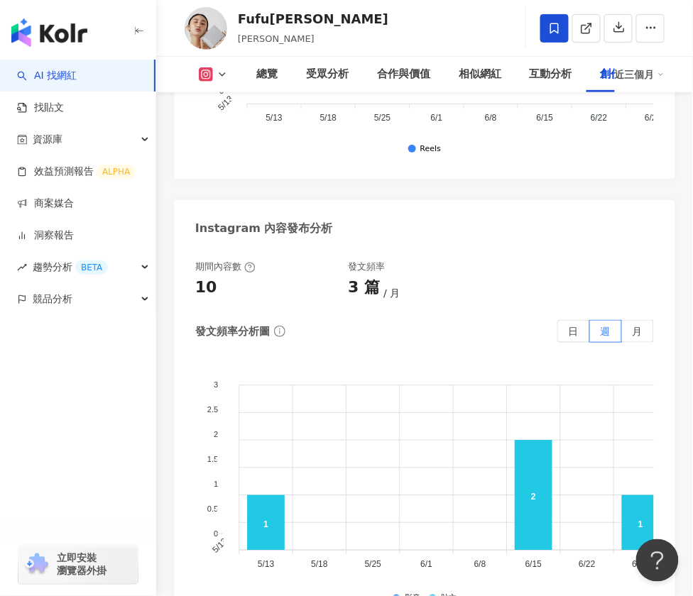
drag, startPoint x: 651, startPoint y: 38, endPoint x: 386, endPoint y: 114, distance: 275.4
click at [0, 0] on div "197%" at bounding box center [0, 0] width 0 height 0
copy div "12.8%"
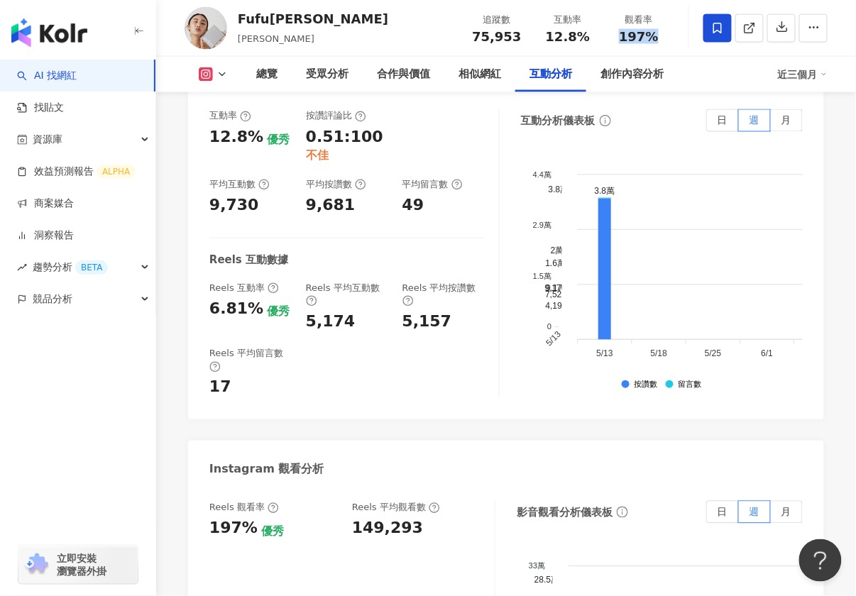
scroll to position [3116, 0]
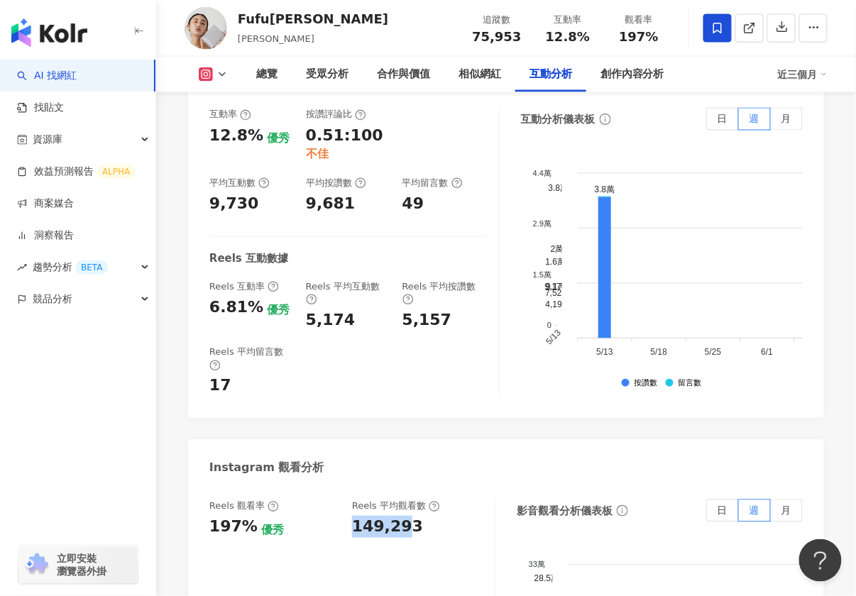
drag, startPoint x: 352, startPoint y: 375, endPoint x: 404, endPoint y: 375, distance: 51.8
click at [404, 516] on div "149,293" at bounding box center [387, 527] width 71 height 22
drag, startPoint x: 420, startPoint y: 378, endPoint x: 345, endPoint y: 377, distance: 75.2
click at [346, 500] on div "Reels 觀看率 197% 優秀 Reels 平均觀看數 149,293" at bounding box center [344, 519] width 271 height 38
copy div "149,293"
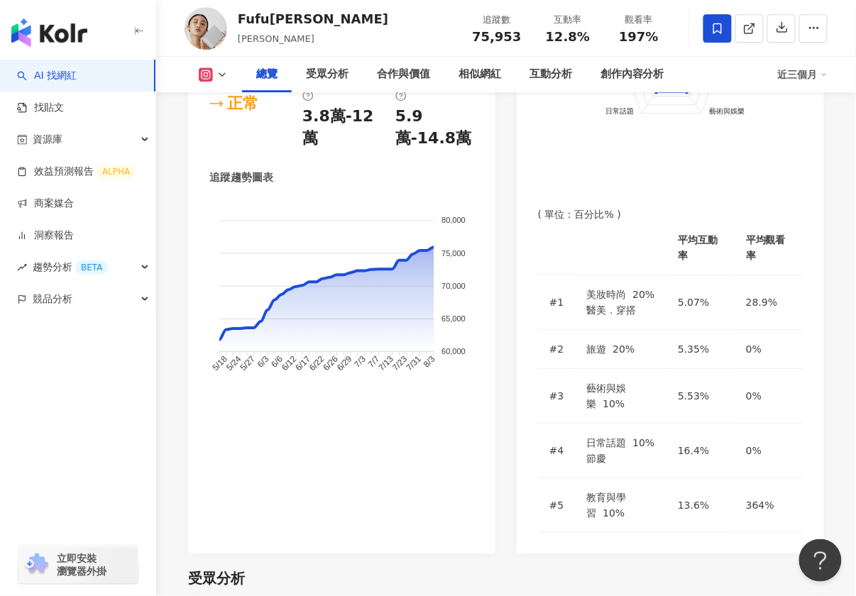
scroll to position [892, 0]
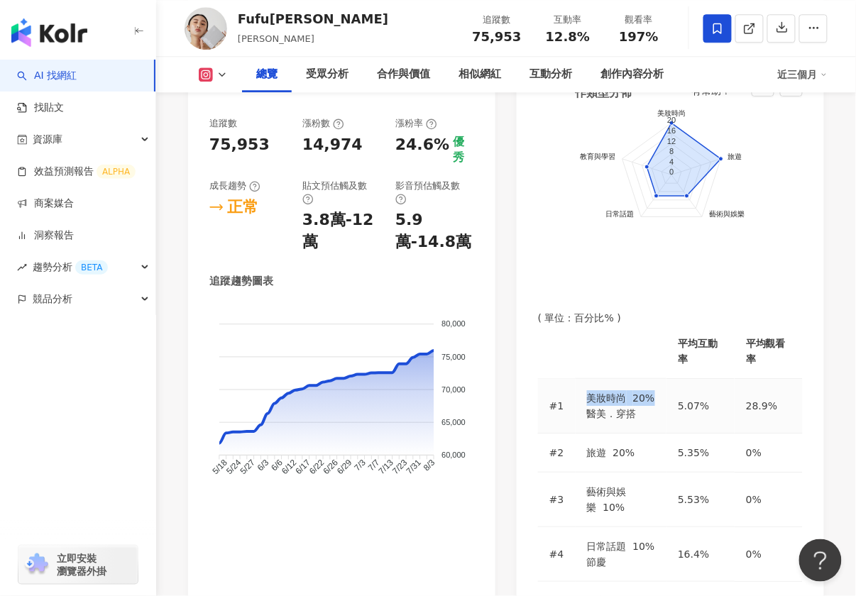
drag, startPoint x: 559, startPoint y: 307, endPoint x: 631, endPoint y: 307, distance: 71.7
click at [631, 390] on div "美妝時尚 20%" at bounding box center [621, 398] width 69 height 16
copy div "美妝時尚 20%"
drag, startPoint x: 562, startPoint y: 346, endPoint x: 608, endPoint y: 346, distance: 46.1
click at [608, 445] on div "旅遊 20%" at bounding box center [621, 453] width 69 height 16
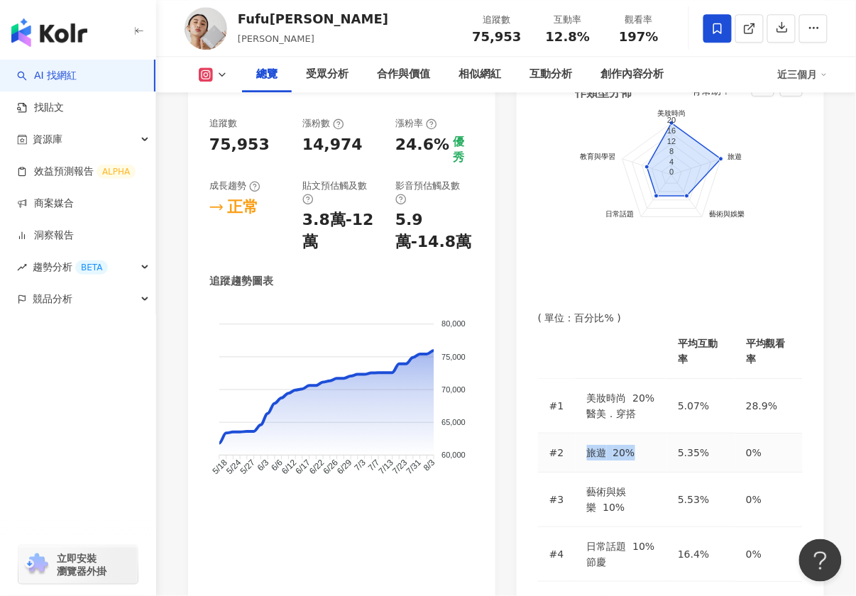
copy div "旅遊 20%"
drag, startPoint x: 561, startPoint y: 385, endPoint x: 639, endPoint y: 383, distance: 77.4
click at [639, 484] on div "藝術與娛樂 10%" at bounding box center [621, 499] width 69 height 31
copy div "藝術與娛樂 10%"
drag, startPoint x: 563, startPoint y: 417, endPoint x: 640, endPoint y: 415, distance: 76.6
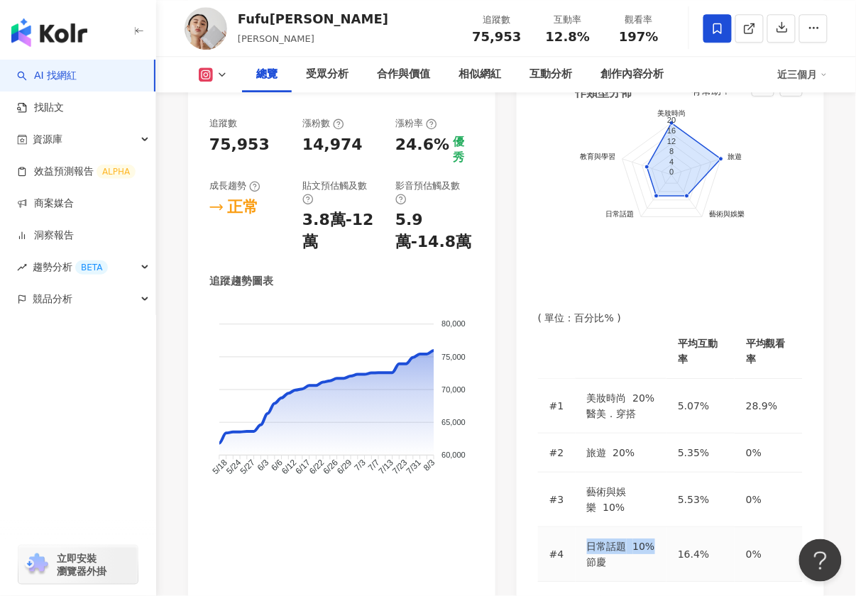
click at [640, 539] on div "日常話題 10%" at bounding box center [621, 547] width 69 height 16
copy div "日常話題 10%"
drag, startPoint x: 563, startPoint y: 462, endPoint x: 639, endPoint y: 462, distance: 75.9
copy div "教育與學習 10%"
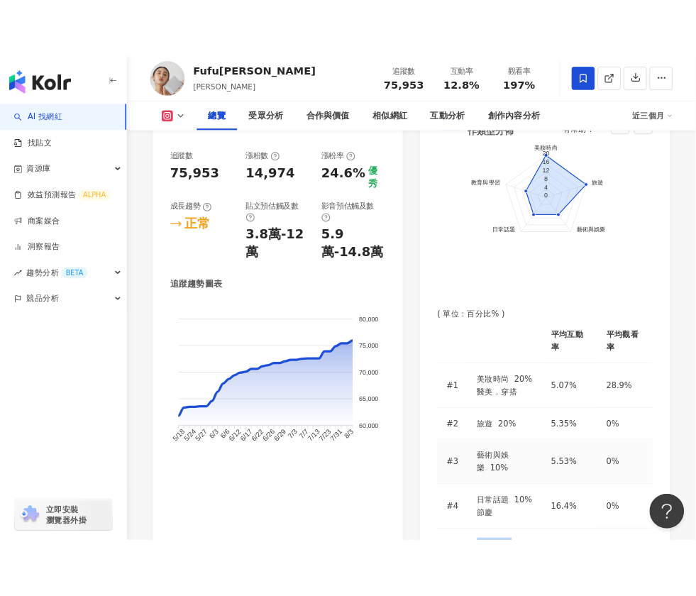
scroll to position [0, 0]
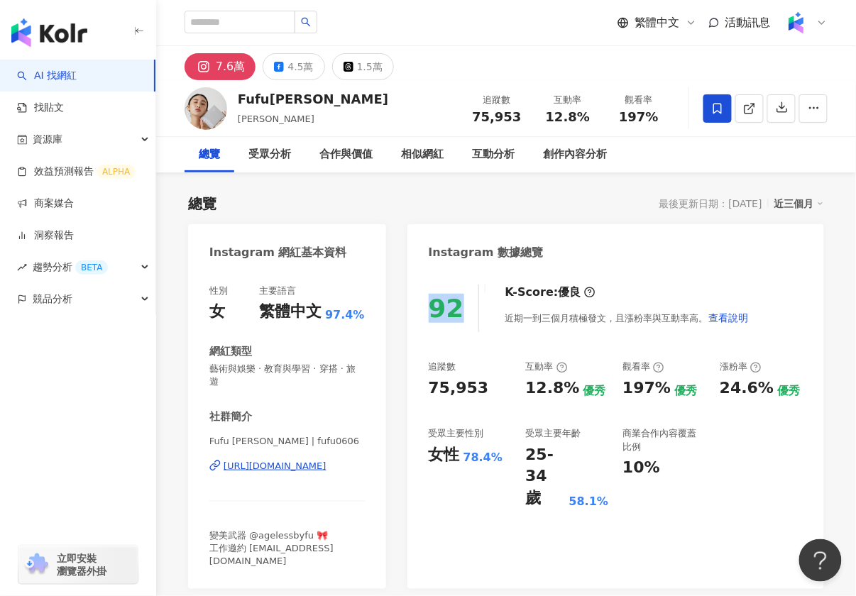
drag, startPoint x: 463, startPoint y: 307, endPoint x: 430, endPoint y: 307, distance: 32.6
click at [430, 307] on div "92" at bounding box center [454, 309] width 50 height 48
copy div "92"
click at [236, 18] on input "search" at bounding box center [239, 22] width 111 height 23
paste input "*********"
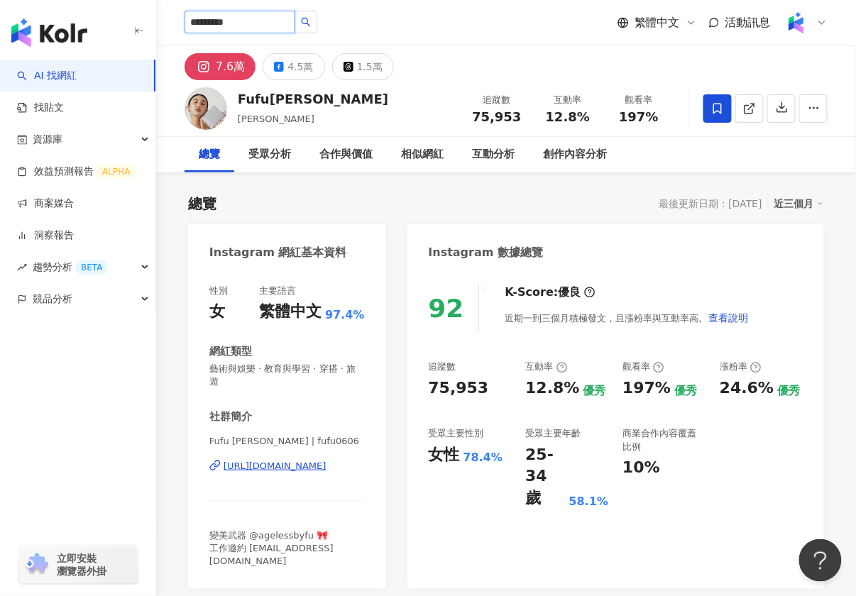
type input "*********"
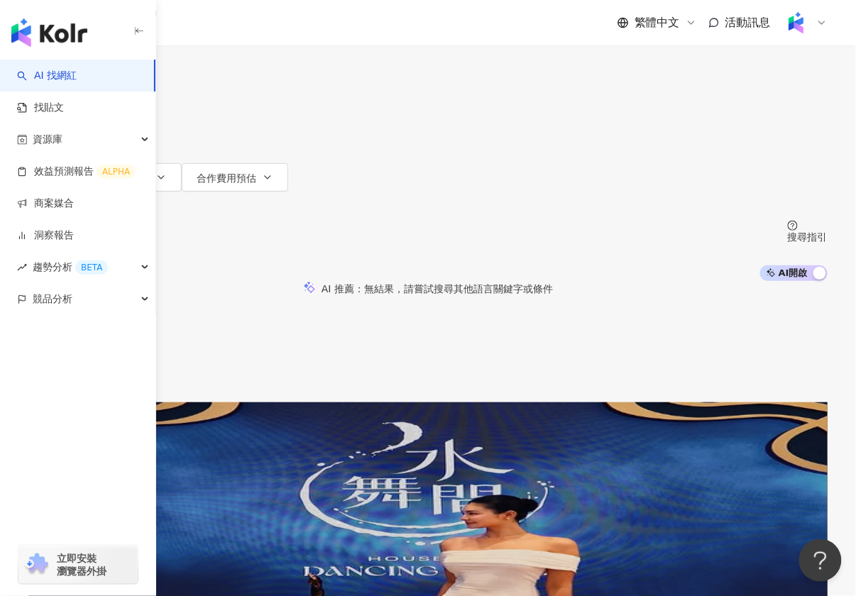
click at [136, 520] on span "love_eubaby" at bounding box center [105, 525] width 62 height 11
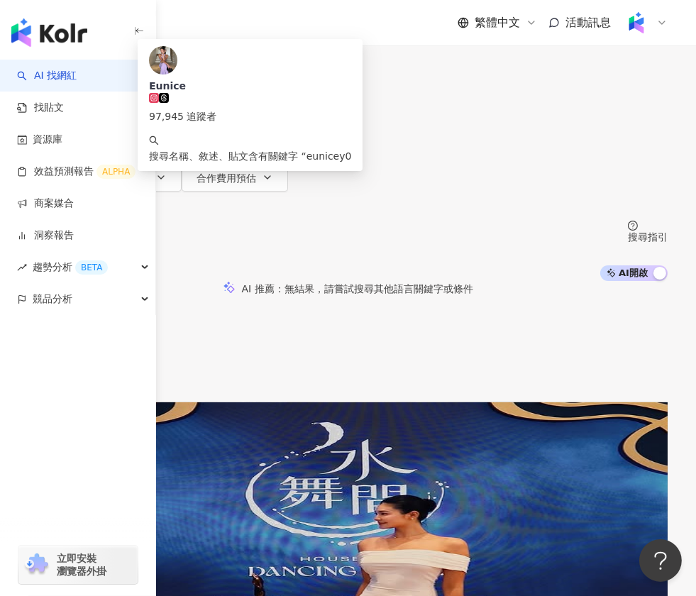
drag, startPoint x: 368, startPoint y: 81, endPoint x: 231, endPoint y: 81, distance: 137.0
click at [231, 78] on div "不分平台 ********* 台灣 搜尋 857102e0-6751-4a43-93b5-64814bf02cf8 Eunice 97,945 追蹤者 搜尋名…" at bounding box center [347, 39] width 639 height 78
paste input "**"
type input "**********"
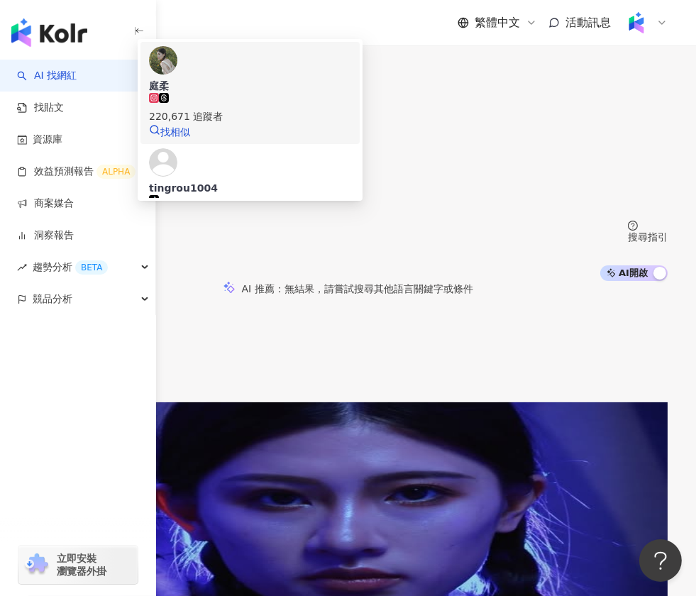
click at [351, 93] on span "庭柔" at bounding box center [250, 86] width 202 height 14
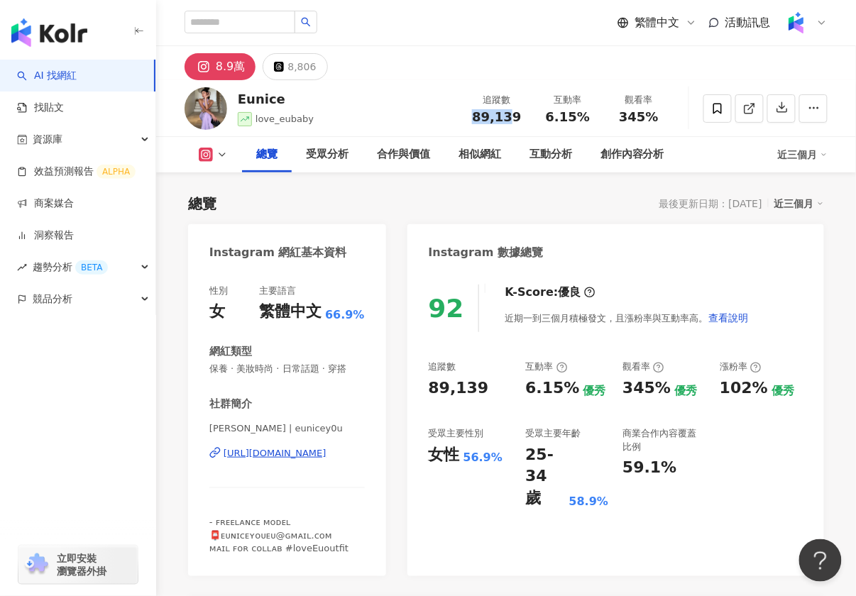
drag, startPoint x: 474, startPoint y: 114, endPoint x: 513, endPoint y: 114, distance: 39.0
click at [513, 115] on div "89,139" at bounding box center [497, 117] width 54 height 14
drag, startPoint x: 523, startPoint y: 114, endPoint x: 480, endPoint y: 114, distance: 43.3
click at [483, 114] on div "89,139" at bounding box center [497, 117] width 54 height 14
click at [477, 114] on span "89,139" at bounding box center [496, 116] width 49 height 15
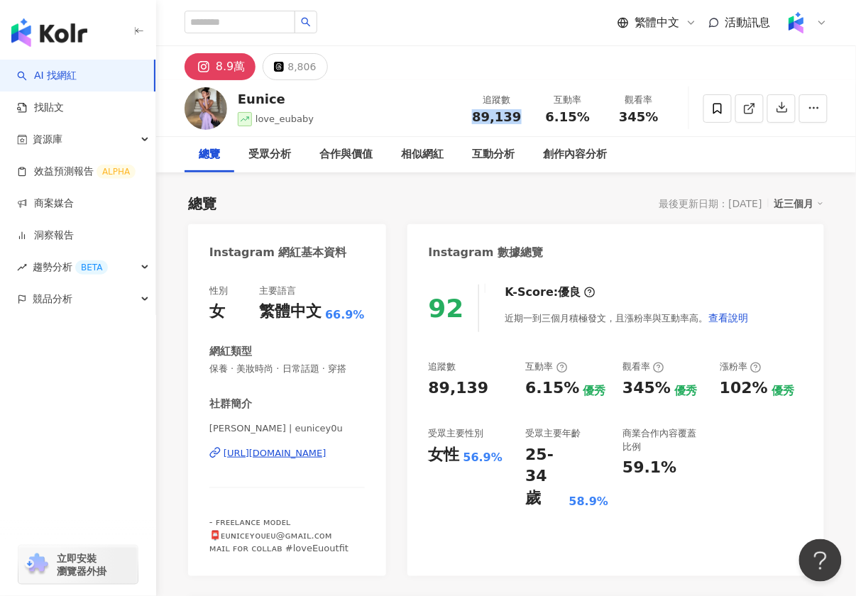
drag, startPoint x: 477, startPoint y: 114, endPoint x: 517, endPoint y: 115, distance: 39.7
click at [517, 115] on span "89,139" at bounding box center [496, 116] width 49 height 15
copy span "89,139"
click at [549, 114] on div "6.15%" at bounding box center [568, 117] width 54 height 14
drag, startPoint x: 549, startPoint y: 115, endPoint x: 582, endPoint y: 113, distance: 33.4
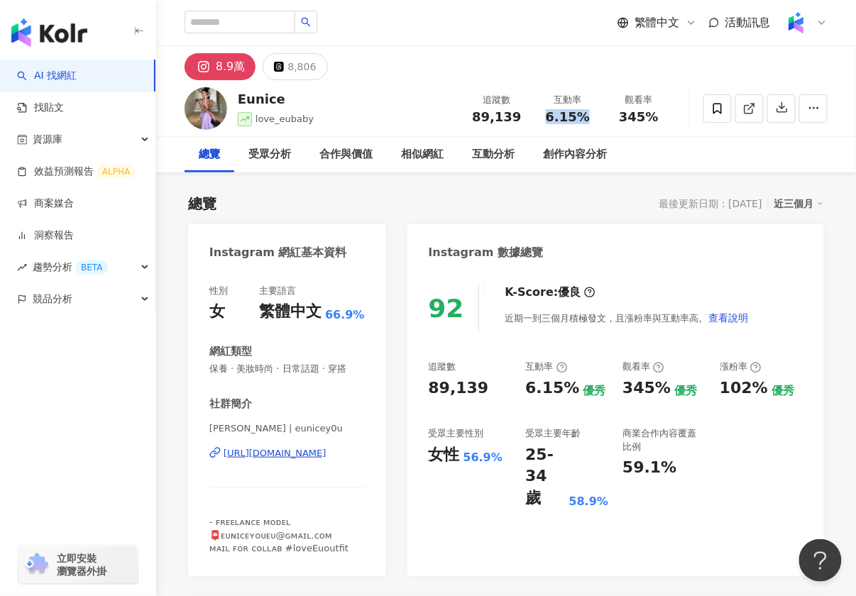
click at [583, 114] on div "6.15%" at bounding box center [568, 117] width 54 height 14
copy span "6.15%"
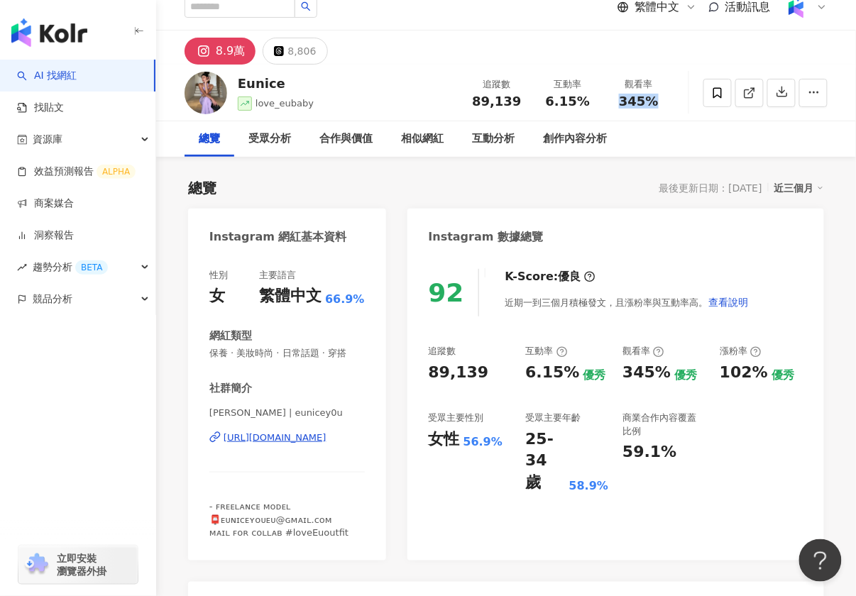
drag, startPoint x: 622, startPoint y: 99, endPoint x: 669, endPoint y: 99, distance: 47.5
click at [669, 99] on div "觀看率 345%" at bounding box center [638, 92] width 71 height 31
copy span "345%"
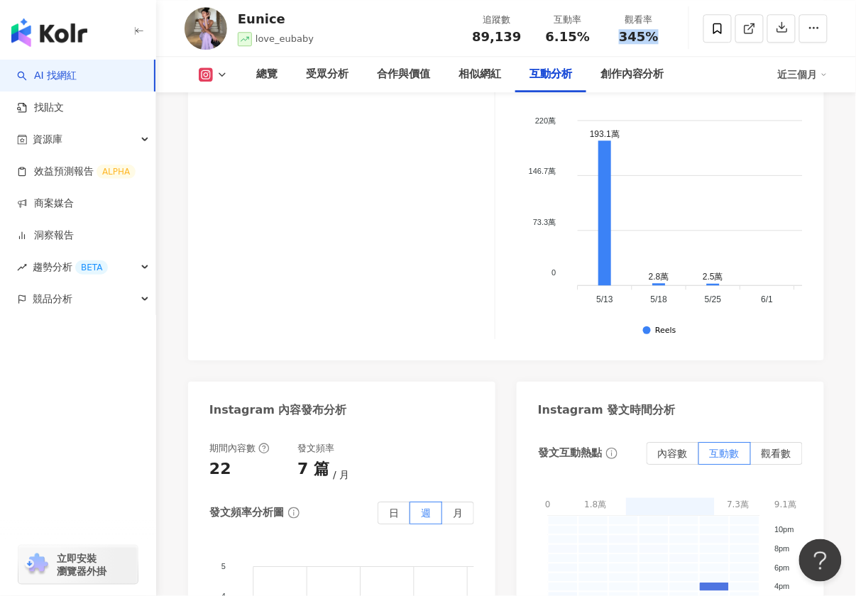
scroll to position [3280, 0]
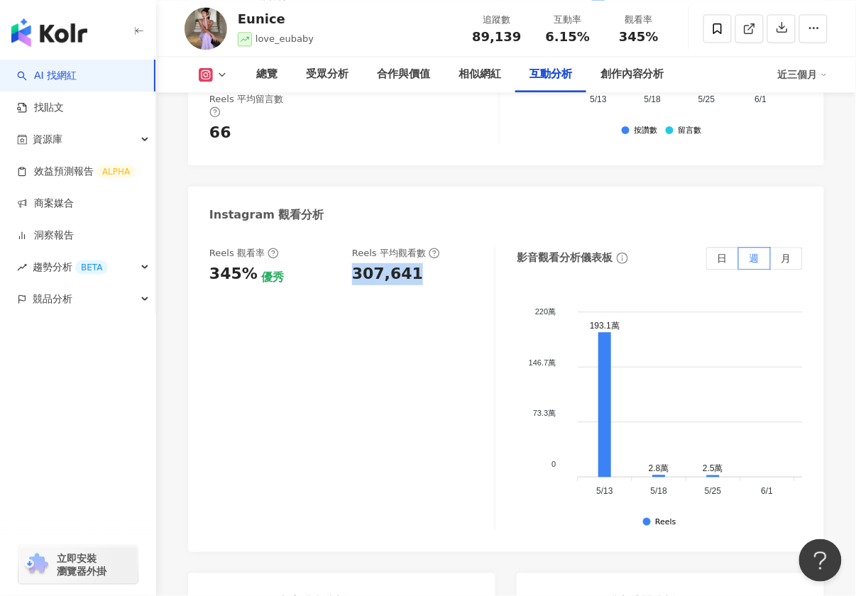
drag, startPoint x: 356, startPoint y: 179, endPoint x: 424, endPoint y: 179, distance: 68.1
click at [424, 263] on div "307,641" at bounding box center [416, 274] width 128 height 22
copy div "307,641"
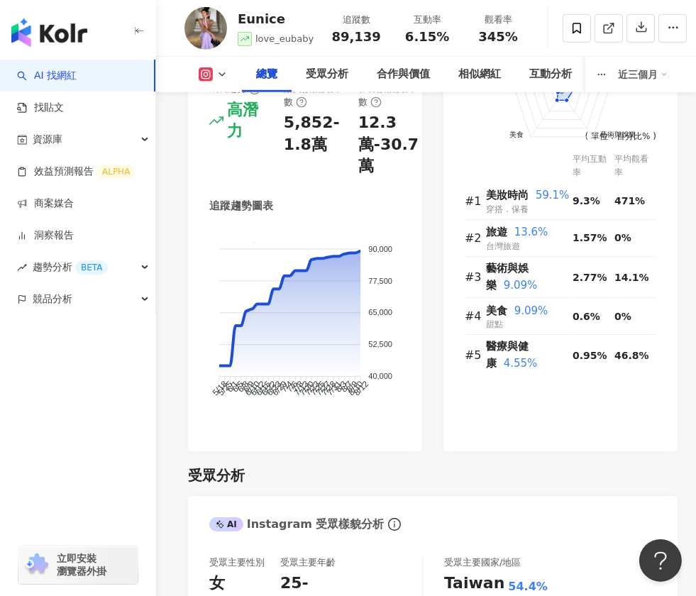
scroll to position [1086, 0]
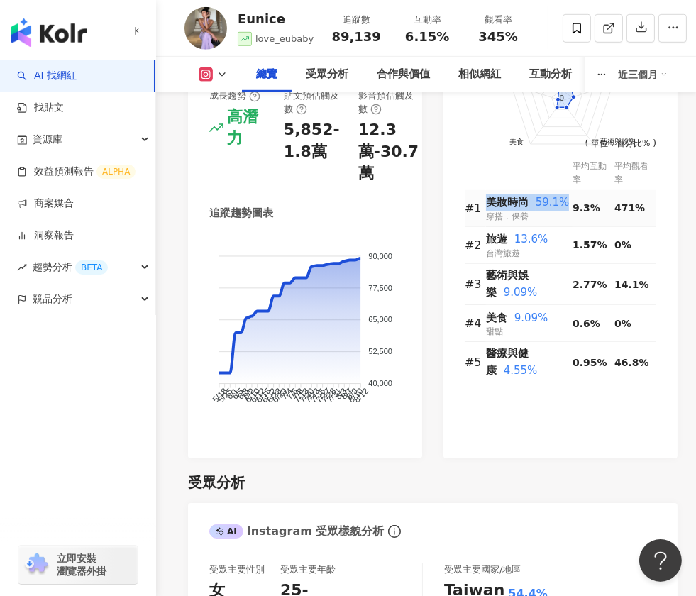
drag, startPoint x: 487, startPoint y: 174, endPoint x: 565, endPoint y: 172, distance: 77.4
click at [565, 194] on div "美妝時尚 59.1%" at bounding box center [529, 202] width 87 height 17
copy div "美妝時尚 59.1%"
drag, startPoint x: 489, startPoint y: 212, endPoint x: 559, endPoint y: 212, distance: 70.2
click at [559, 231] on div "旅遊 13.6%" at bounding box center [529, 239] width 87 height 17
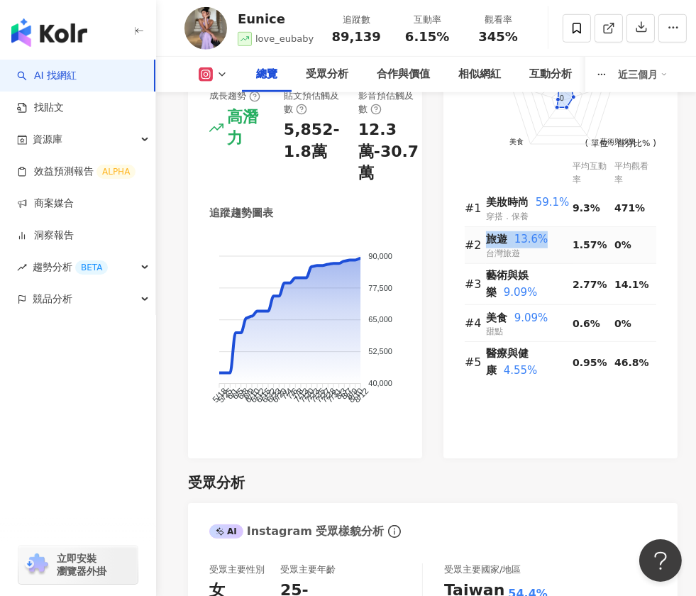
copy div "旅遊 13.6%"
drag, startPoint x: 487, startPoint y: 248, endPoint x: 534, endPoint y: 260, distance: 47.5
click at [534, 268] on div "藝術與娛樂 9.09%" at bounding box center [529, 284] width 87 height 33
copy div "藝術與娛樂 9.09%"
drag, startPoint x: 485, startPoint y: 288, endPoint x: 546, endPoint y: 286, distance: 60.4
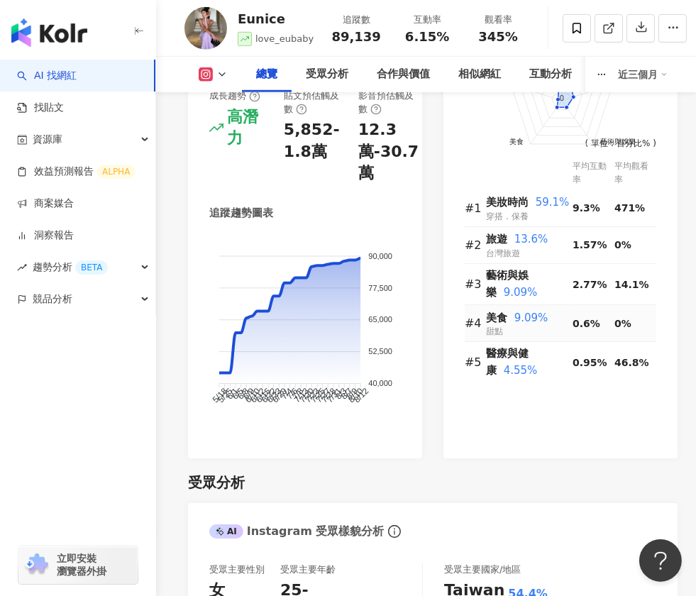
click at [546, 310] on div "美食 9.09%" at bounding box center [529, 318] width 87 height 17
drag, startPoint x: 547, startPoint y: 288, endPoint x: 487, endPoint y: 287, distance: 59.6
click at [487, 310] on div "美食 9.09%" at bounding box center [529, 318] width 87 height 17
copy div "美食 9.09%"
drag, startPoint x: 489, startPoint y: 325, endPoint x: 536, endPoint y: 338, distance: 48.7
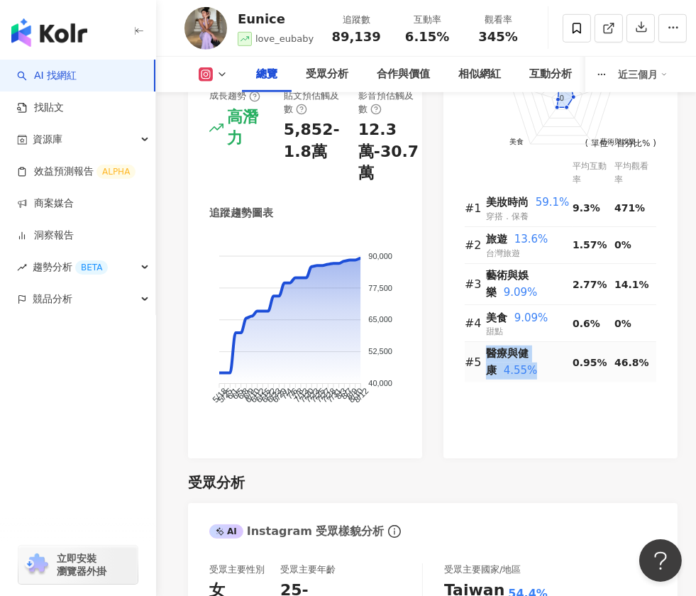
click at [536, 346] on div "醫療與健康 4.55%" at bounding box center [529, 362] width 87 height 33
copy div "醫療與健康 4.55%"
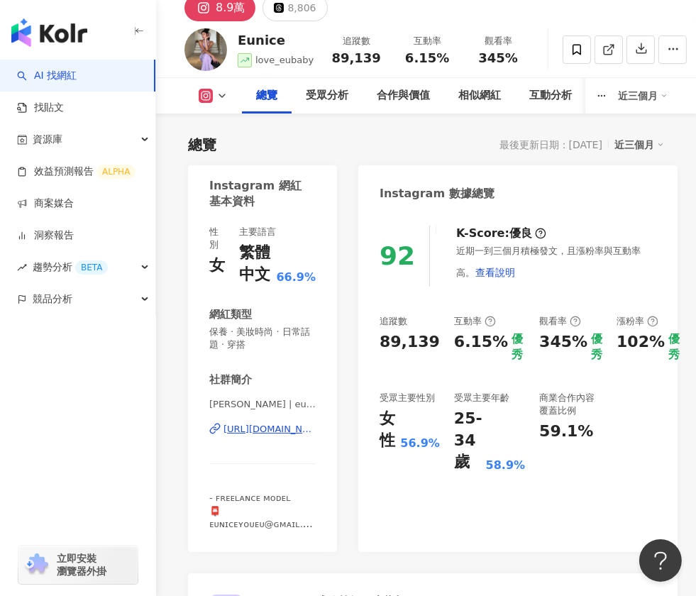
scroll to position [0, 0]
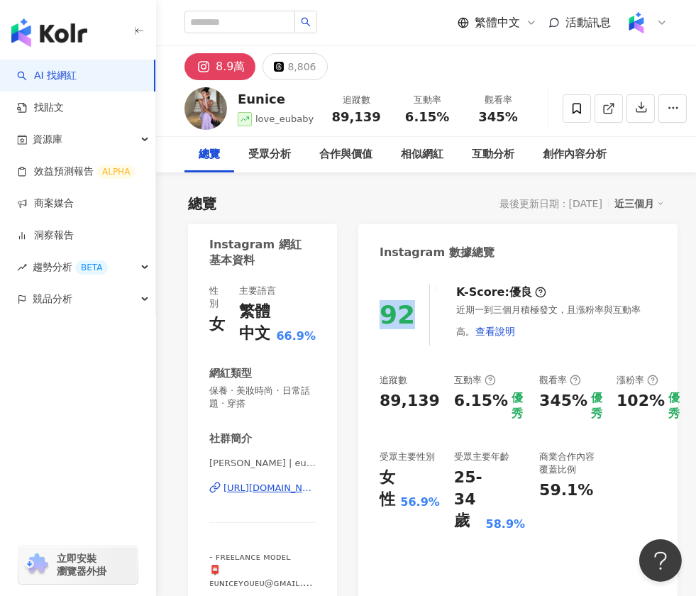
drag, startPoint x: 383, startPoint y: 317, endPoint x: 426, endPoint y: 317, distance: 42.6
click at [426, 317] on div "92" at bounding box center [405, 315] width 50 height 61
copy div "92"
click at [250, 20] on input "search" at bounding box center [239, 22] width 111 height 23
paste input "*******"
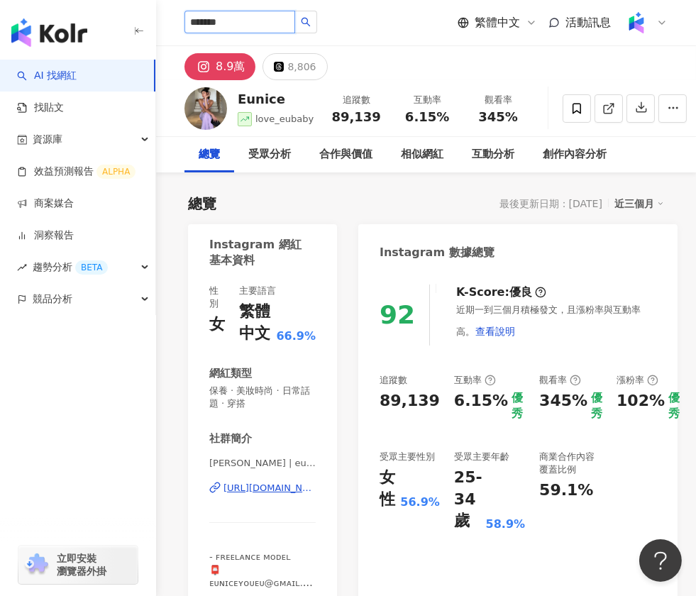
type input "*******"
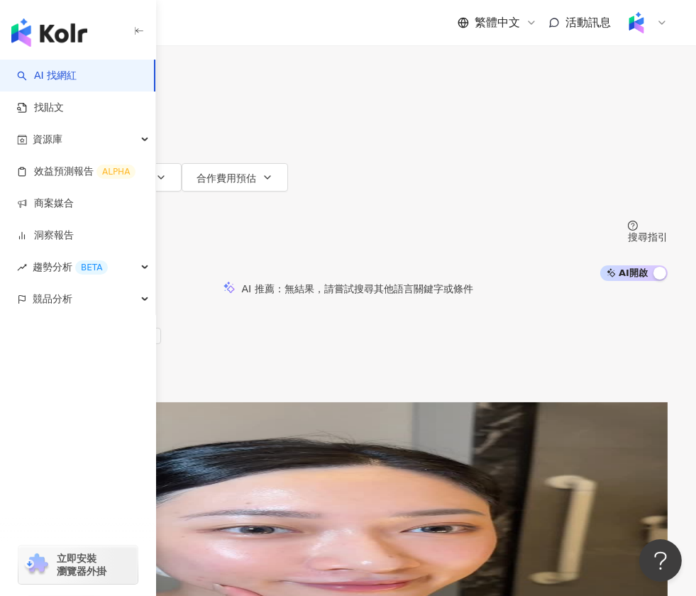
click at [153, 509] on span "happypig" at bounding box center [129, 514] width 46 height 11
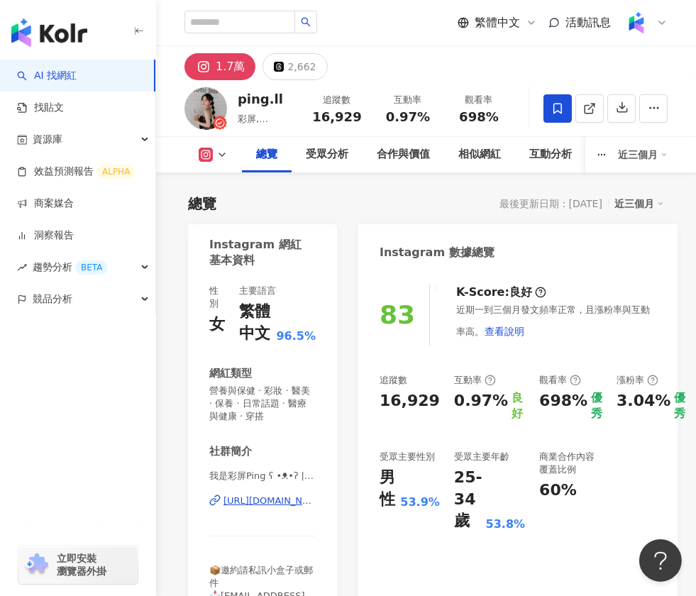
drag, startPoint x: 461, startPoint y: 117, endPoint x: 506, endPoint y: 116, distance: 44.7
click at [506, 116] on div "698%" at bounding box center [479, 117] width 54 height 14
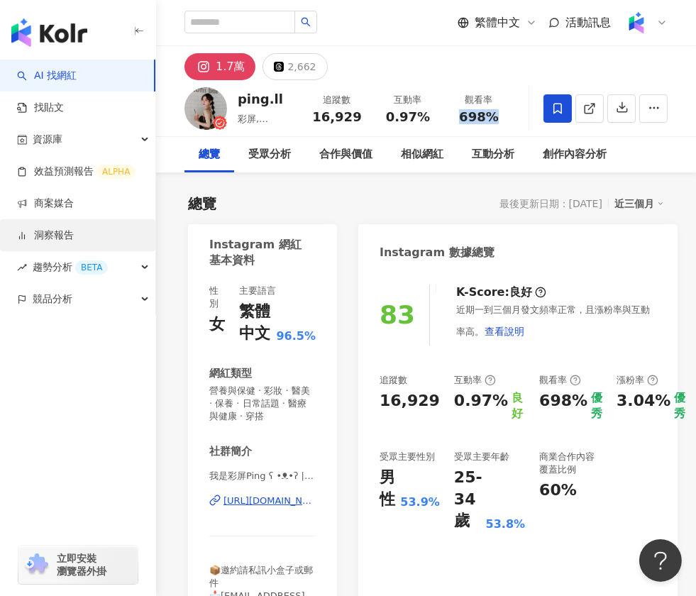
copy span "698%"
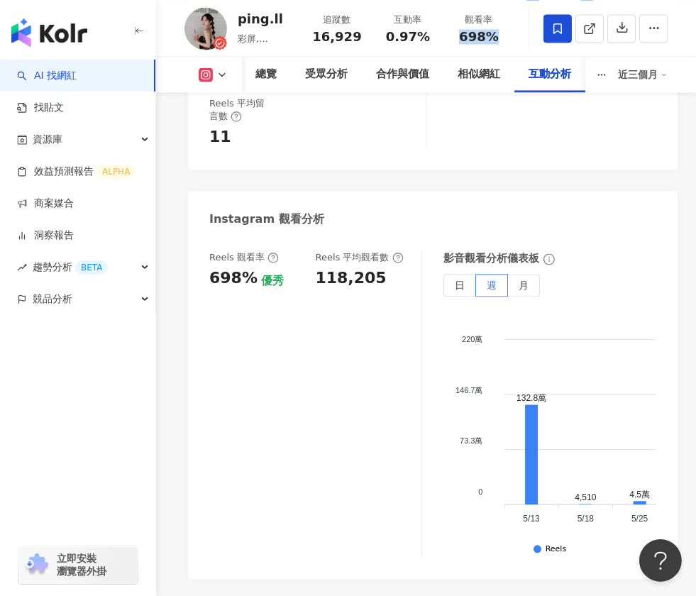
scroll to position [3479, 0]
drag, startPoint x: 316, startPoint y: 229, endPoint x: 387, endPoint y: 228, distance: 71.7
click at [387, 268] on div "118,205" at bounding box center [362, 279] width 92 height 22
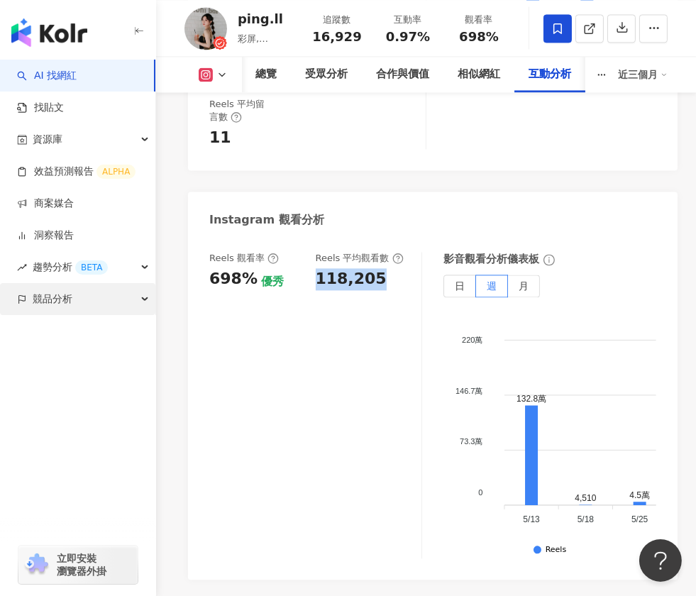
copy div "118,205"
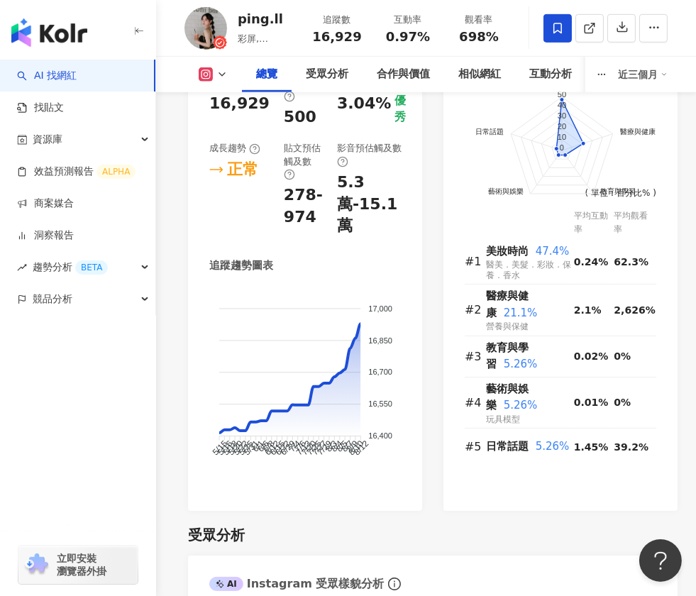
scroll to position [974, 0]
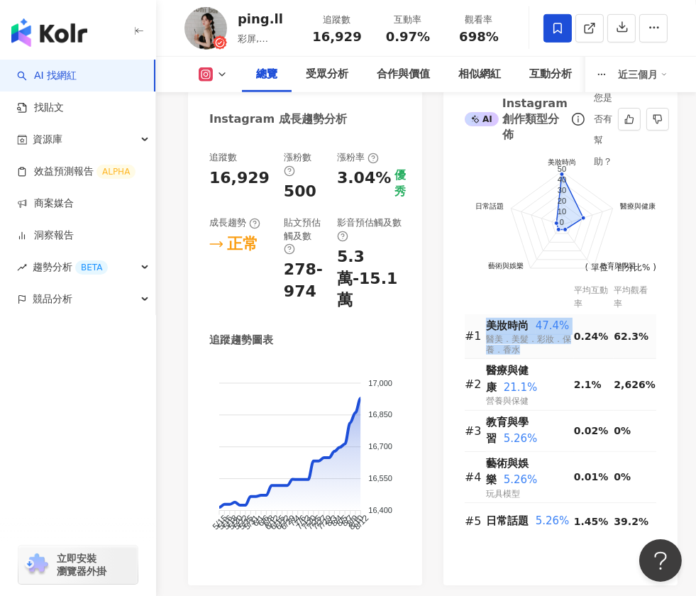
drag, startPoint x: 488, startPoint y: 326, endPoint x: 576, endPoint y: 324, distance: 88.0
click at [576, 324] on tr "#1 美妝時尚 47.4% 醫美．美髮．彩妝．保養．香水 0.24% 62.3%" at bounding box center [561, 336] width 192 height 45
click at [576, 324] on td "0.24%" at bounding box center [594, 336] width 40 height 45
drag, startPoint x: 489, startPoint y: 322, endPoint x: 563, endPoint y: 322, distance: 74.5
click at [563, 322] on div "美妝時尚 47.4%" at bounding box center [530, 326] width 88 height 17
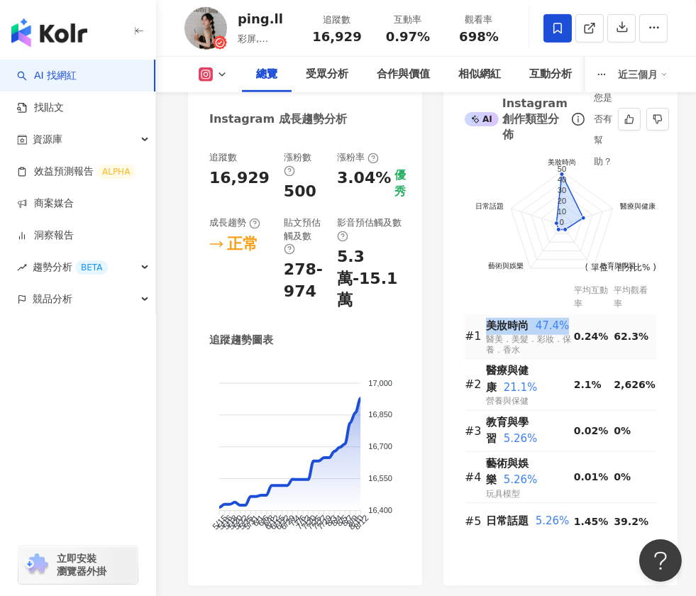
copy div "美妝時尚 47.4%"
drag, startPoint x: 487, startPoint y: 370, endPoint x: 578, endPoint y: 369, distance: 90.1
click at [578, 369] on tr "#2 醫療與健康 21.1% 營養與保健 2.1% 2,626%" at bounding box center [561, 385] width 192 height 52
click at [538, 381] on span "21.1%" at bounding box center [521, 387] width 34 height 13
drag, startPoint x: 488, startPoint y: 371, endPoint x: 568, endPoint y: 369, distance: 80.2
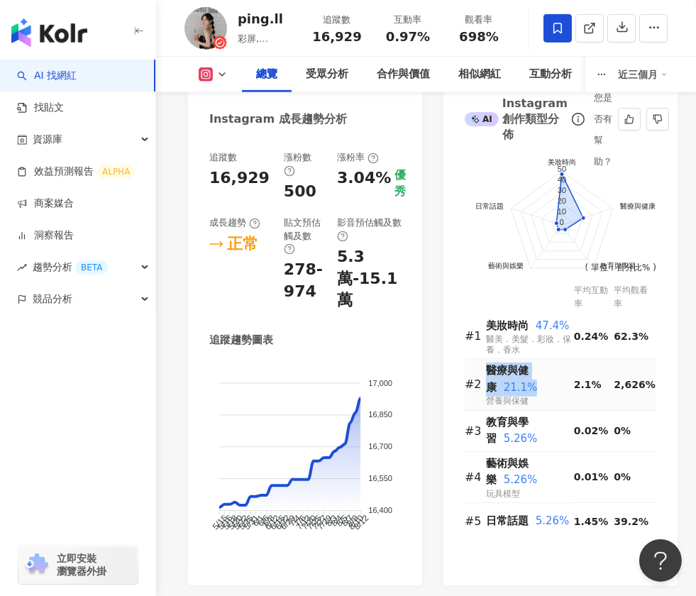
click at [568, 369] on div "醫療與健康 21.1%" at bounding box center [530, 379] width 88 height 33
copy div "醫療與健康 21.1%"
drag, startPoint x: 488, startPoint y: 407, endPoint x: 532, endPoint y: 421, distance: 46.2
click at [532, 421] on div "教育與學習 5.26%" at bounding box center [530, 430] width 88 height 33
copy div "教育與學習 5.26%"
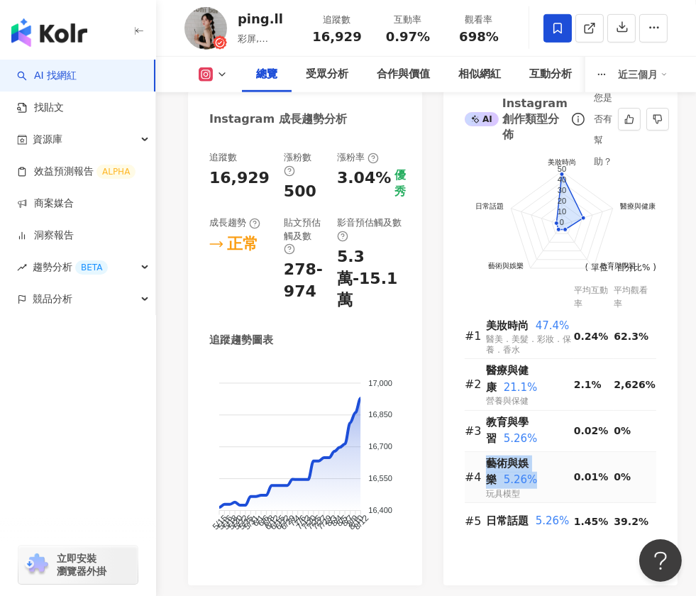
drag, startPoint x: 487, startPoint y: 448, endPoint x: 532, endPoint y: 463, distance: 47.1
click at [532, 463] on div "藝術與娛樂 5.26%" at bounding box center [530, 472] width 88 height 33
copy div "藝術與娛樂 5.26%"
drag, startPoint x: 489, startPoint y: 505, endPoint x: 565, endPoint y: 506, distance: 75.9
click at [565, 513] on div "日常話題 5.26%" at bounding box center [530, 521] width 88 height 17
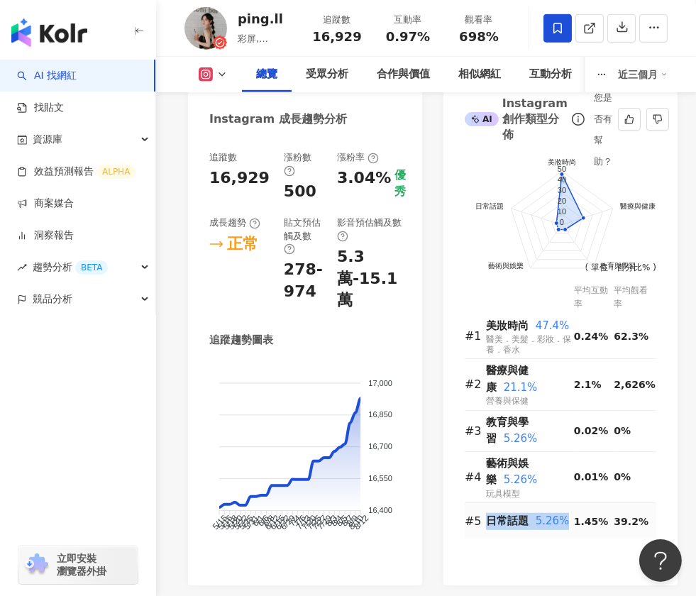
copy div "日常話題 5.26%"
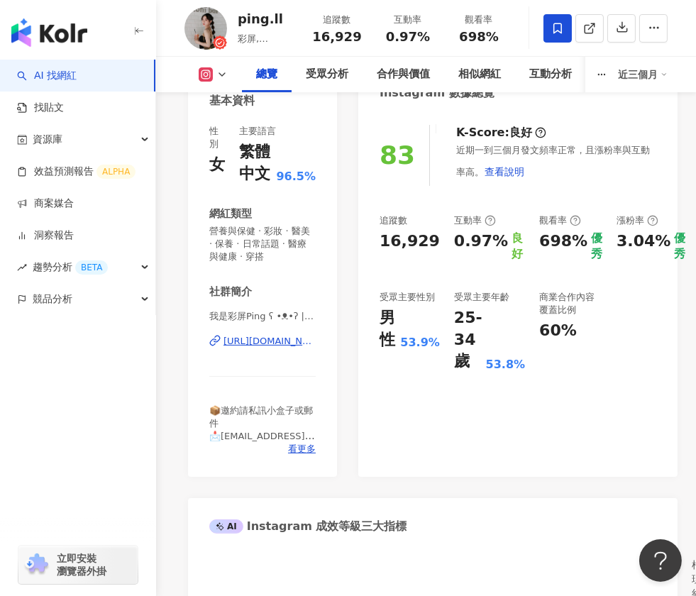
scroll to position [79, 0]
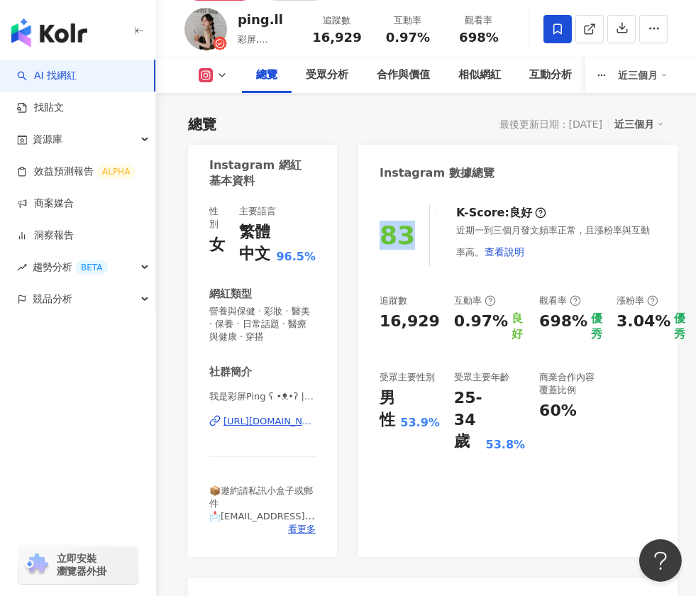
drag, startPoint x: 410, startPoint y: 235, endPoint x: 385, endPoint y: 233, distance: 24.9
click at [385, 233] on div "83" at bounding box center [397, 235] width 35 height 29
copy div "83"
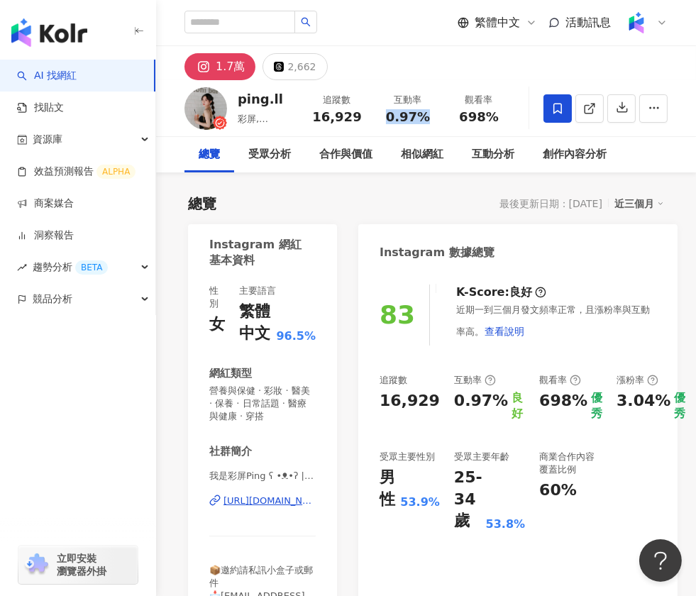
drag, startPoint x: 391, startPoint y: 117, endPoint x: 431, endPoint y: 117, distance: 40.4
click at [431, 117] on div "0.97%" at bounding box center [408, 117] width 54 height 14
copy span "0.97%"
click at [248, 23] on input "search" at bounding box center [239, 22] width 111 height 23
paste input "******"
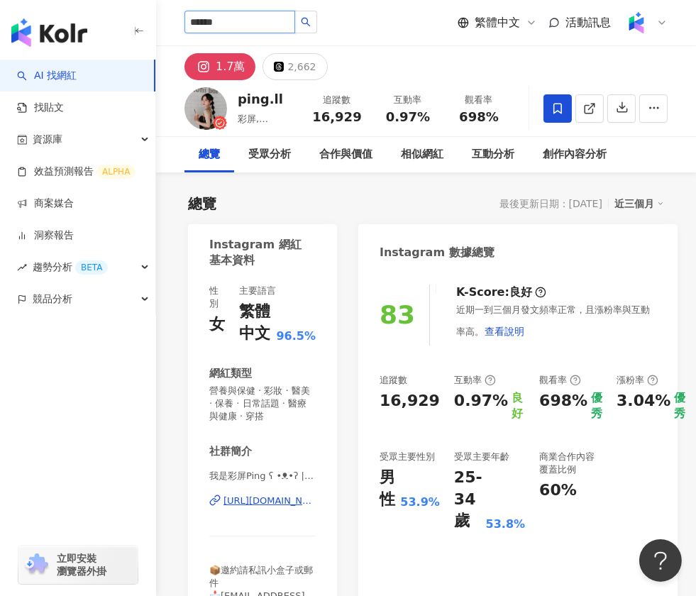
type input "******"
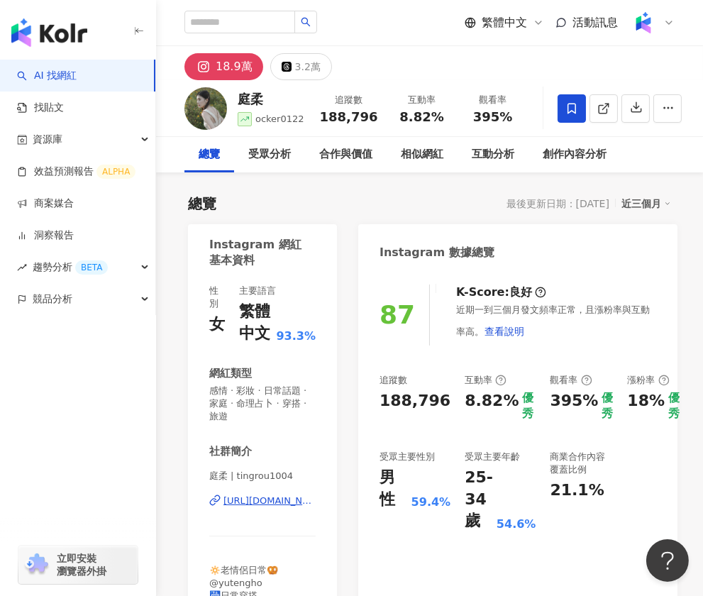
drag, startPoint x: 330, startPoint y: 118, endPoint x: 380, endPoint y: 117, distance: 50.4
click at [381, 117] on div "追蹤數 188,796" at bounding box center [349, 108] width 75 height 31
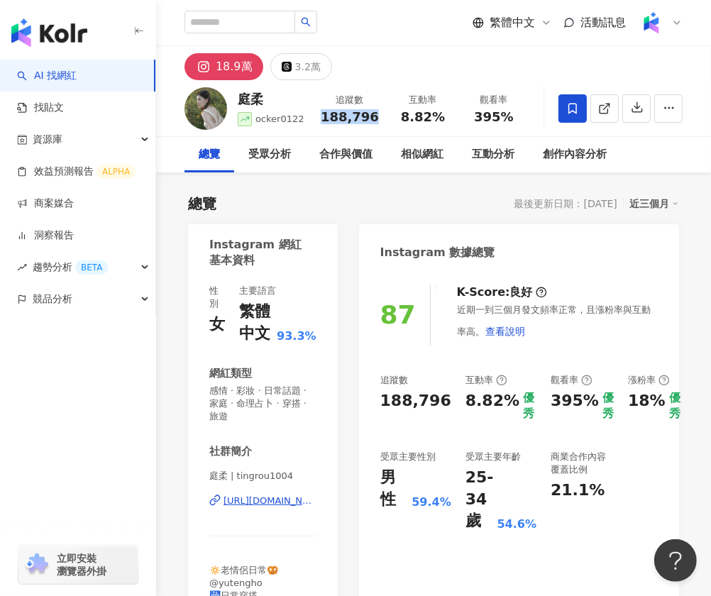
drag, startPoint x: 389, startPoint y: 324, endPoint x: 307, endPoint y: 339, distance: 83.0
click at [387, 324] on div "87" at bounding box center [405, 315] width 50 height 61
drag, startPoint x: 405, startPoint y: 117, endPoint x: 439, endPoint y: 118, distance: 34.1
click at [439, 118] on span "8.82%" at bounding box center [423, 117] width 44 height 14
copy span "8.82%"
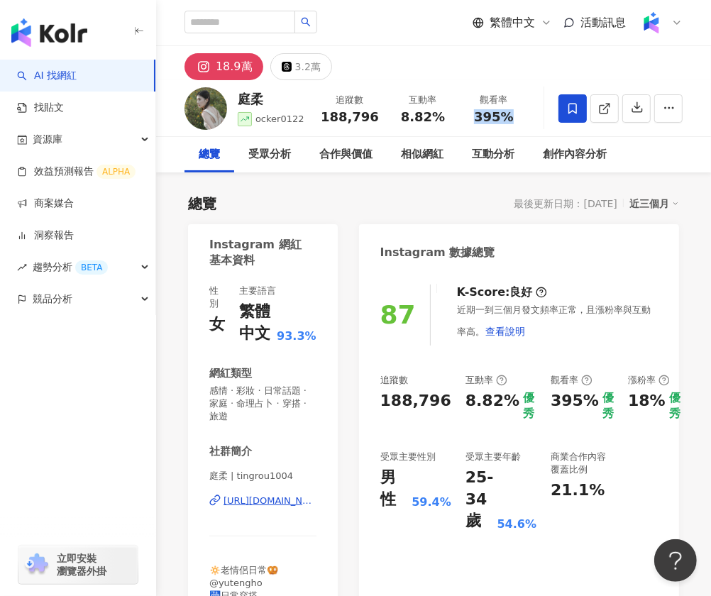
drag, startPoint x: 473, startPoint y: 117, endPoint x: 510, endPoint y: 117, distance: 36.9
click at [510, 117] on div "395%" at bounding box center [494, 117] width 54 height 14
copy span "395%"
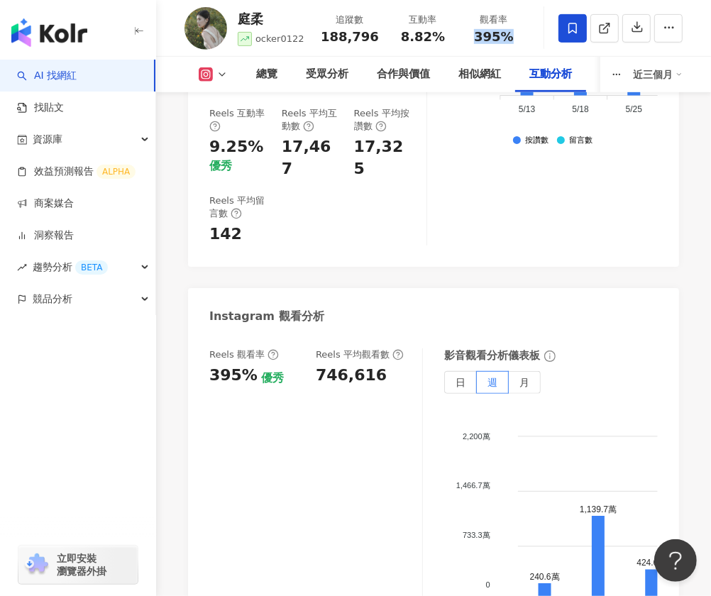
scroll to position [3583, 0]
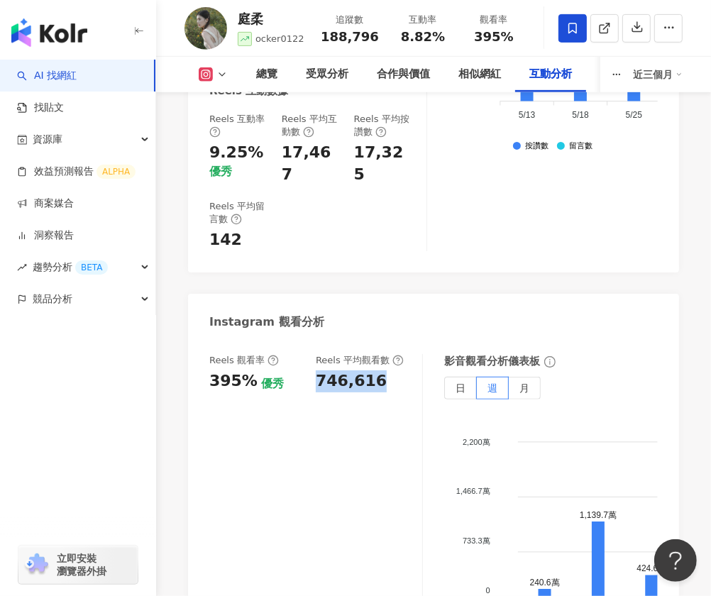
drag, startPoint x: 318, startPoint y: 181, endPoint x: 378, endPoint y: 182, distance: 59.6
click at [378, 370] on div "746,616" at bounding box center [362, 381] width 92 height 22
copy div "746,616"
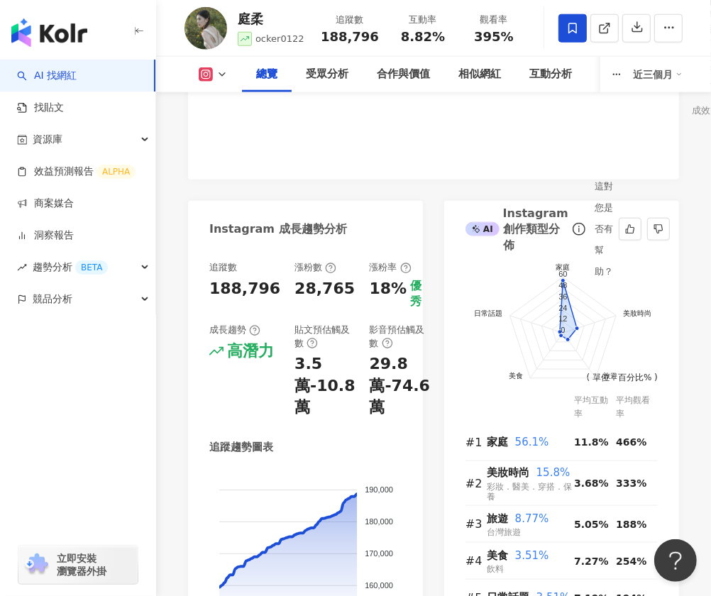
scroll to position [894, 0]
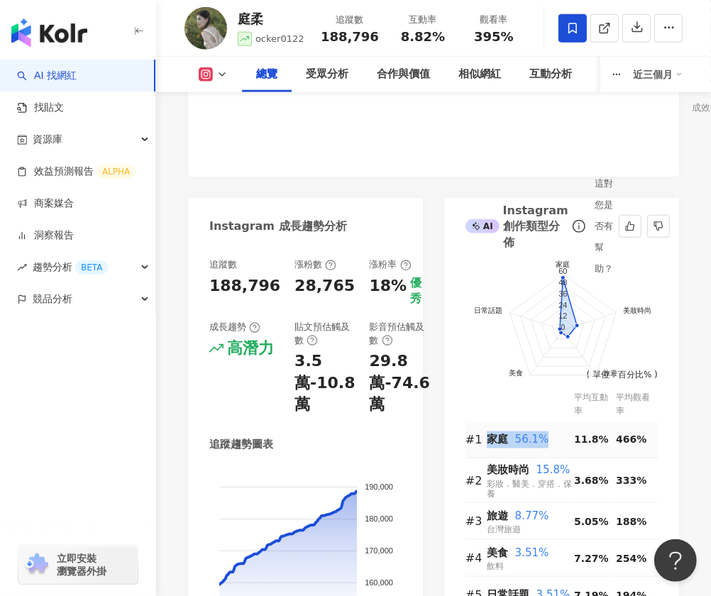
drag, startPoint x: 490, startPoint y: 425, endPoint x: 541, endPoint y: 424, distance: 51.1
click at [541, 431] on div "家庭 56.1%" at bounding box center [530, 439] width 87 height 17
copy div "家庭 56.1%"
drag, startPoint x: 492, startPoint y: 456, endPoint x: 590, endPoint y: 456, distance: 97.9
click at [590, 458] on tr "#2 美妝時尚 15.8% 彩妝．醫美．穿搭．保養 3.68% 333%" at bounding box center [561, 480] width 192 height 45
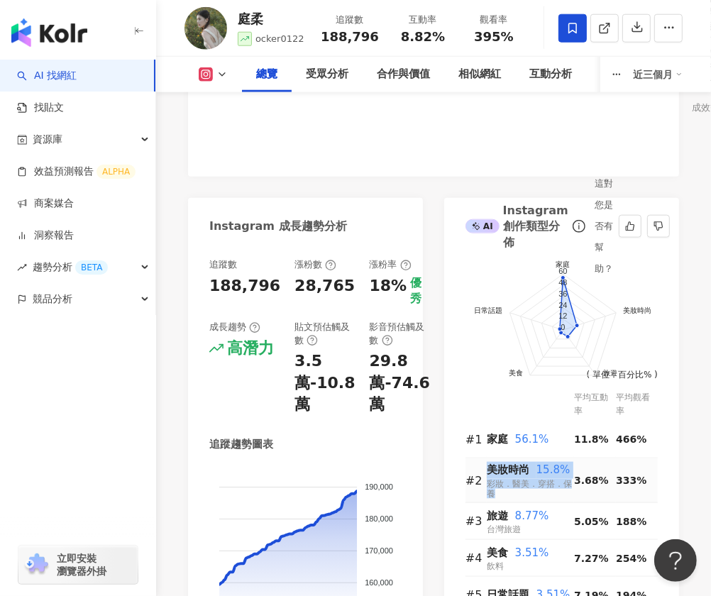
copy div "美妝時尚 15.8% 彩妝．醫美．穿搭．保養"
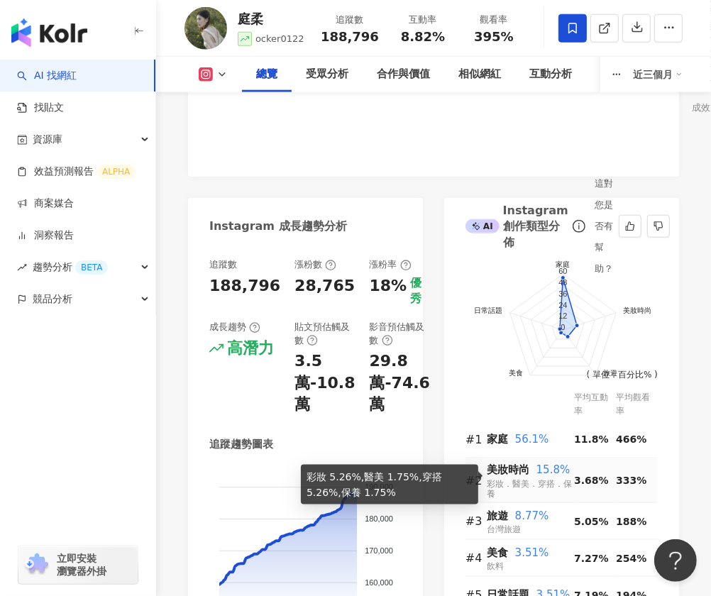
click at [548, 479] on span "彩妝．醫美．穿搭．保養" at bounding box center [530, 489] width 87 height 21
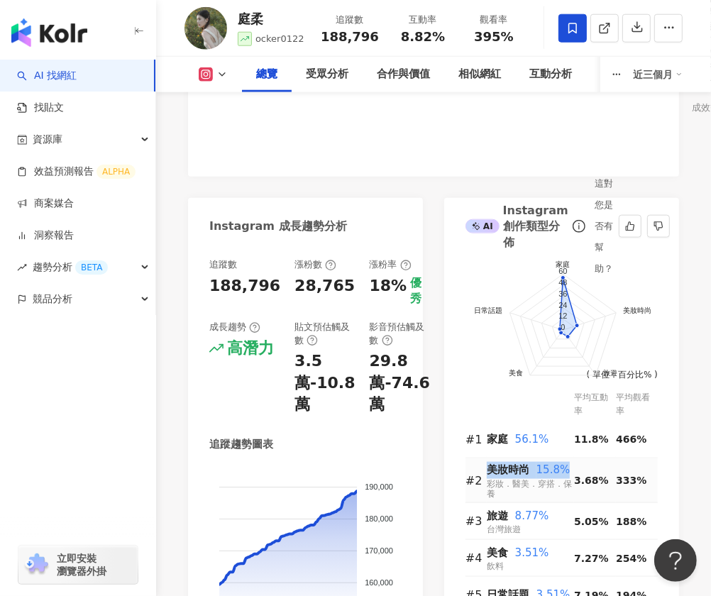
drag, startPoint x: 567, startPoint y: 457, endPoint x: 489, endPoint y: 456, distance: 78.1
click at [489, 462] on div "美妝時尚 15.8%" at bounding box center [530, 470] width 87 height 17
copy div "美妝時尚 15.8%"
drag, startPoint x: 487, startPoint y: 503, endPoint x: 550, endPoint y: 502, distance: 62.4
click at [550, 508] on div "旅遊 8.77%" at bounding box center [530, 516] width 87 height 17
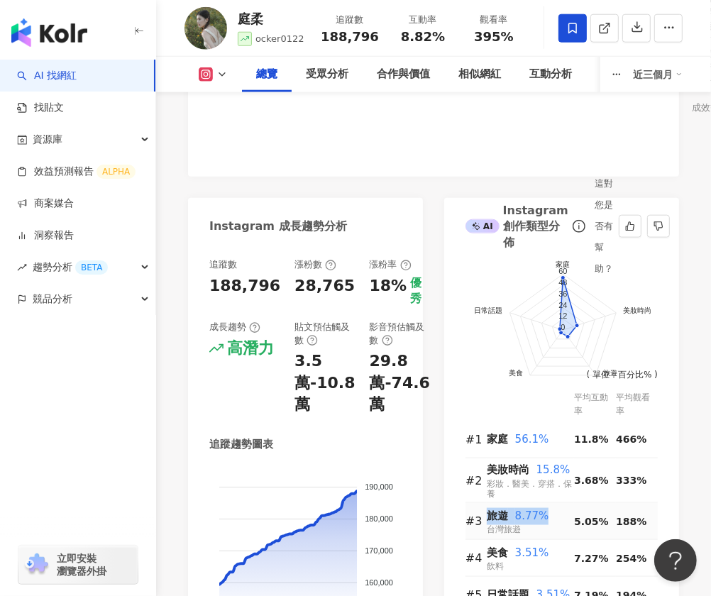
copy div "旅遊 8.77%"
drag, startPoint x: 489, startPoint y: 541, endPoint x: 549, endPoint y: 541, distance: 60.3
click at [549, 545] on div "美食 3.51%" at bounding box center [530, 553] width 87 height 17
copy div "美食 3.51%"
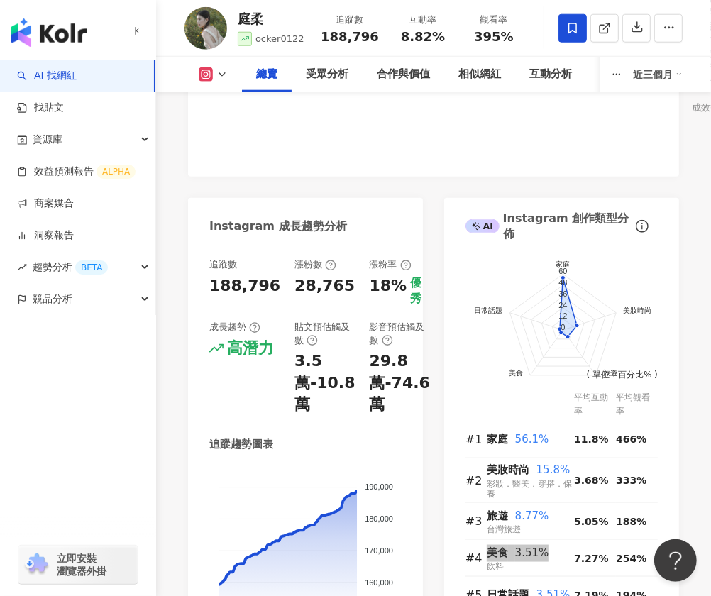
scroll to position [935, 0]
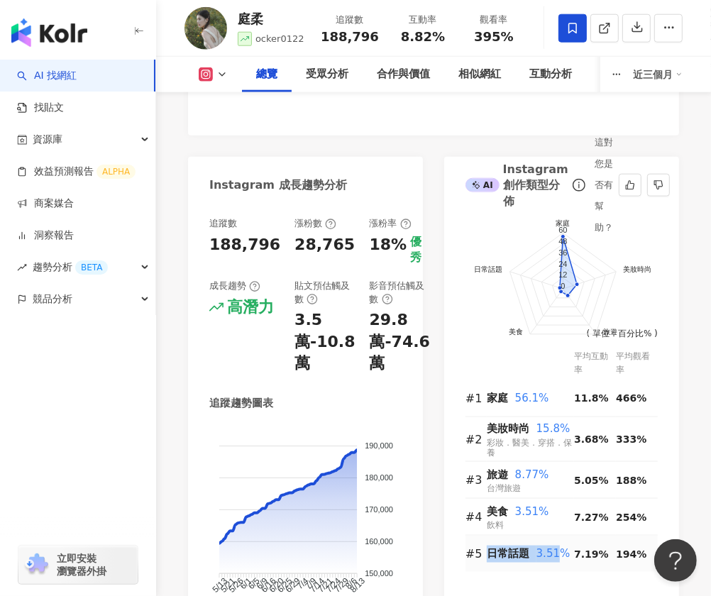
drag, startPoint x: 508, startPoint y: 538, endPoint x: 558, endPoint y: 538, distance: 50.4
click at [558, 546] on div "日常話題 3.51%" at bounding box center [530, 554] width 87 height 17
drag, startPoint x: 567, startPoint y: 539, endPoint x: 490, endPoint y: 539, distance: 77.3
click at [490, 546] on div "日常話題 3.51%" at bounding box center [530, 554] width 87 height 17
copy div "日常話題 3.51%"
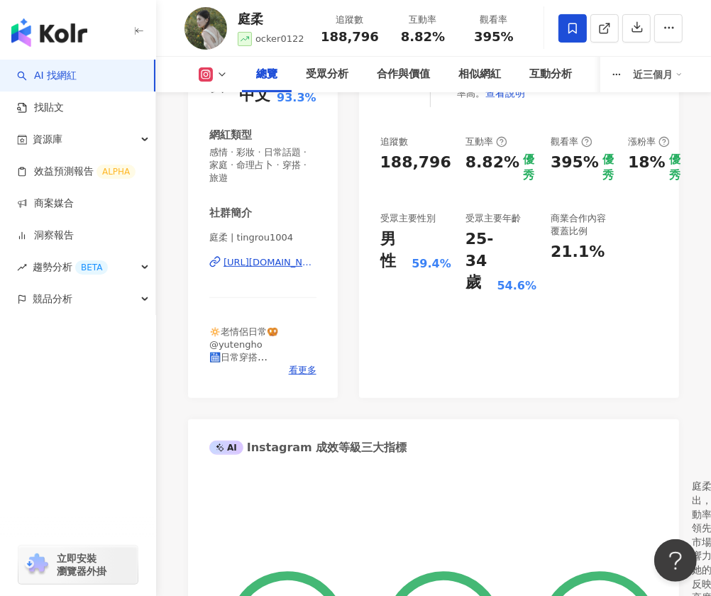
scroll to position [0, 0]
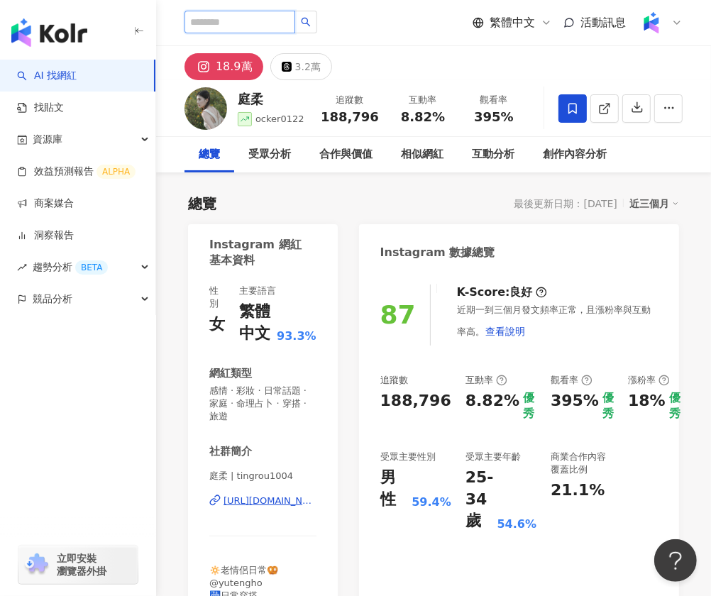
click at [228, 22] on input "search" at bounding box center [239, 22] width 111 height 23
paste input "**********"
type input "**********"
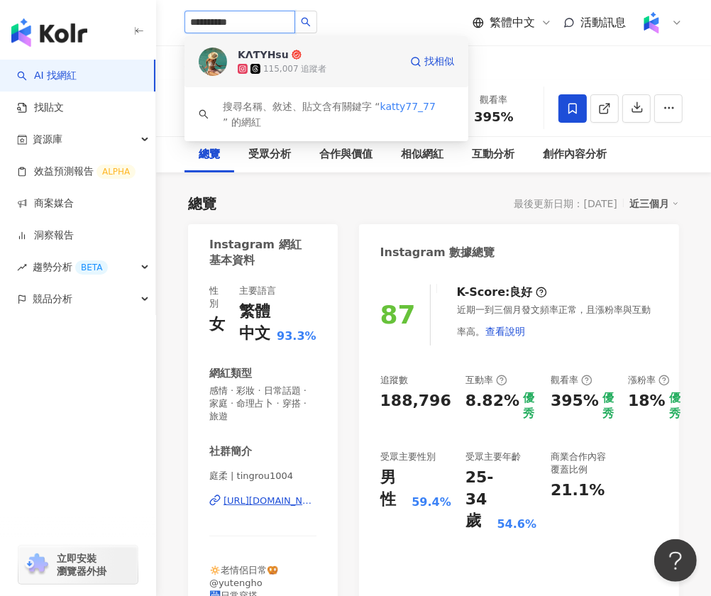
click at [292, 59] on icon at bounding box center [297, 55] width 10 height 10
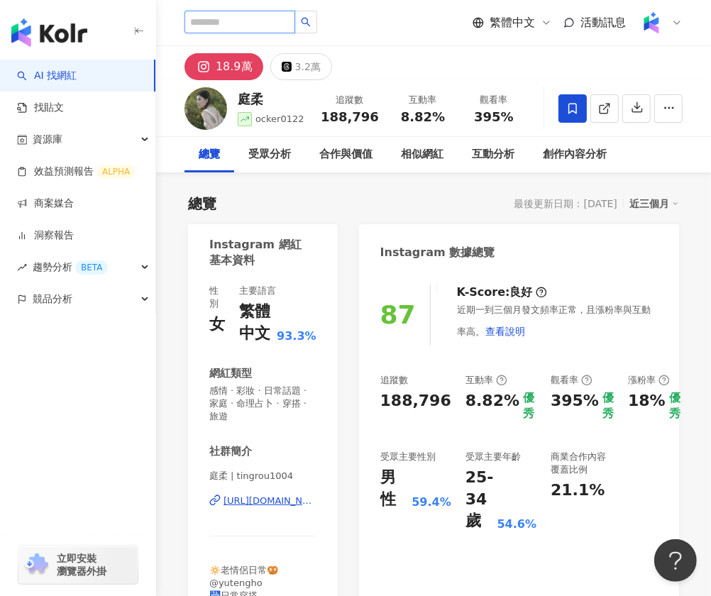
click at [259, 21] on input "search" at bounding box center [239, 22] width 111 height 23
paste input "**********"
type input "**********"
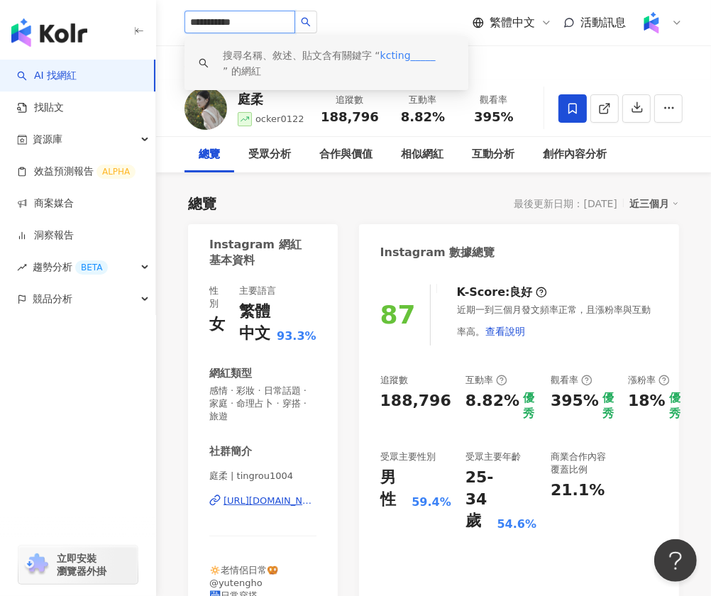
click at [409, 58] on span "kcting_____" at bounding box center [407, 55] width 55 height 11
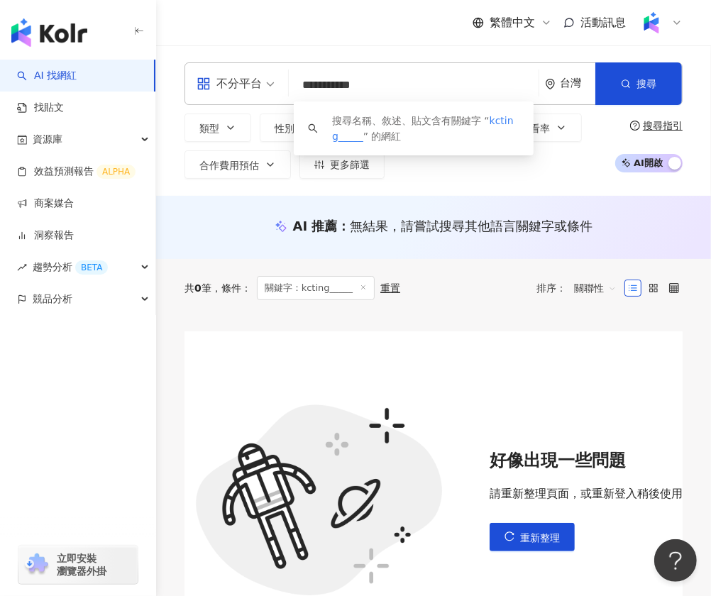
drag, startPoint x: 334, startPoint y: 87, endPoint x: 387, endPoint y: 85, distance: 52.5
click at [386, 87] on input "**********" at bounding box center [413, 85] width 238 height 27
type input "******"
drag, startPoint x: 338, startPoint y: 85, endPoint x: 287, endPoint y: 84, distance: 51.1
click at [287, 85] on div "不分平台 ****** 台灣 搜尋 keyword 搜尋名稱、敘述、貼文含有關鍵字 “ kcting ” 的網紅" at bounding box center [433, 83] width 498 height 43
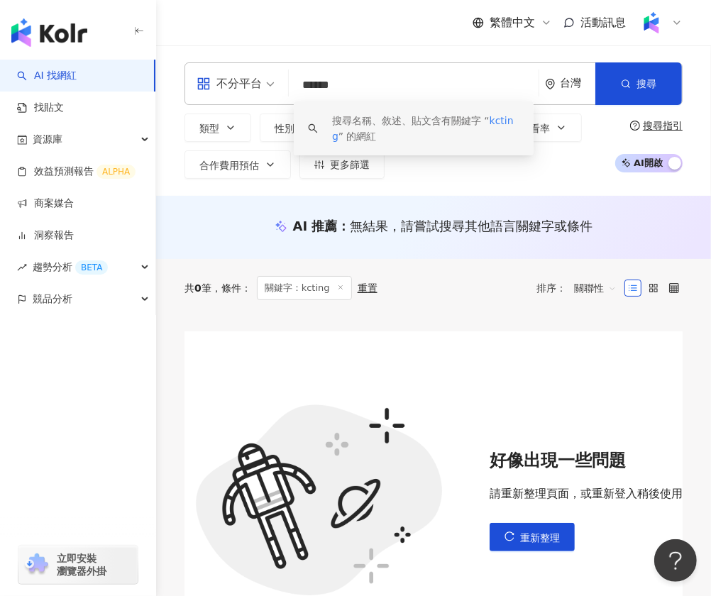
click at [352, 91] on input "******" at bounding box center [413, 85] width 238 height 27
click at [356, 140] on div "搜尋名稱、敘述、貼文含有關鍵字 “ kcting ” 的網紅" at bounding box center [425, 128] width 187 height 31
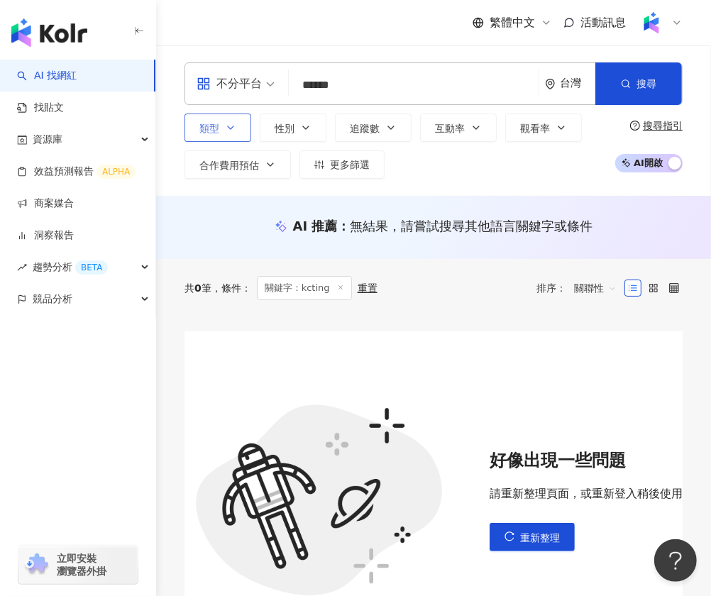
click at [224, 120] on button "類型" at bounding box center [217, 128] width 67 height 28
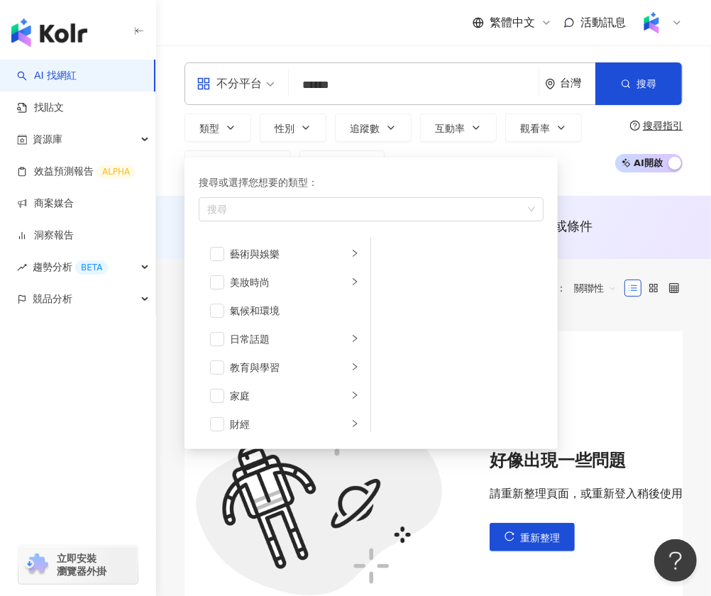
click at [236, 77] on div "不分平台" at bounding box center [229, 83] width 65 height 23
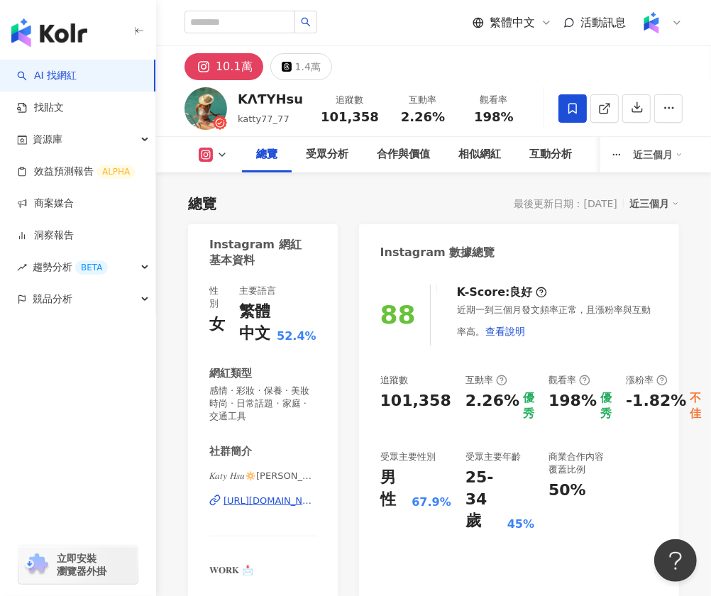
click at [328, 118] on div "101,358" at bounding box center [350, 117] width 58 height 14
click at [412, 316] on div "88" at bounding box center [397, 314] width 35 height 29
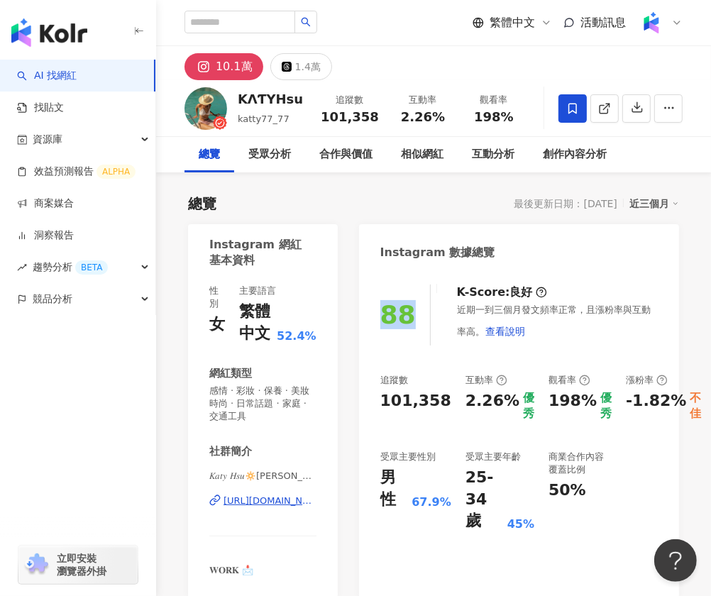
copy div "88"
drag, startPoint x: 400, startPoint y: 116, endPoint x: 445, endPoint y: 116, distance: 44.7
click at [445, 116] on div "2.26%" at bounding box center [423, 117] width 54 height 14
copy span "2.26%"
drag, startPoint x: 478, startPoint y: 116, endPoint x: 521, endPoint y: 116, distance: 42.6
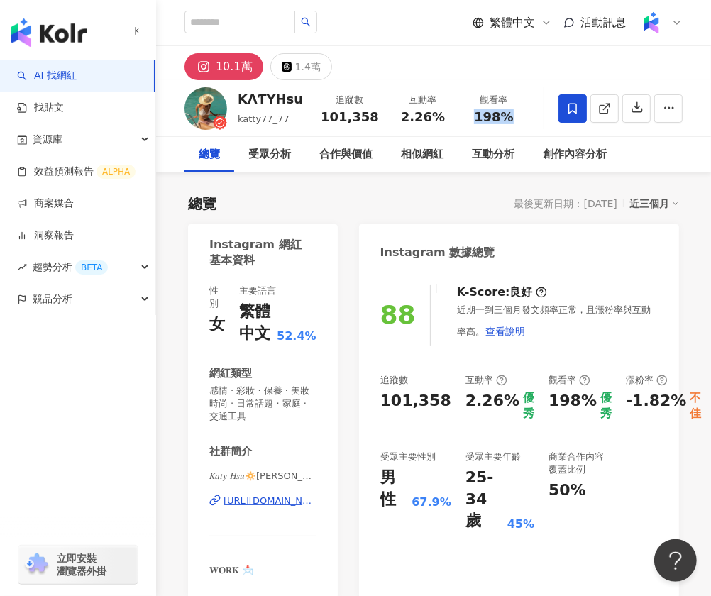
click at [521, 116] on div "198%" at bounding box center [494, 117] width 54 height 14
copy span "198%"
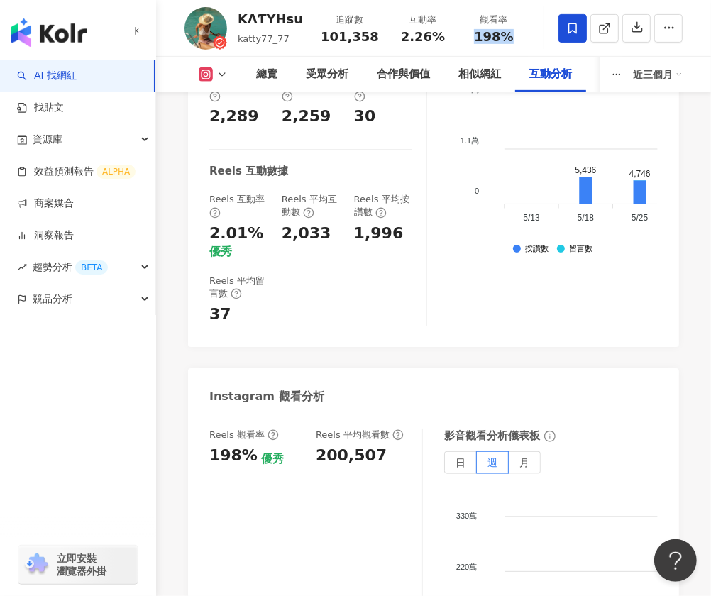
scroll to position [3515, 0]
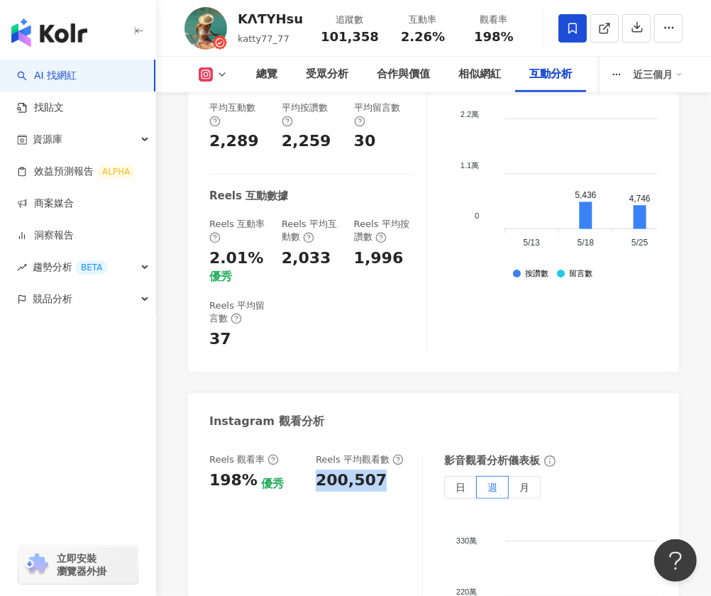
drag, startPoint x: 316, startPoint y: 327, endPoint x: 385, endPoint y: 327, distance: 69.5
click at [385, 470] on div "200,507" at bounding box center [362, 481] width 92 height 22
copy div "200,507"
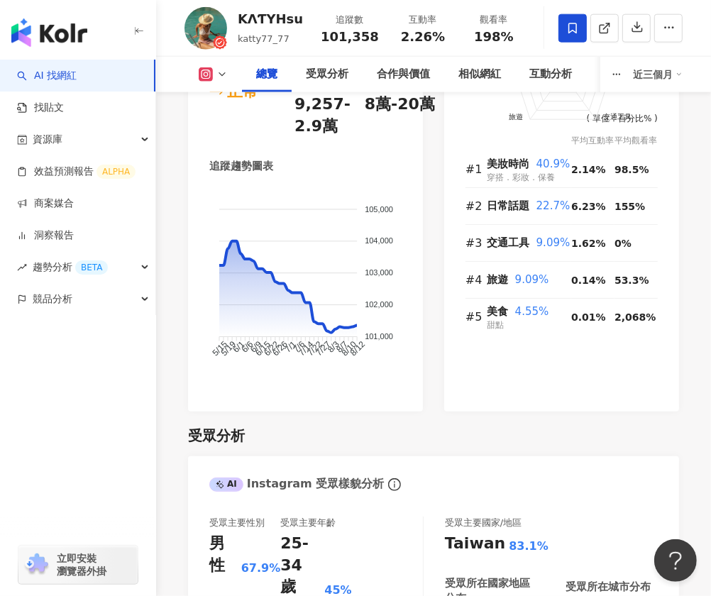
scroll to position [1049, 0]
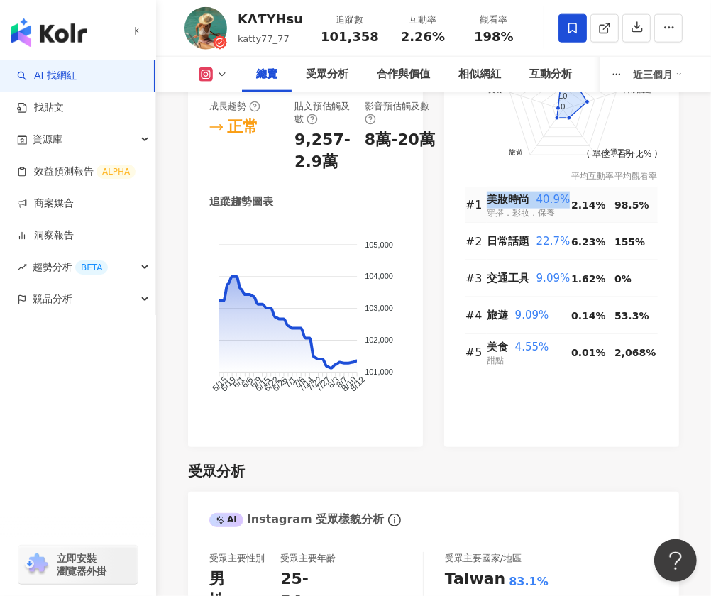
drag, startPoint x: 567, startPoint y: 197, endPoint x: 488, endPoint y: 198, distance: 78.8
click at [488, 198] on div "美妝時尚 40.9%" at bounding box center [529, 200] width 84 height 17
copy div "美妝時尚 40.9%"
drag, startPoint x: 567, startPoint y: 240, endPoint x: 549, endPoint y: 239, distance: 17.8
click at [549, 240] on div "日常話題 22.7%" at bounding box center [529, 241] width 84 height 17
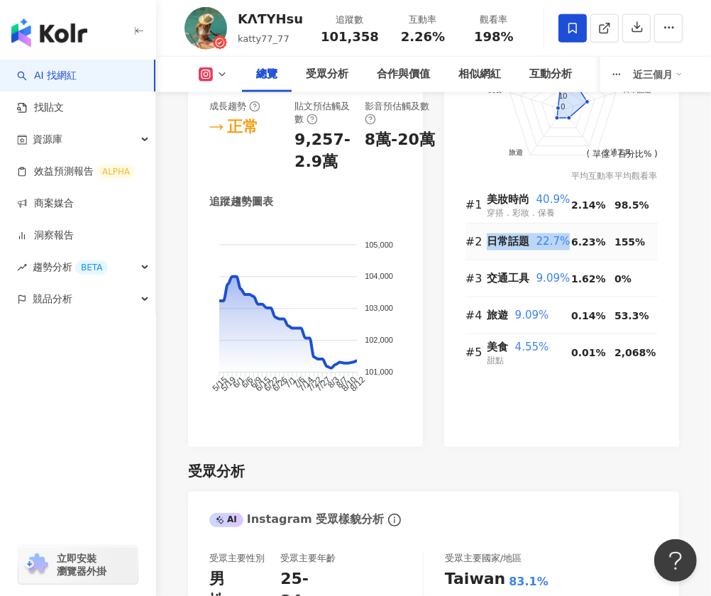
drag, startPoint x: 487, startPoint y: 243, endPoint x: 563, endPoint y: 241, distance: 76.6
click at [563, 243] on div "日常話題 22.7%" at bounding box center [529, 241] width 84 height 17
copy div "日常話題 22.7%"
drag, startPoint x: 489, startPoint y: 277, endPoint x: 564, endPoint y: 275, distance: 75.2
click at [564, 275] on div "交通工具 9.09%" at bounding box center [529, 278] width 84 height 17
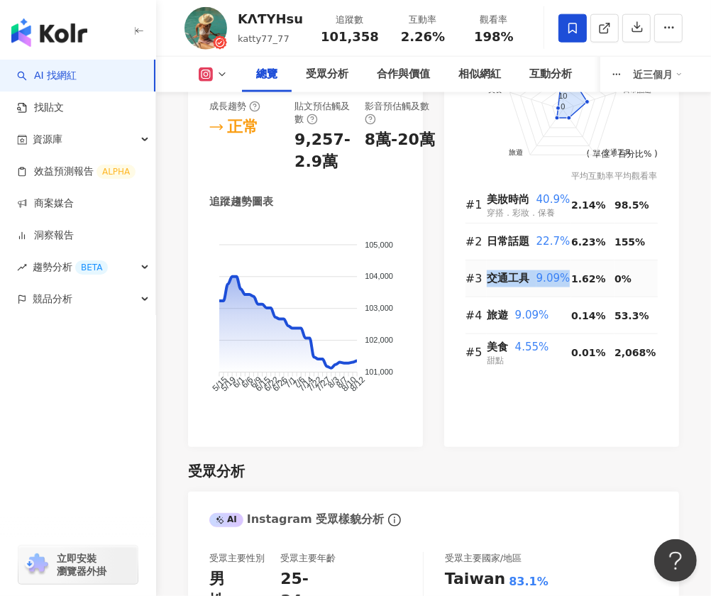
copy div "交通工具 9.09%"
drag, startPoint x: 489, startPoint y: 314, endPoint x: 544, endPoint y: 309, distance: 55.5
click at [544, 311] on div "旅遊 9.09%" at bounding box center [529, 315] width 84 height 17
copy div "旅遊 9.09%"
drag, startPoint x: 489, startPoint y: 343, endPoint x: 544, endPoint y: 342, distance: 54.7
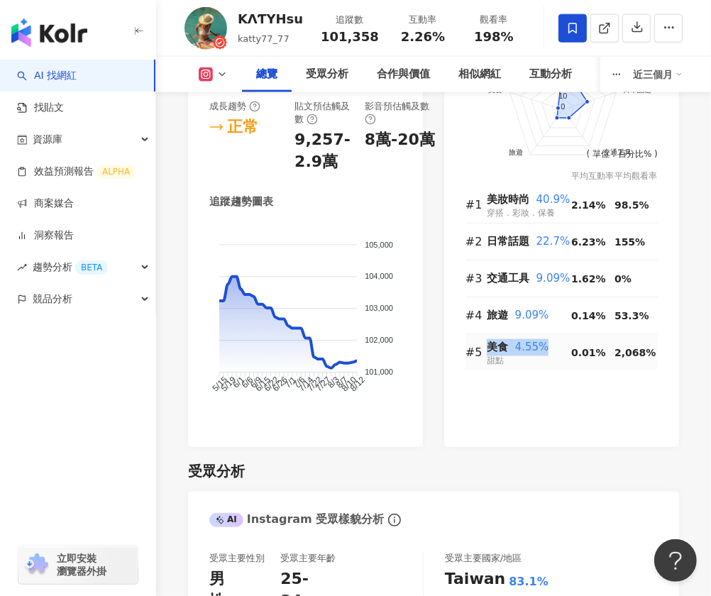
click at [541, 343] on div "美食 4.55%" at bounding box center [529, 347] width 84 height 17
copy div "美食 4.55%"
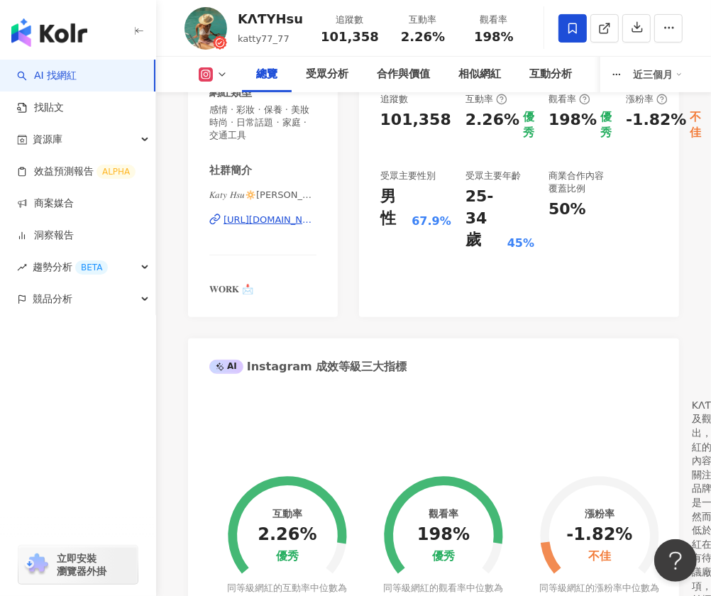
scroll to position [0, 0]
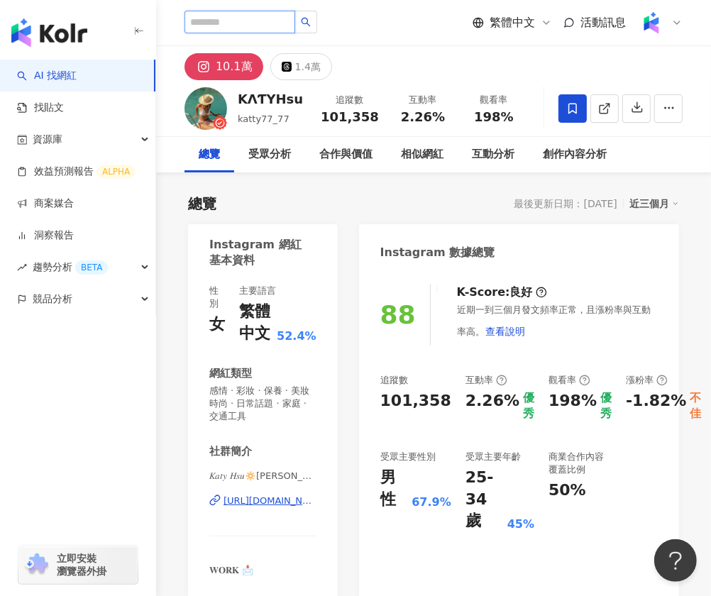
click at [272, 28] on input "search" at bounding box center [239, 22] width 111 height 23
paste input "**********"
type input "**********"
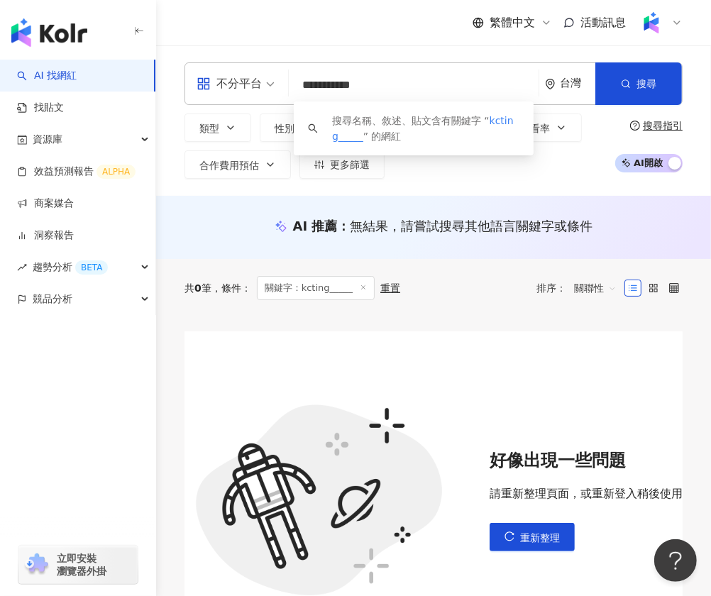
click at [408, 95] on input "**********" at bounding box center [413, 85] width 238 height 27
click at [360, 87] on input "**********" at bounding box center [413, 85] width 238 height 27
click at [390, 84] on input "**********" at bounding box center [413, 85] width 238 height 27
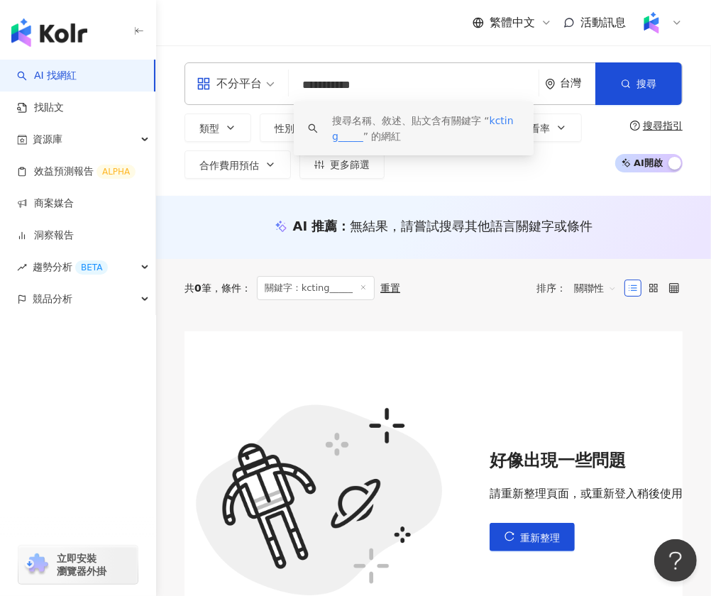
drag, startPoint x: 375, startPoint y: 84, endPoint x: 265, endPoint y: 84, distance: 110.0
click at [265, 84] on div "**********" at bounding box center [433, 83] width 498 height 43
paste input "search"
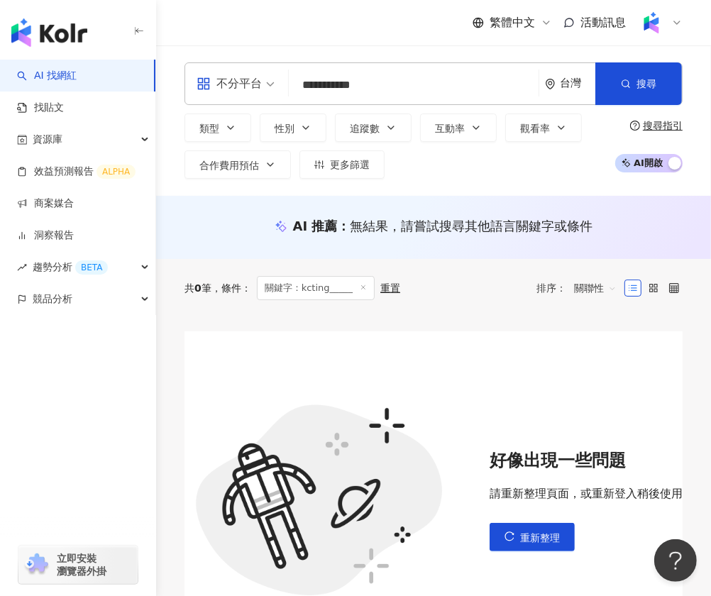
click at [407, 92] on input "**********" at bounding box center [413, 85] width 238 height 27
drag, startPoint x: 336, startPoint y: 89, endPoint x: 388, endPoint y: 89, distance: 51.8
click at [383, 89] on input "**********" at bounding box center [413, 85] width 238 height 27
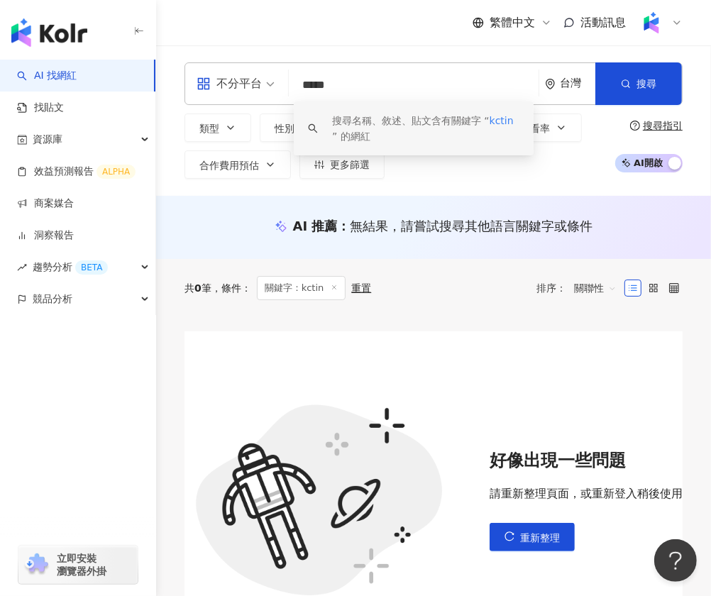
drag, startPoint x: 325, startPoint y: 92, endPoint x: 299, endPoint y: 92, distance: 25.5
click at [299, 92] on input "*****" at bounding box center [413, 85] width 238 height 27
paste input "**********"
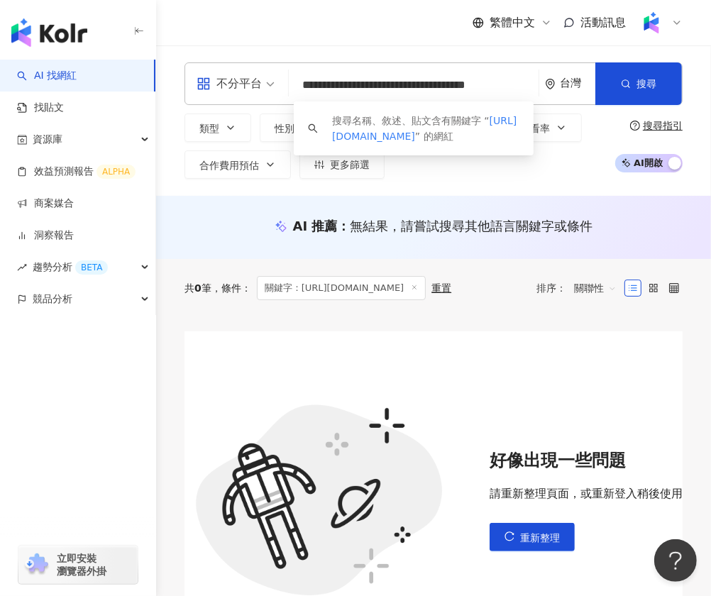
drag, startPoint x: 516, startPoint y: 84, endPoint x: 228, endPoint y: 78, distance: 287.4
click at [228, 79] on div "**********" at bounding box center [433, 83] width 498 height 43
paste input "search"
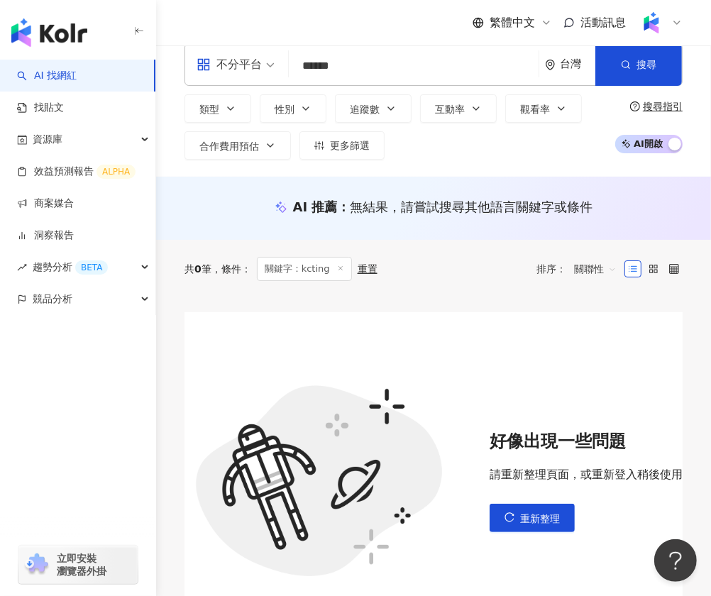
scroll to position [14, 0]
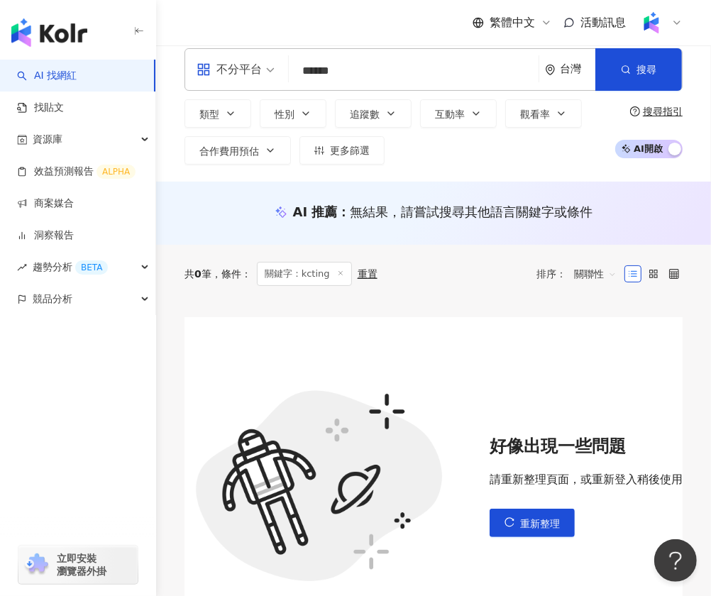
drag, startPoint x: 352, startPoint y: 60, endPoint x: 264, endPoint y: 65, distance: 88.1
click at [264, 65] on div "不分平台 kcting ****** 台灣 搜尋 keyword 搜尋名稱、敘述、貼文含有關鍵字 “ kcting ” 的網紅" at bounding box center [433, 69] width 498 height 43
drag, startPoint x: 345, startPoint y: 73, endPoint x: 266, endPoint y: 73, distance: 78.8
click at [266, 73] on div "不分平台 kcting ****** 台灣 搜尋 keyword 搜尋名稱、敘述、貼文含有關鍵字 “ kcting ” 的網紅" at bounding box center [433, 69] width 498 height 43
type input "*"
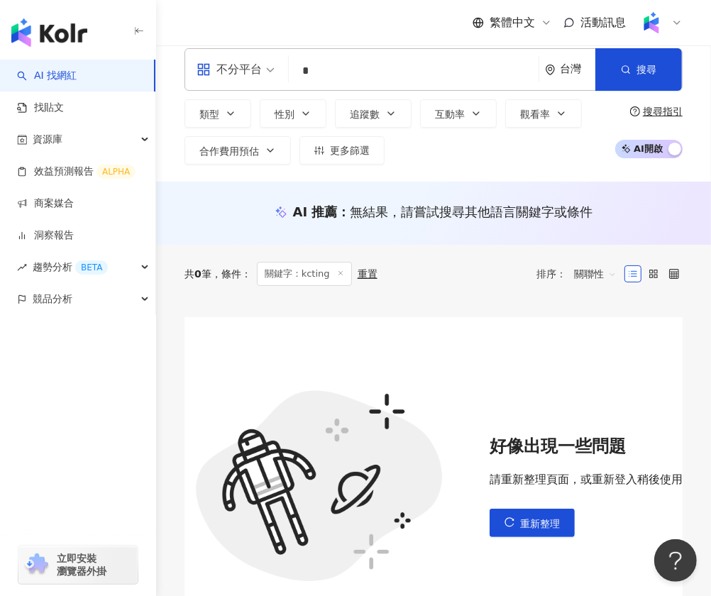
type input "*"
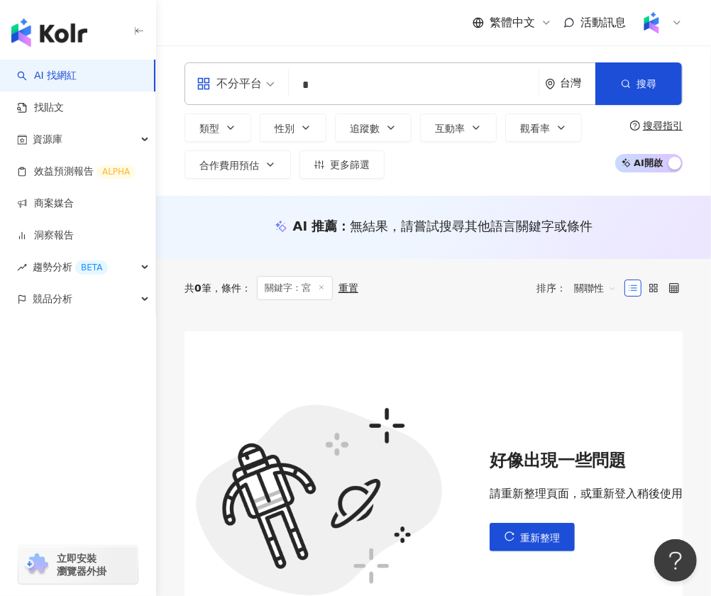
scroll to position [314, 0]
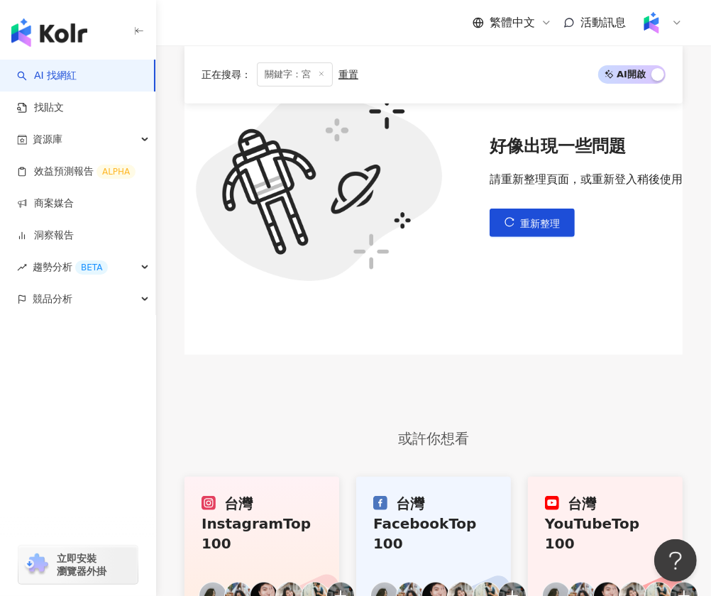
click at [315, 66] on span "關鍵字：宮" at bounding box center [295, 74] width 76 height 24
click at [319, 70] on icon at bounding box center [321, 73] width 7 height 7
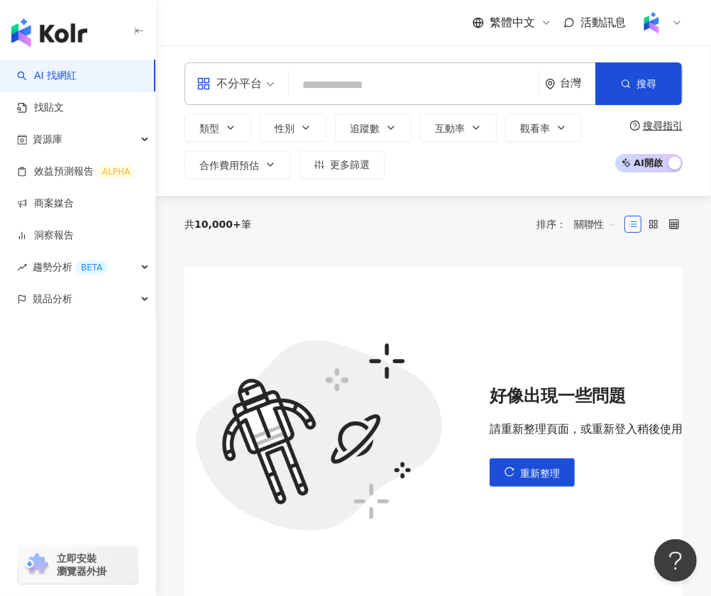
click at [313, 85] on input "search" at bounding box center [413, 85] width 238 height 27
paste input "**********"
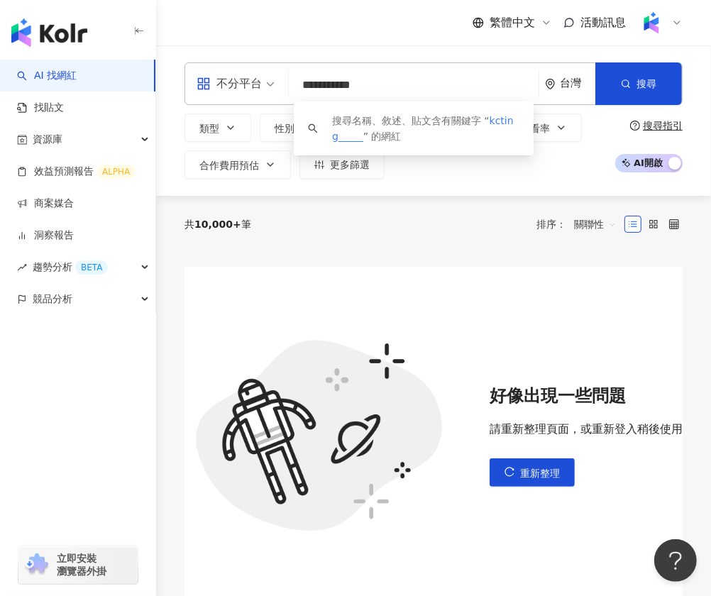
drag, startPoint x: 375, startPoint y: 89, endPoint x: 301, endPoint y: 89, distance: 74.5
click at [301, 89] on input "**********" at bounding box center [413, 85] width 238 height 27
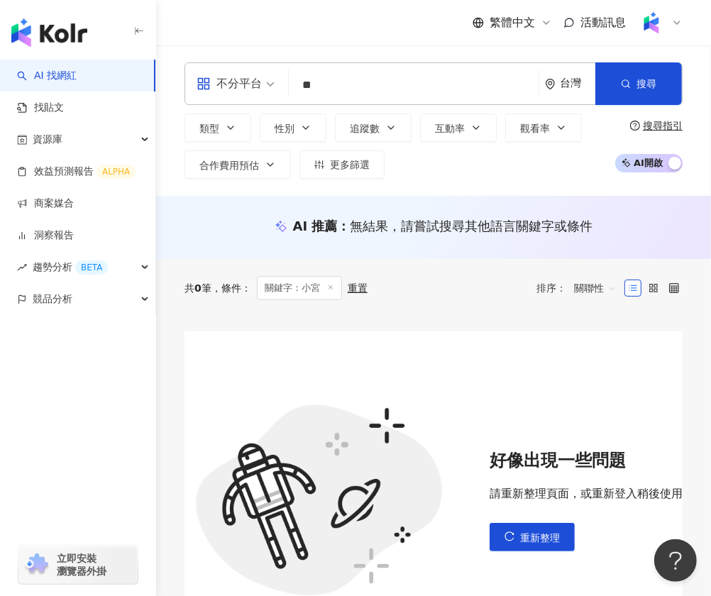
type input "**"
click at [59, 59] on div "AI 找網紅 找貼文 資源庫 效益預測報告 ALPHA 商案媒合 洞察報告 趨勢分析 BETA 競品分析 立即安裝 瀏覽器外掛" at bounding box center [78, 298] width 156 height 596
click at [60, 70] on link "AI 找網紅" at bounding box center [47, 76] width 60 height 14
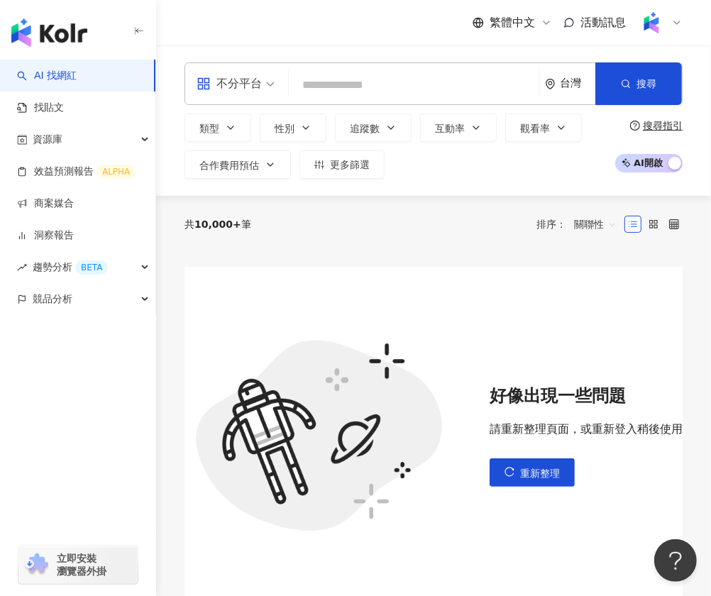
click at [259, 83] on div "不分平台" at bounding box center [229, 83] width 65 height 23
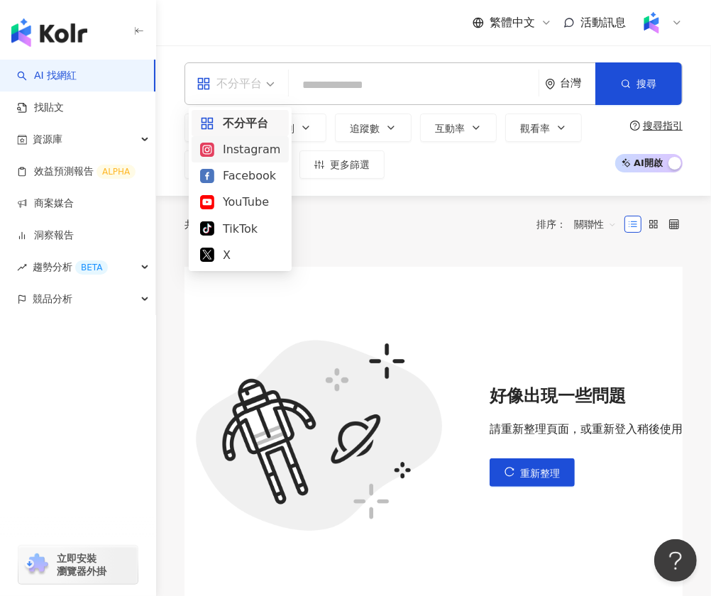
click at [243, 149] on div "Instagram" at bounding box center [240, 149] width 80 height 18
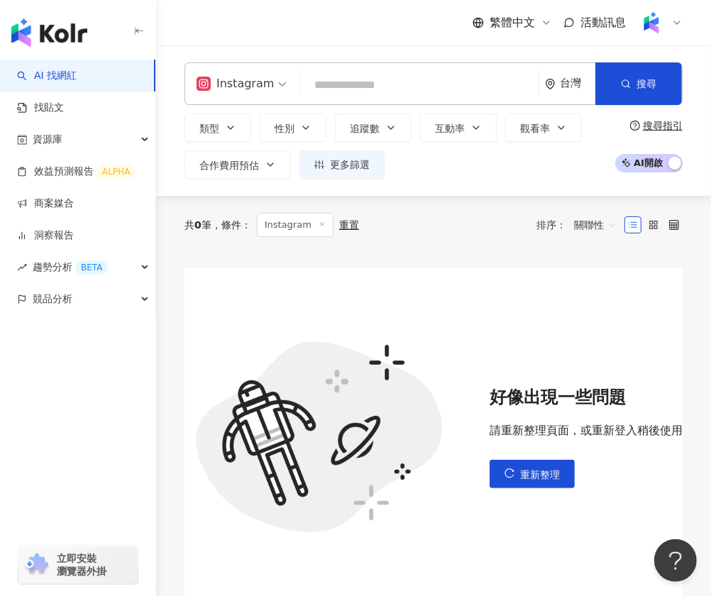
click at [359, 87] on input "search" at bounding box center [420, 85] width 226 height 27
paste input "**********"
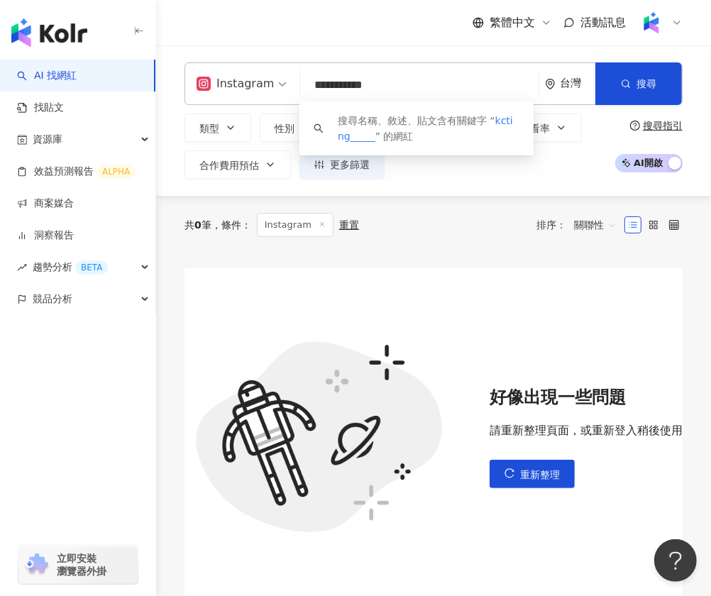
drag, startPoint x: 341, startPoint y: 84, endPoint x: 392, endPoint y: 84, distance: 51.1
click at [392, 84] on input "**********" at bounding box center [420, 85] width 226 height 27
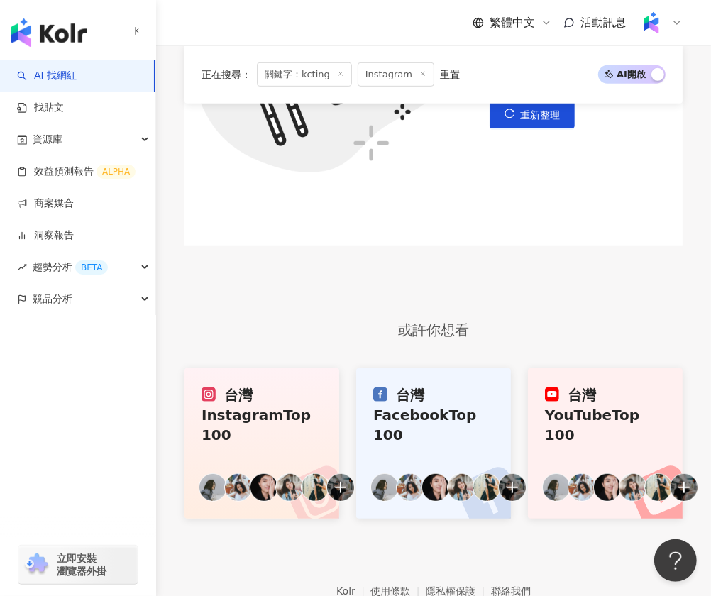
scroll to position [253, 0]
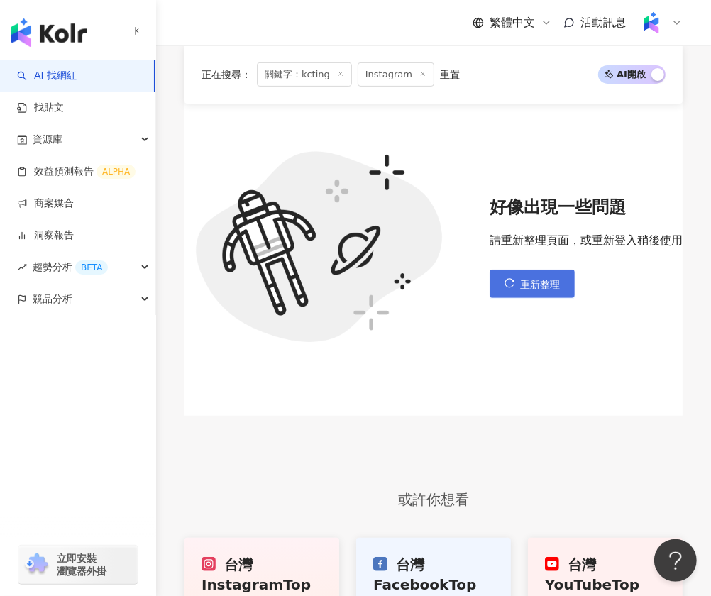
type input "******"
click at [544, 286] on span "重新整理" at bounding box center [540, 284] width 40 height 11
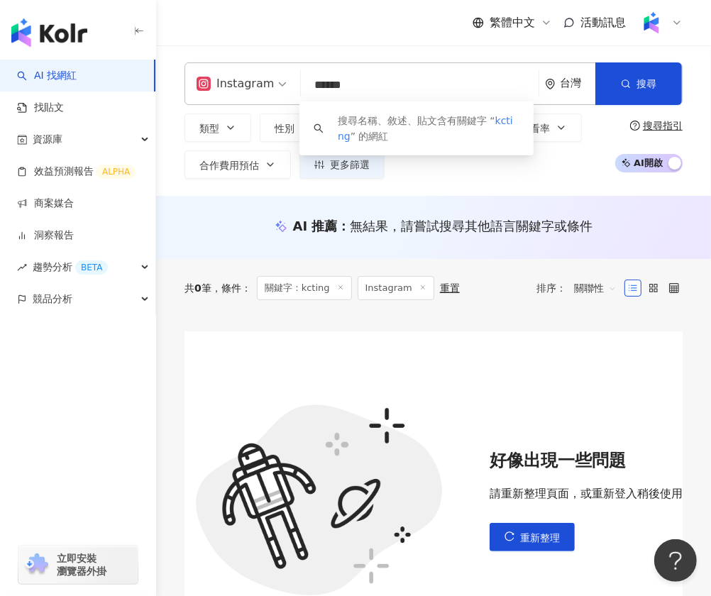
click at [366, 84] on input "******" at bounding box center [420, 85] width 226 height 27
